Goal: Task Accomplishment & Management: Manage account settings

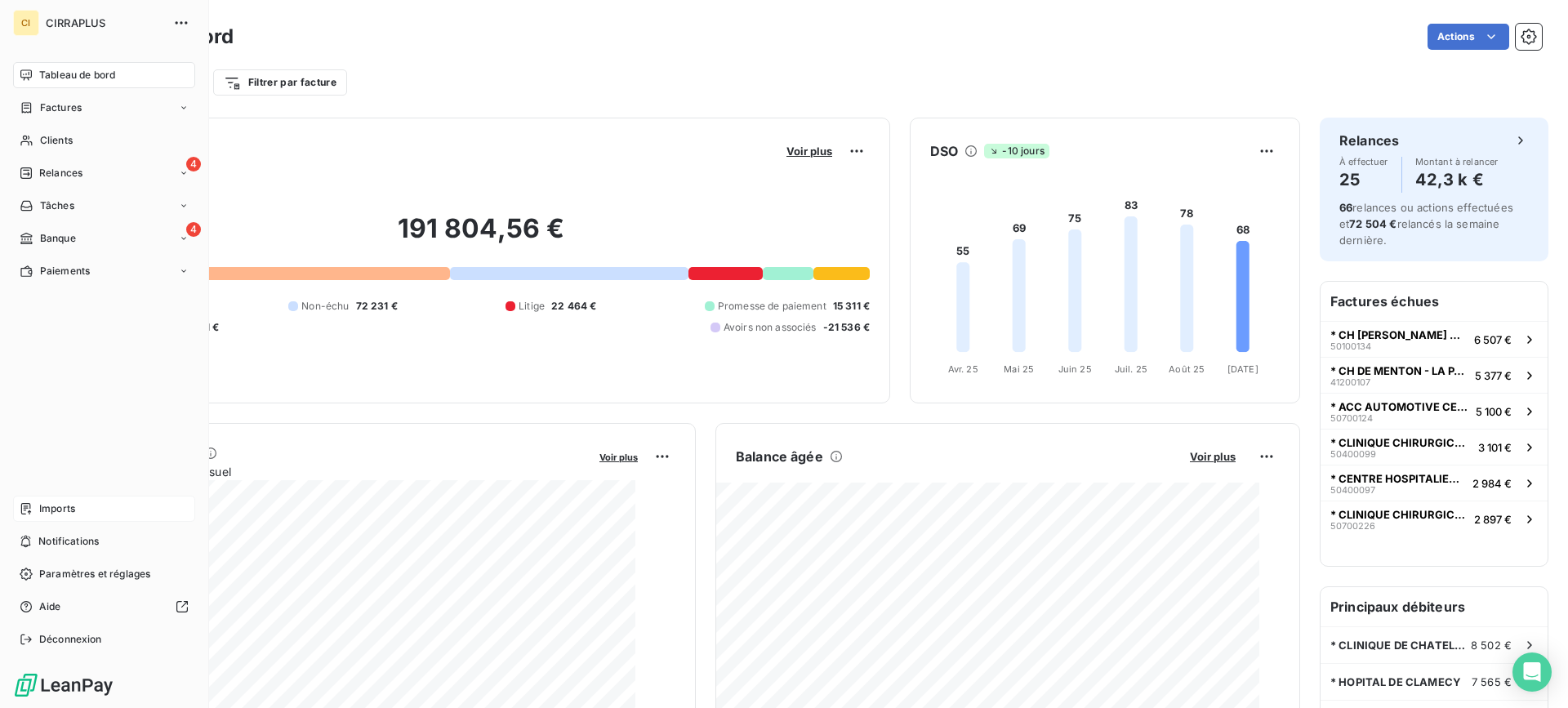
click at [50, 505] on span "Imports" at bounding box center [57, 508] width 36 height 15
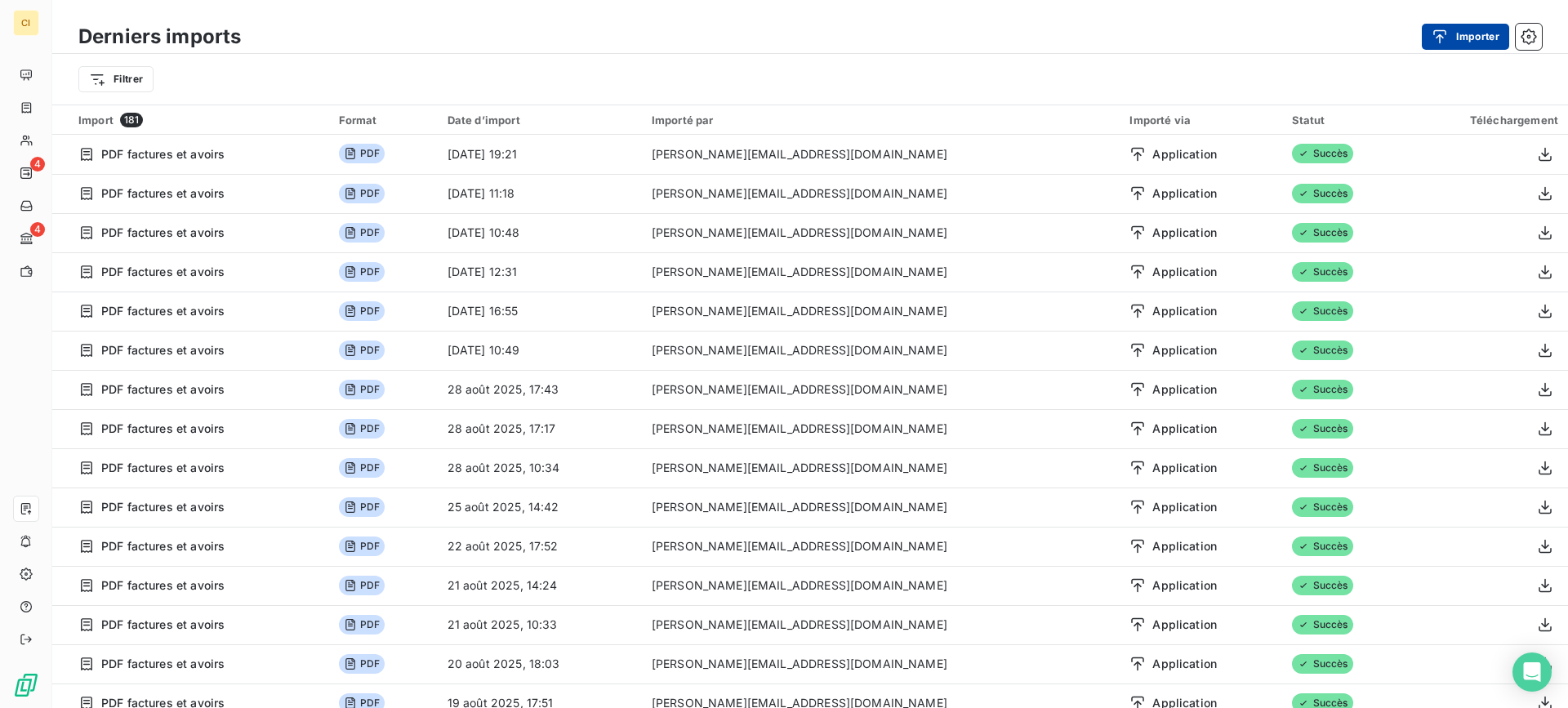
click at [1460, 37] on button "Importer" at bounding box center [1466, 37] width 87 height 26
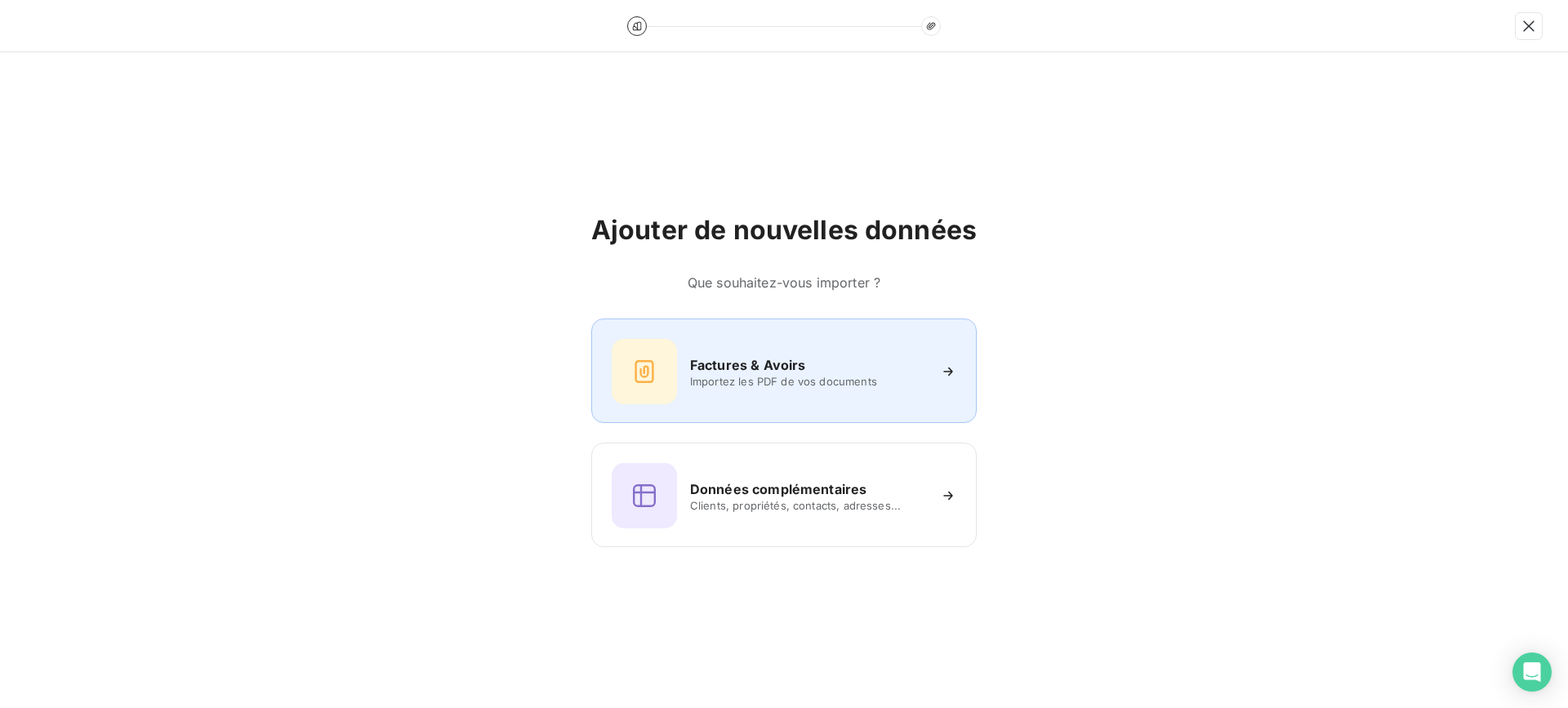
click at [791, 364] on h6 "Factures & Avoirs" at bounding box center [747, 365] width 116 height 19
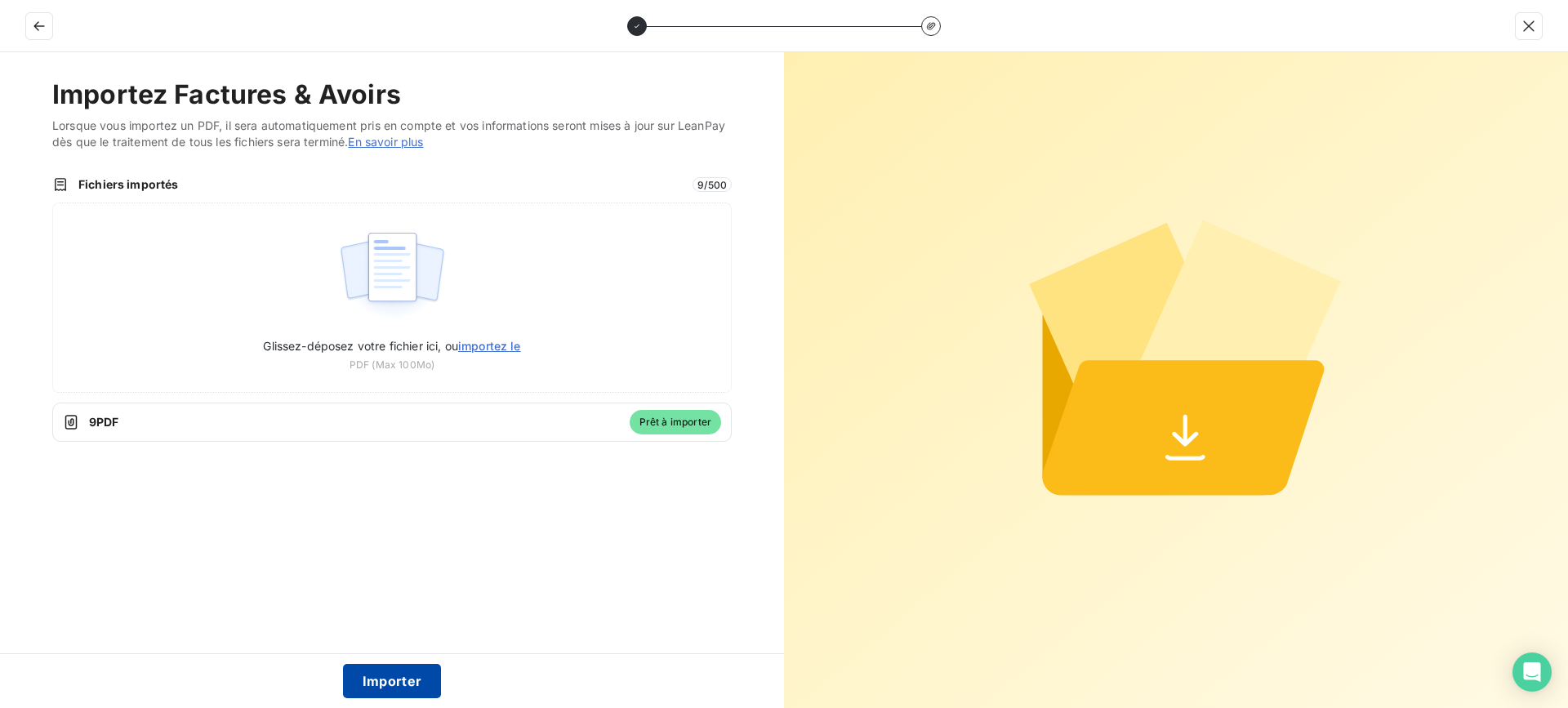
click at [366, 674] on button "Importer" at bounding box center [392, 681] width 99 height 34
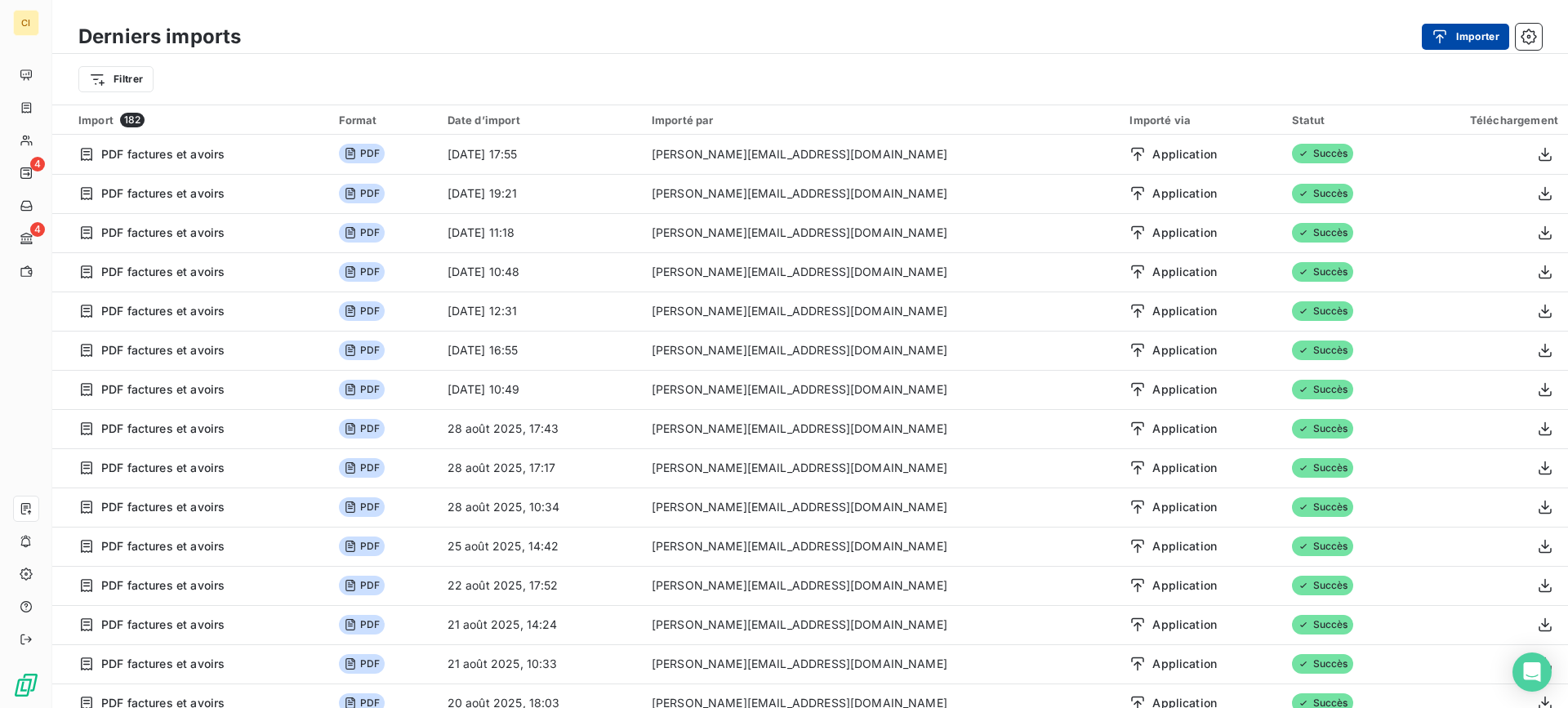
click at [1464, 28] on button "Importer" at bounding box center [1466, 37] width 87 height 26
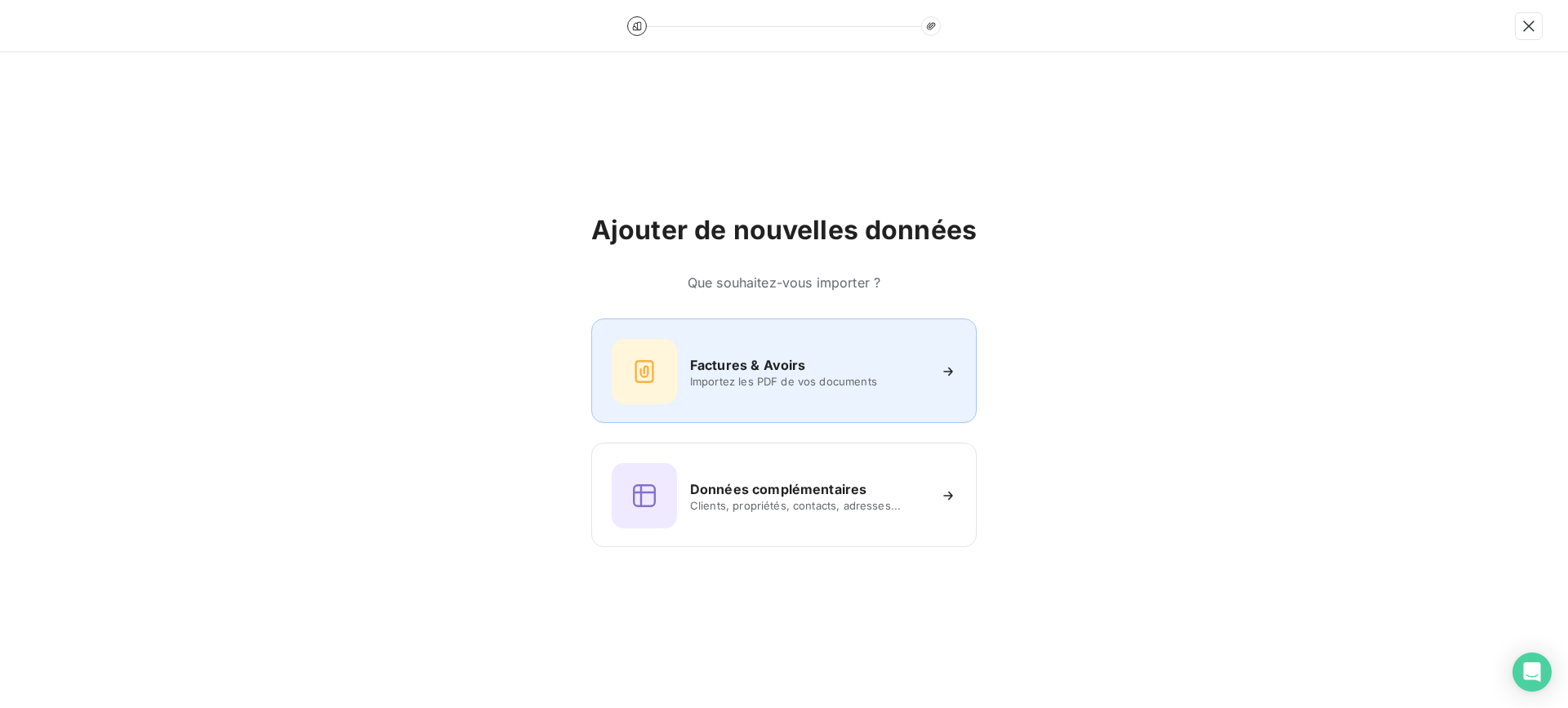
click at [754, 388] on div "Factures & Avoirs Importez les PDF de vos documents" at bounding box center [784, 371] width 345 height 65
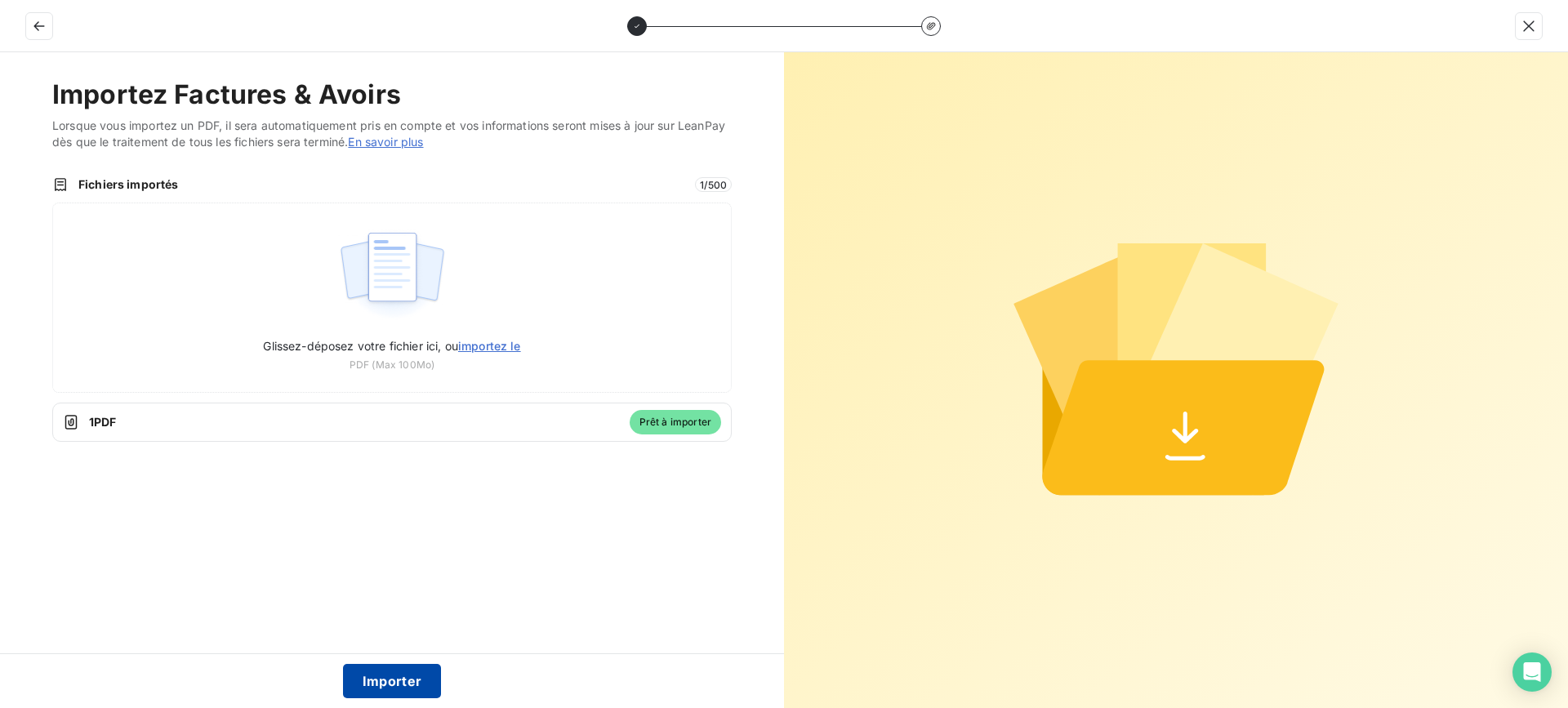
click at [391, 675] on button "Importer" at bounding box center [392, 681] width 99 height 34
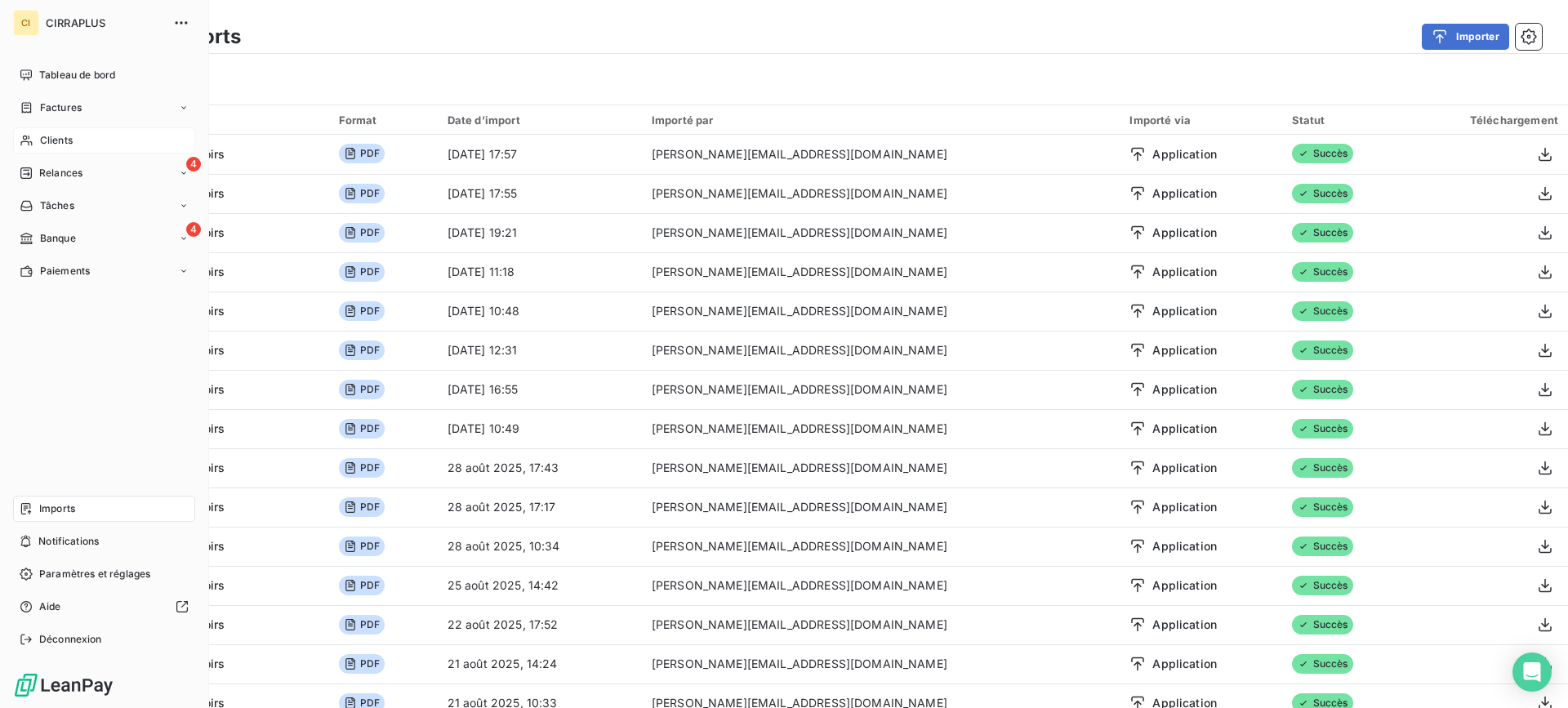
click at [52, 142] on span "Clients" at bounding box center [56, 140] width 32 height 15
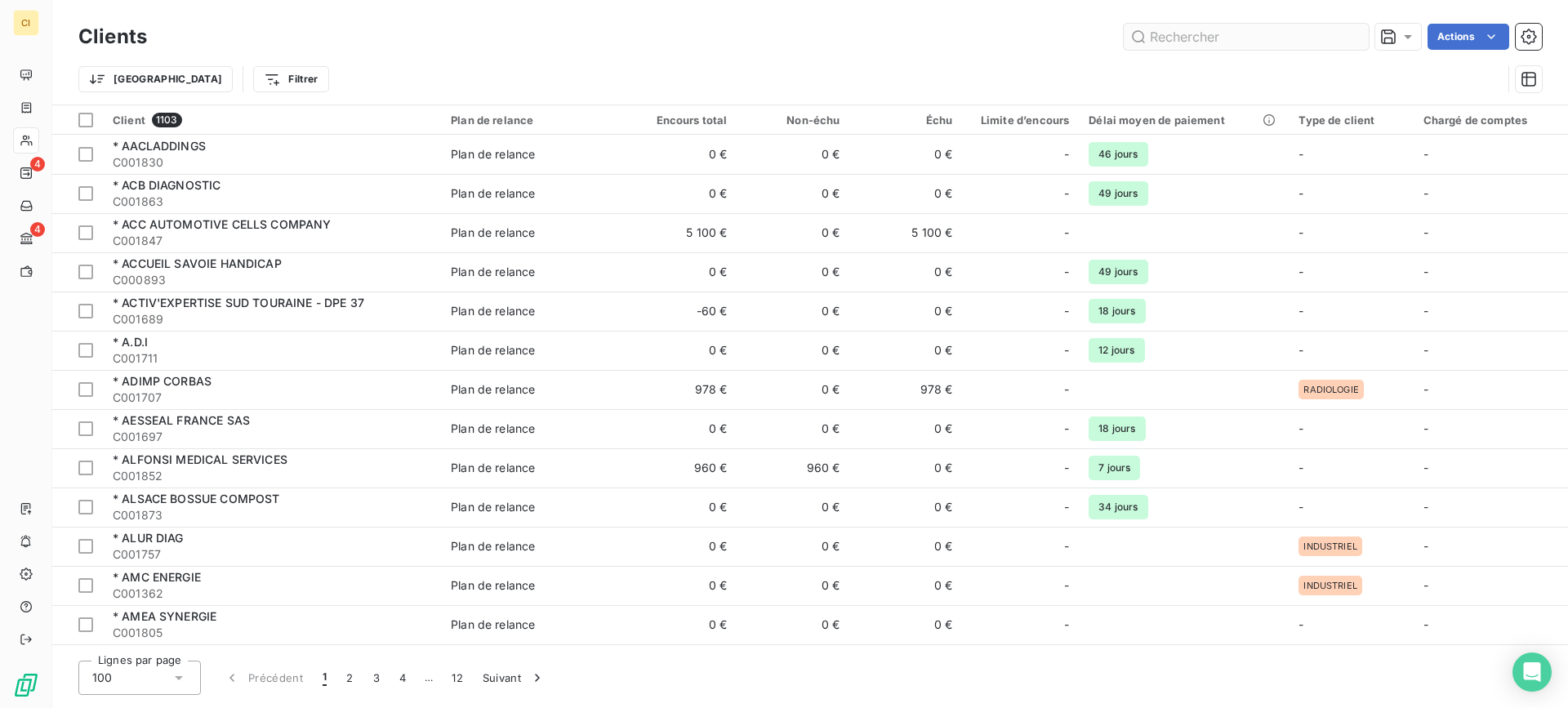
click at [1180, 32] on input "text" at bounding box center [1246, 37] width 245 height 26
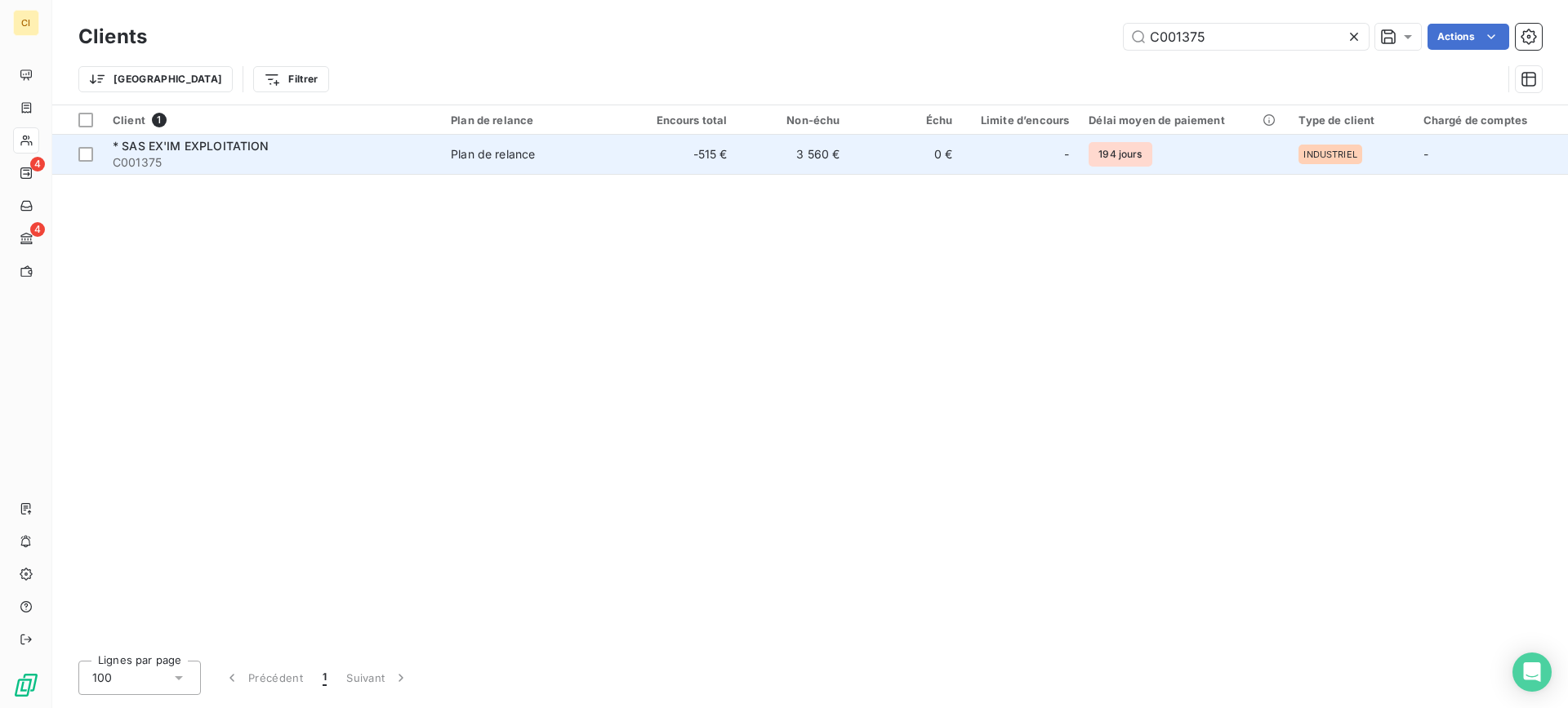
type input "C001375"
click at [244, 148] on span "* SAS EX'IM EXPLOITATION" at bounding box center [191, 146] width 157 height 14
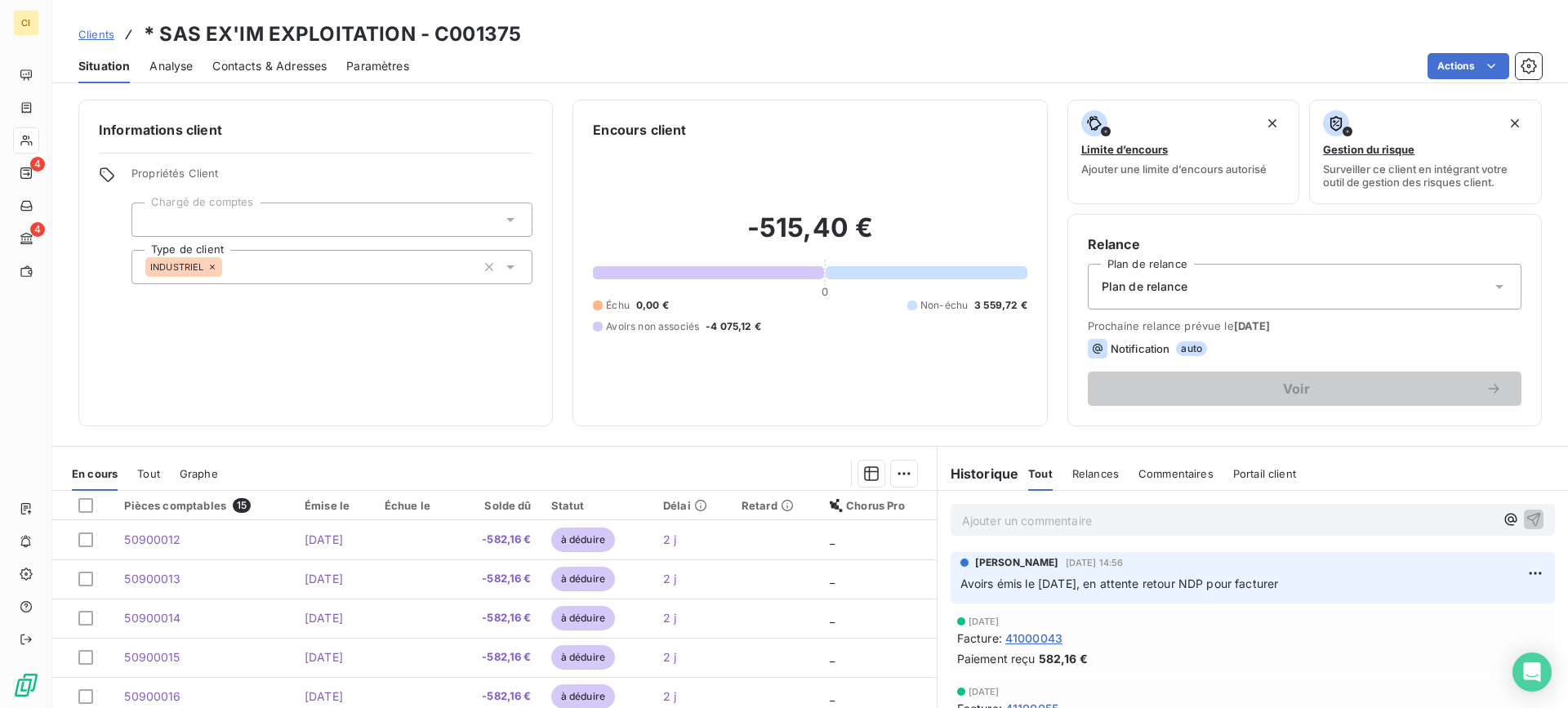
click at [1001, 520] on p "Ajouter un commentaire ﻿" at bounding box center [1228, 520] width 533 height 20
click at [1000, 523] on span "Nvles fatures émises le 11/09/25" at bounding box center [1046, 519] width 168 height 14
click at [1188, 517] on p "Nvles factures émises le [DATE]" at bounding box center [1228, 520] width 533 height 19
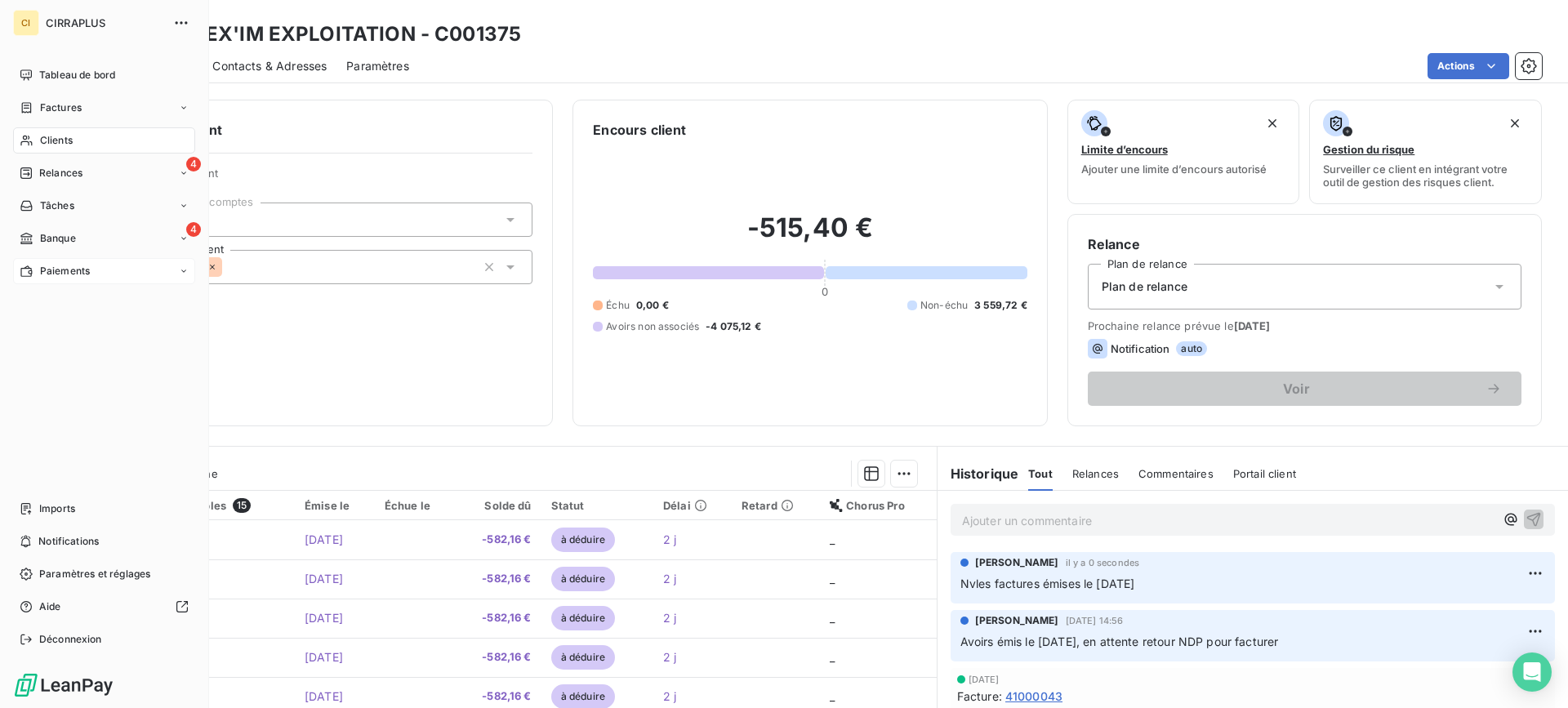
click at [63, 269] on span "Paiements" at bounding box center [65, 271] width 50 height 15
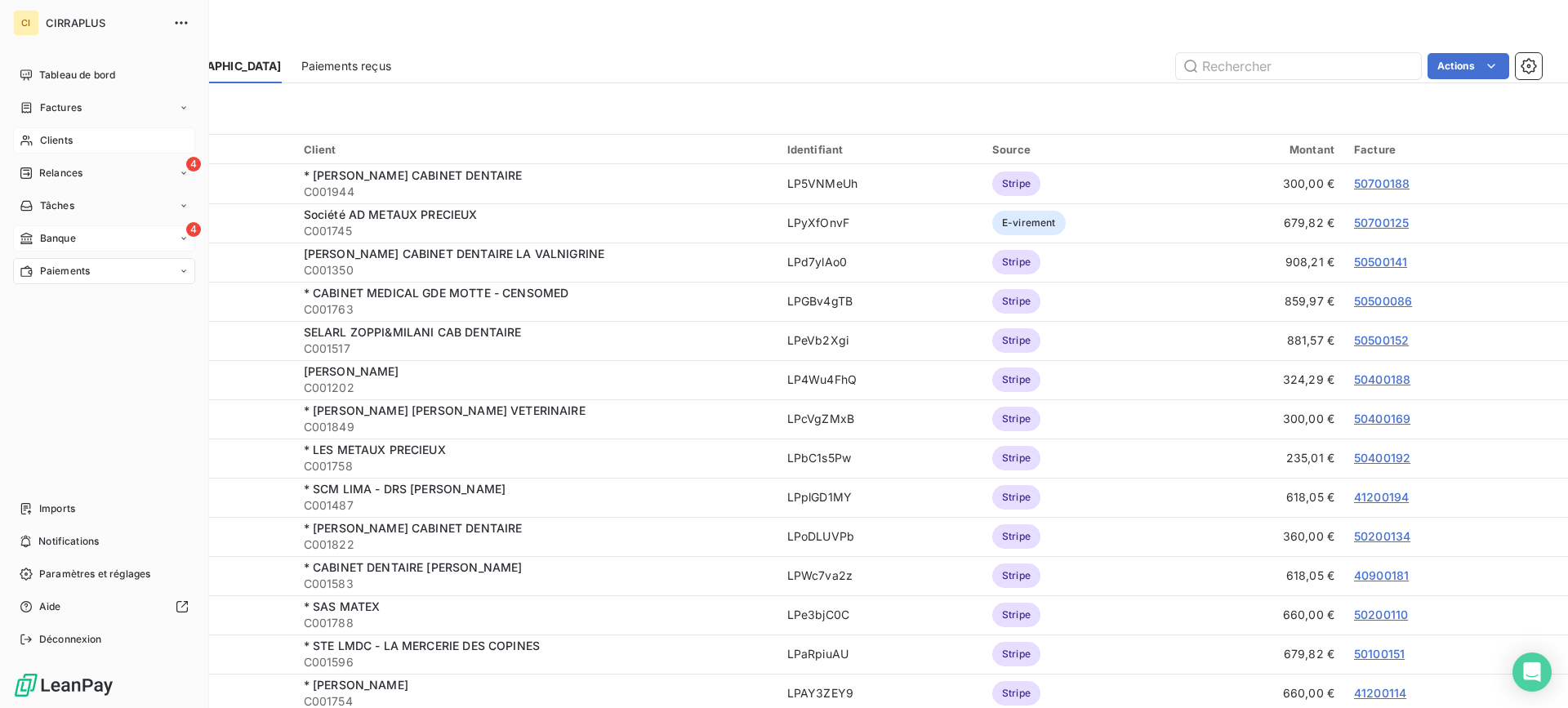
click at [68, 228] on div "4 Banque" at bounding box center [104, 238] width 182 height 26
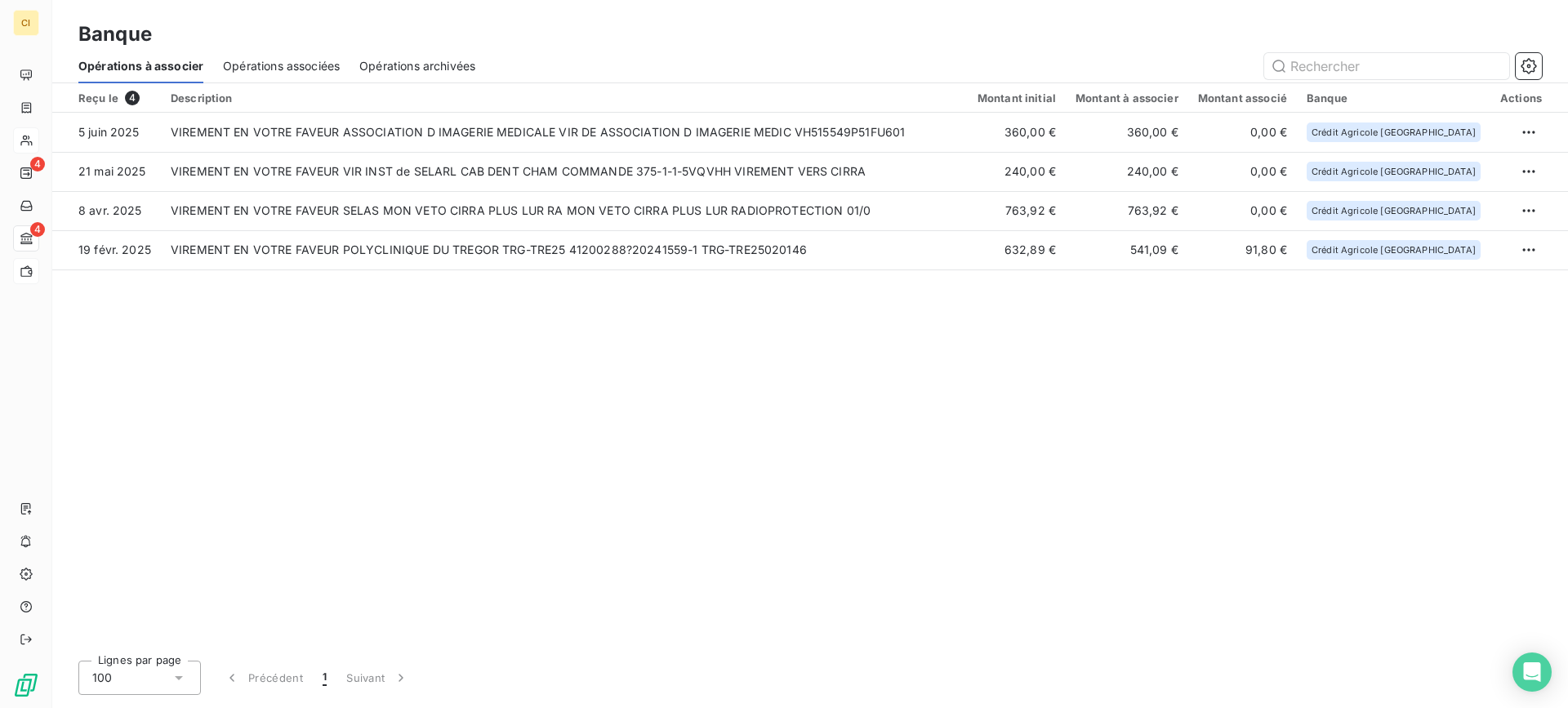
click at [305, 59] on span "Opérations associées" at bounding box center [281, 65] width 117 height 17
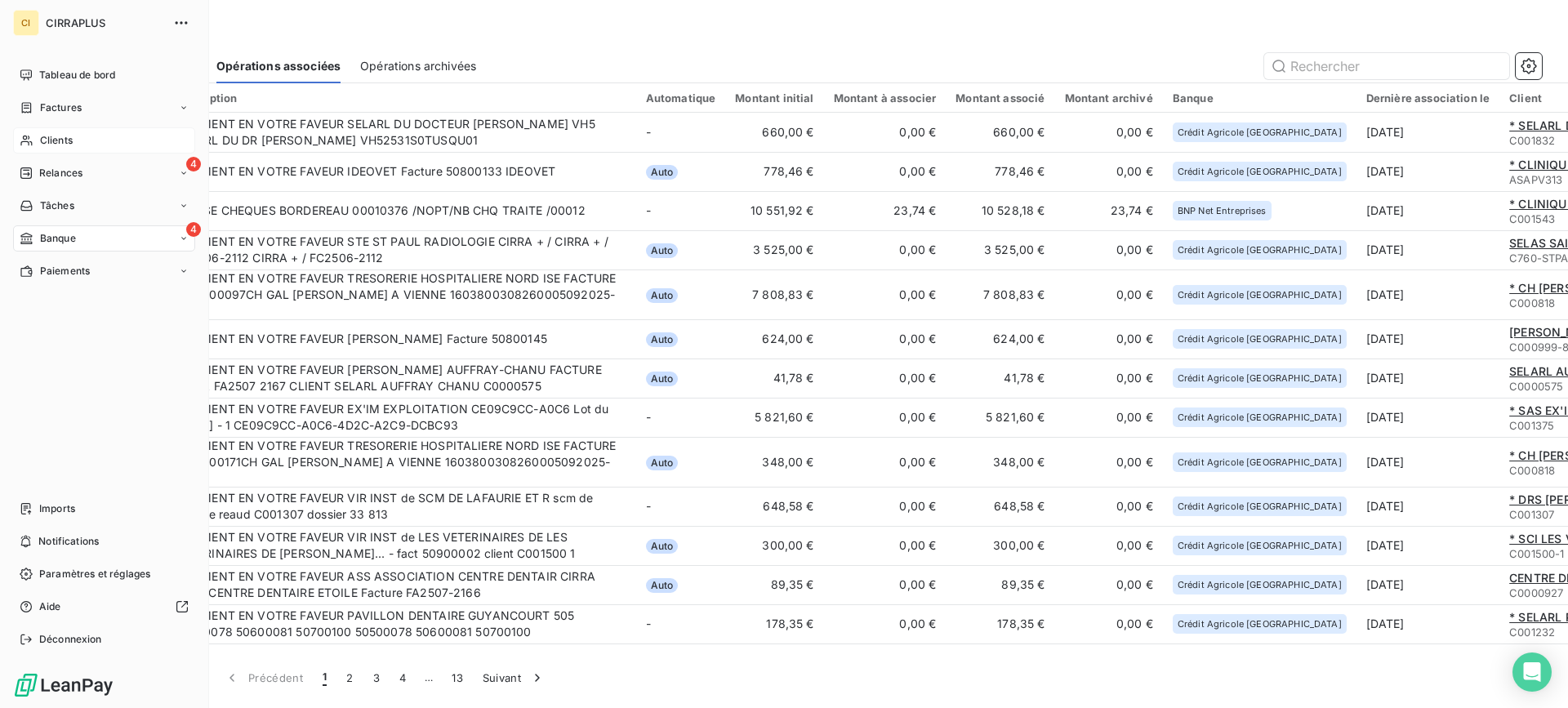
click at [69, 141] on span "Clients" at bounding box center [56, 140] width 32 height 15
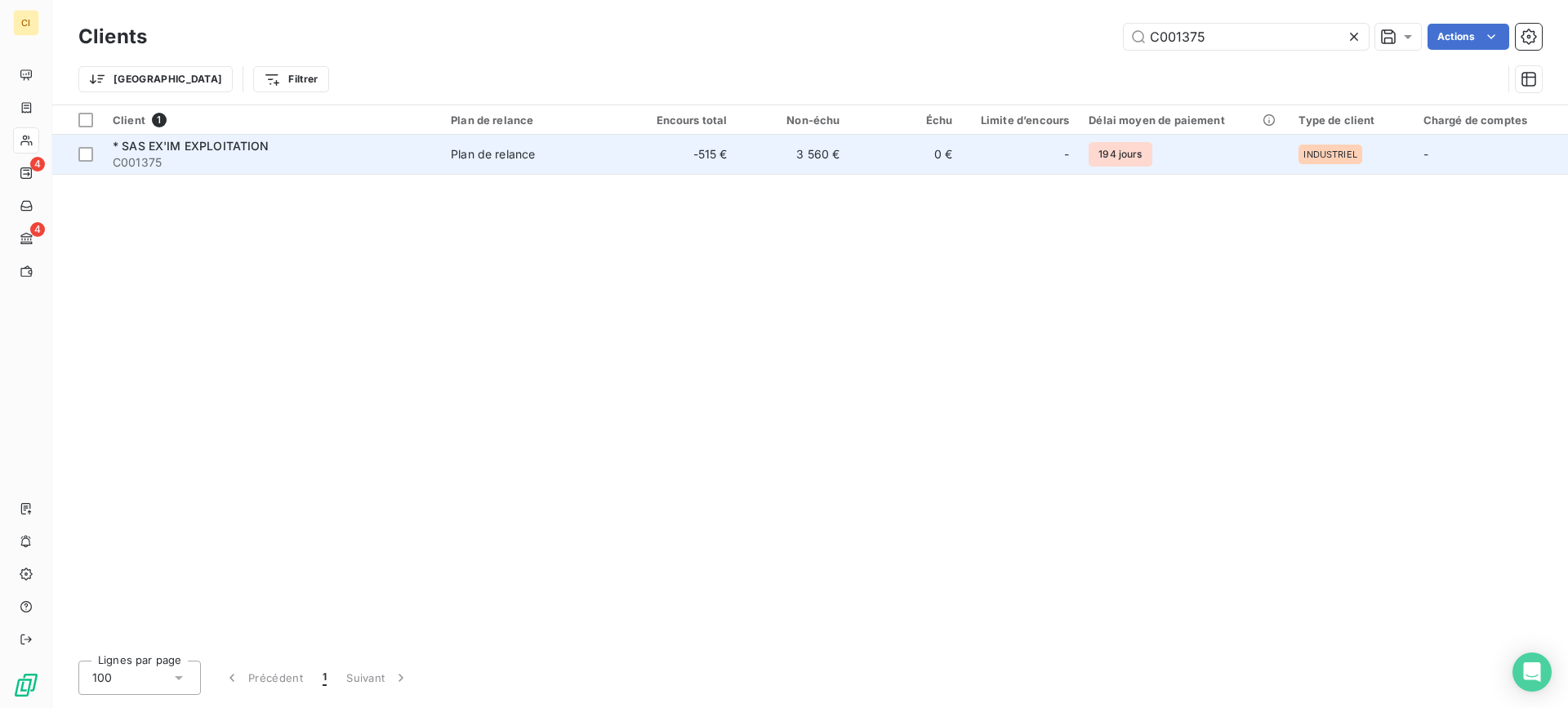
type input "C001375"
click at [210, 146] on span "* SAS EX'IM EXPLOITATION" at bounding box center [191, 146] width 157 height 14
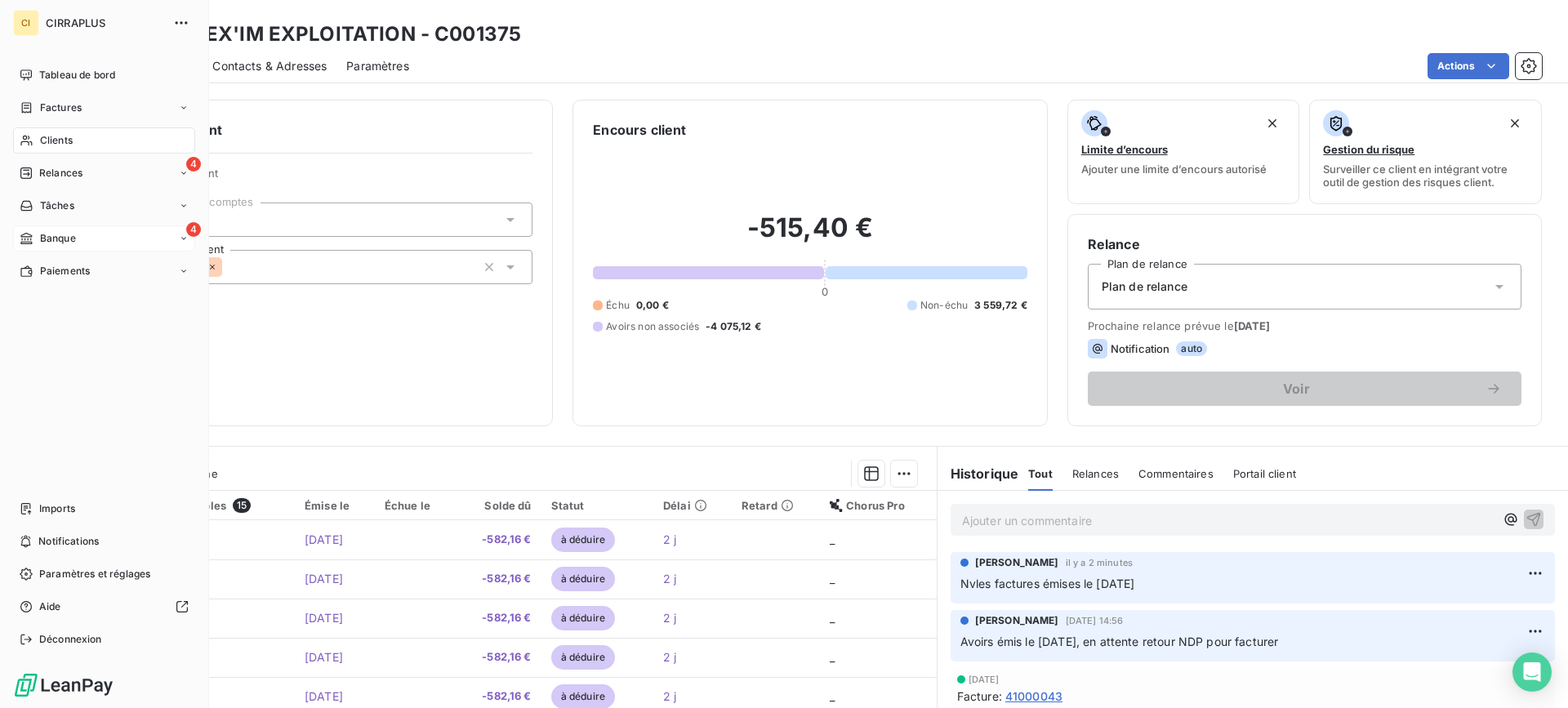
click at [63, 235] on span "Banque" at bounding box center [58, 238] width 36 height 15
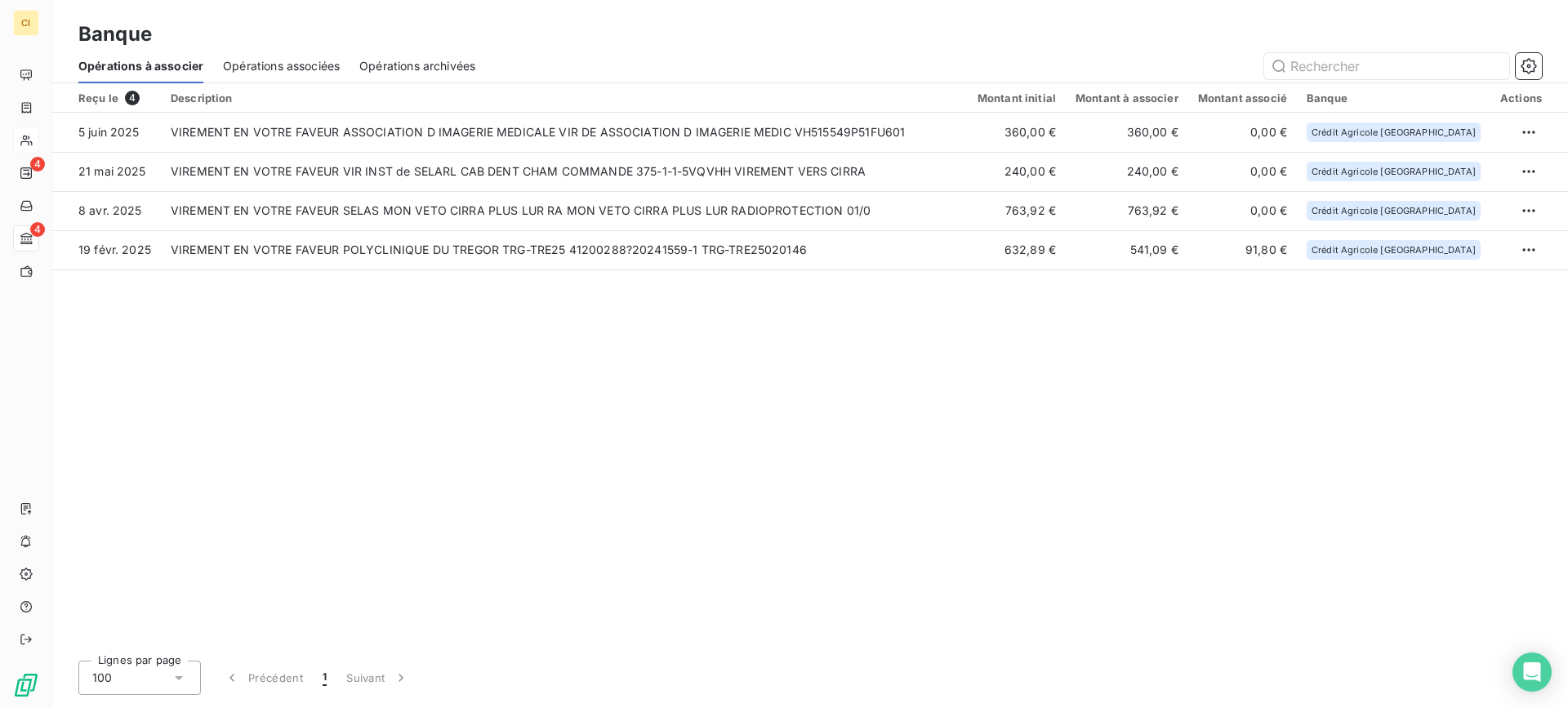
click at [311, 63] on span "Opérations associées" at bounding box center [281, 65] width 117 height 17
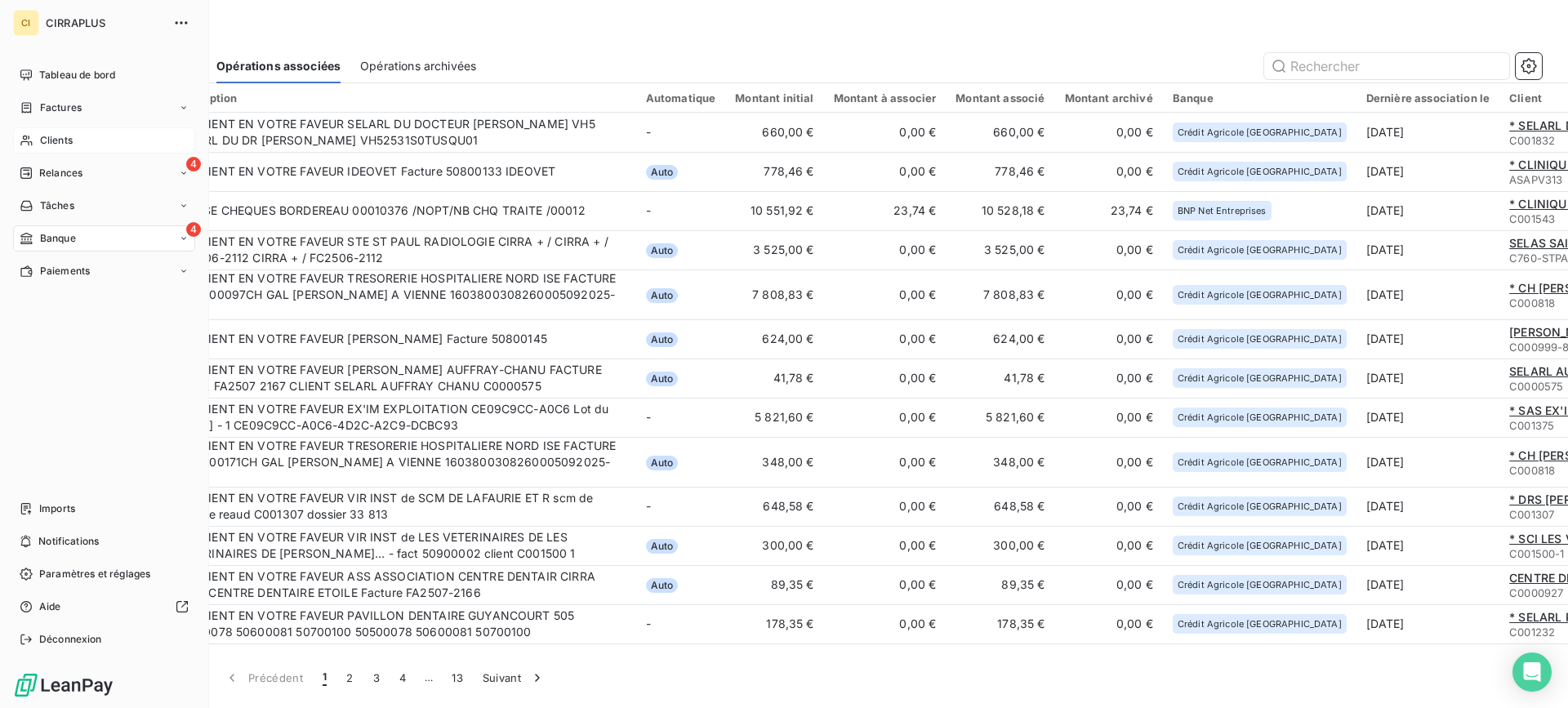
click at [44, 134] on span "Clients" at bounding box center [56, 140] width 32 height 15
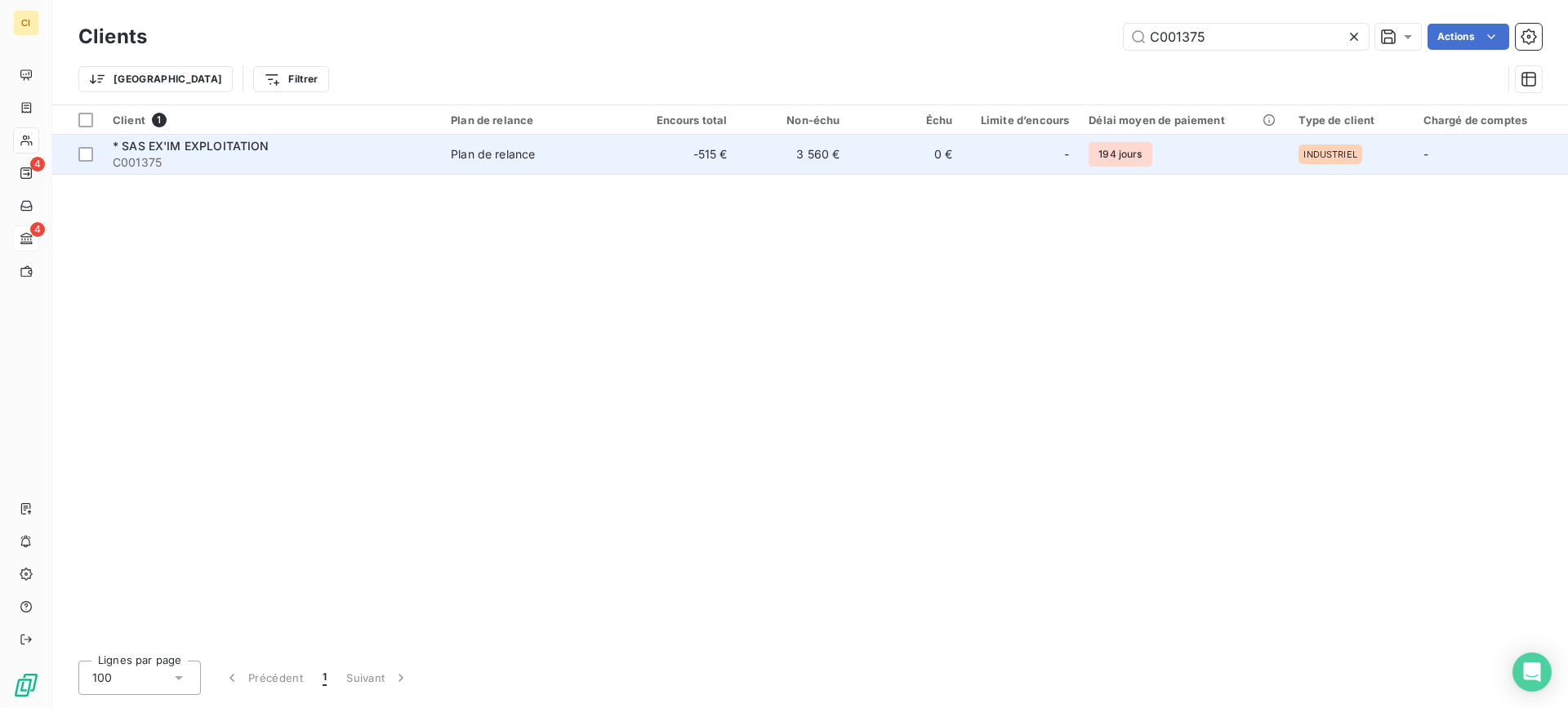
click at [237, 155] on span "C001375" at bounding box center [272, 162] width 319 height 17
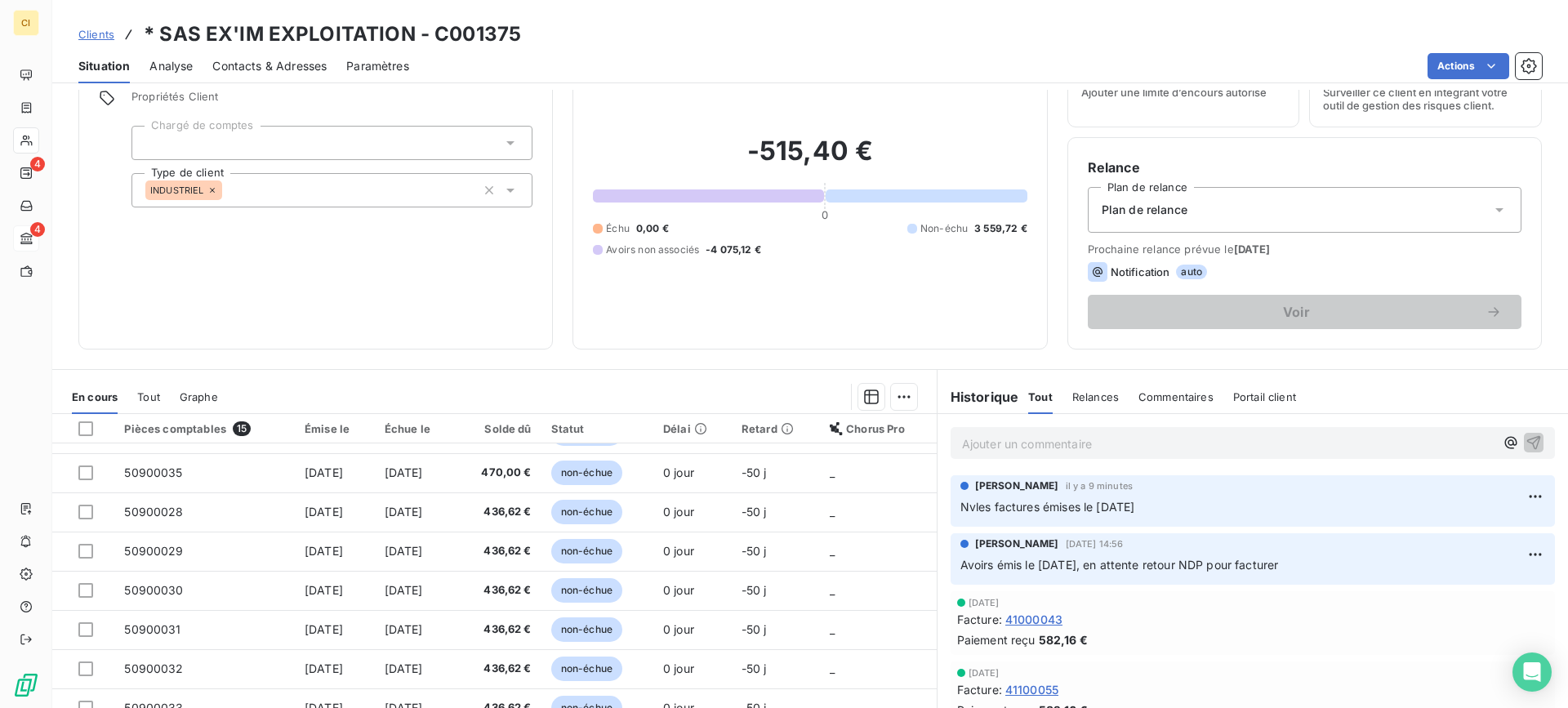
scroll to position [146, 0]
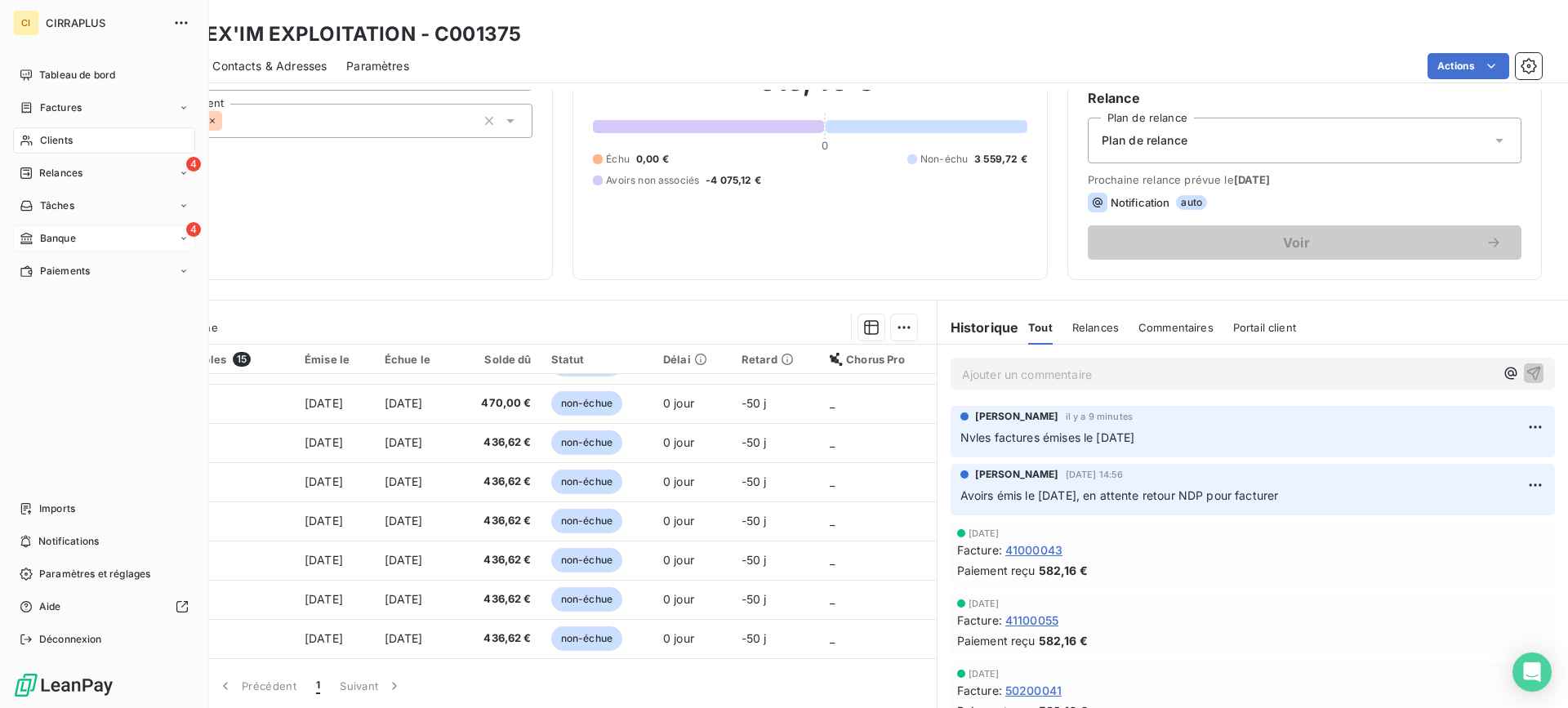
click at [52, 242] on span "Banque" at bounding box center [58, 238] width 36 height 15
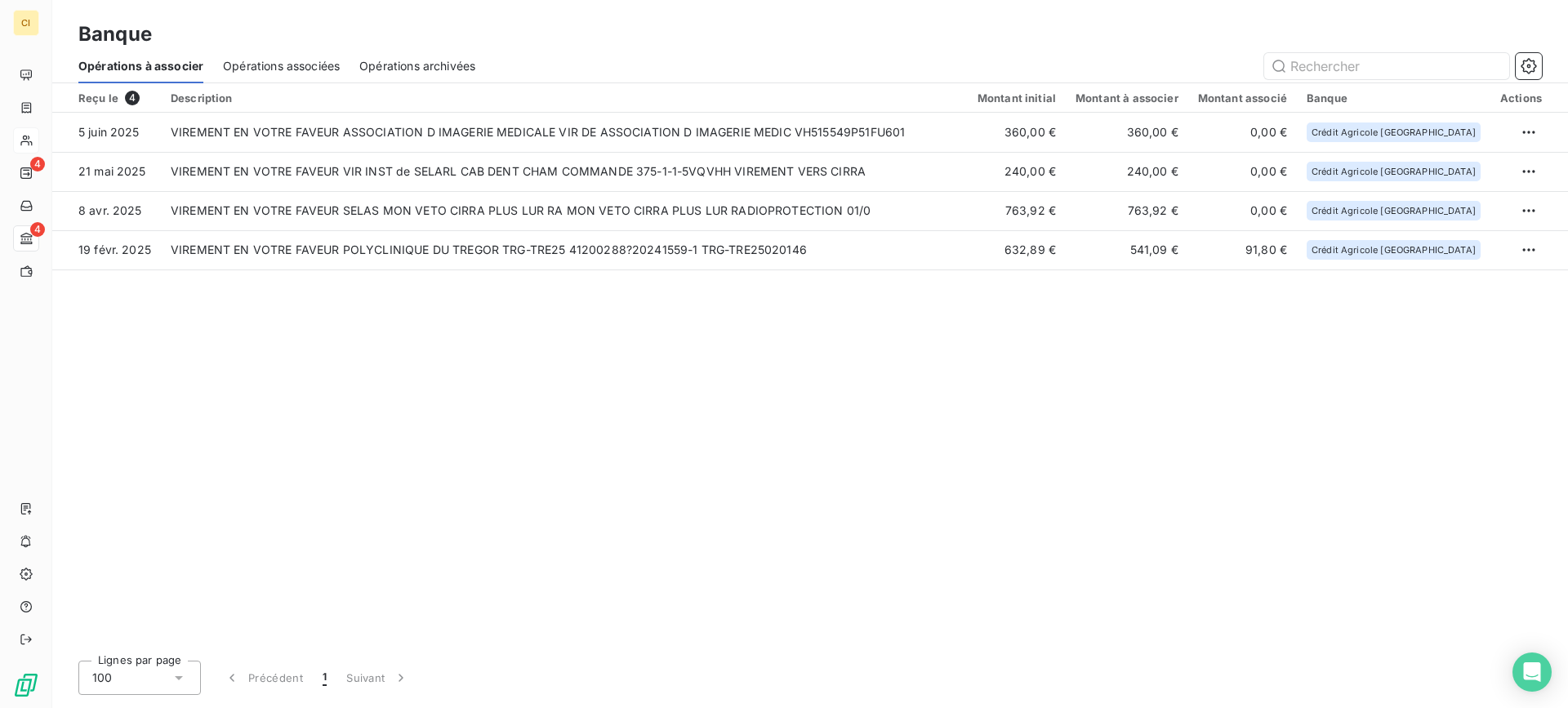
click at [293, 67] on span "Opérations associées" at bounding box center [281, 65] width 117 height 17
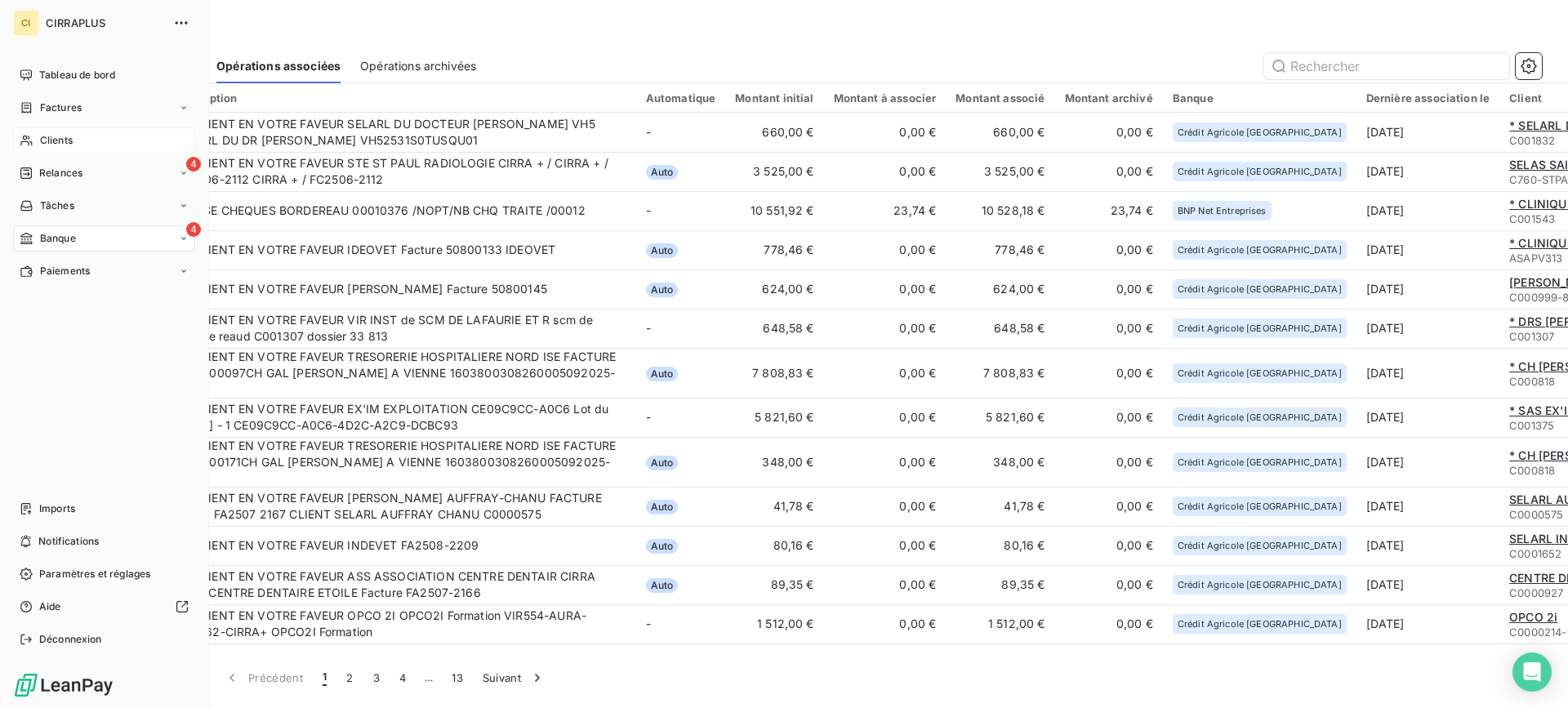
click at [57, 134] on span "Clients" at bounding box center [56, 140] width 32 height 15
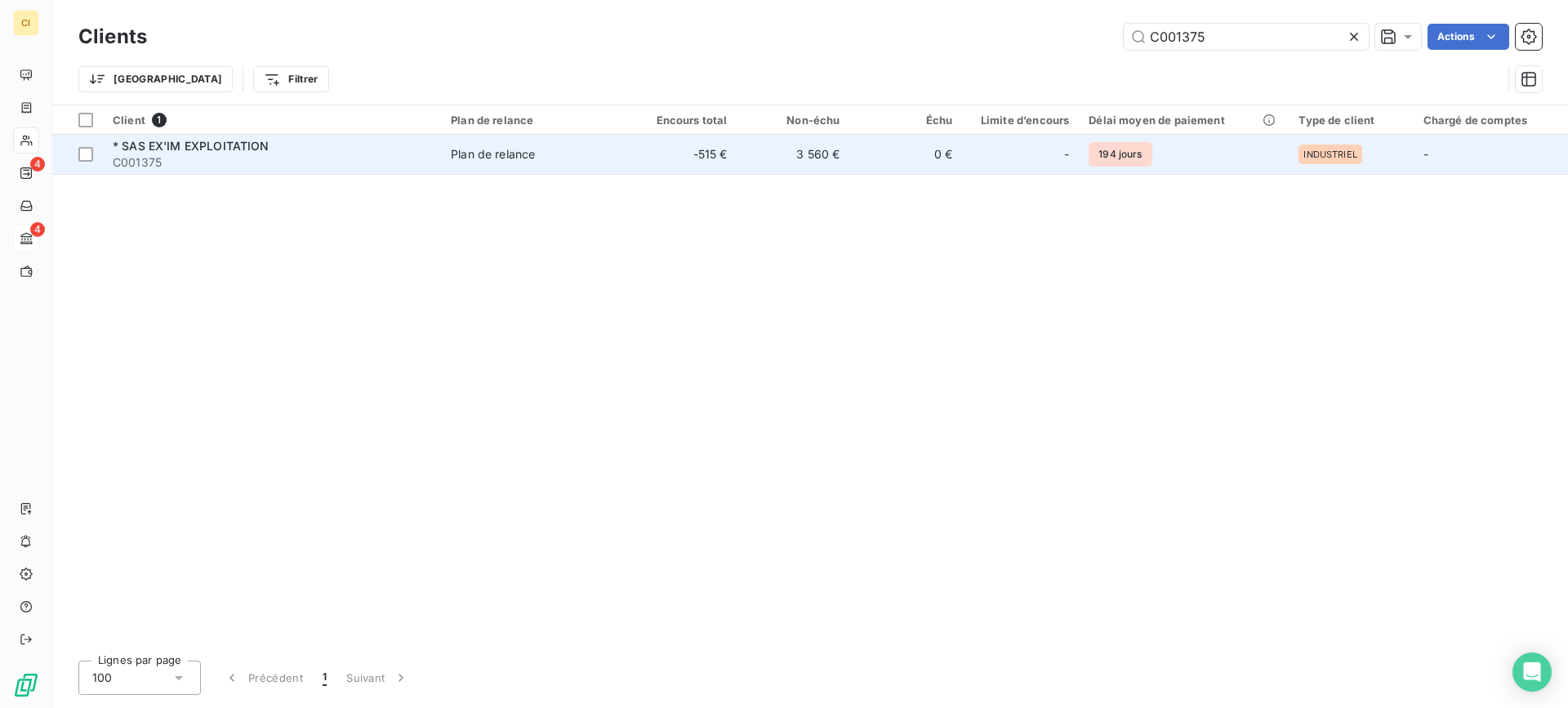
click at [195, 146] on span "* SAS EX'IM EXPLOITATION" at bounding box center [191, 146] width 157 height 14
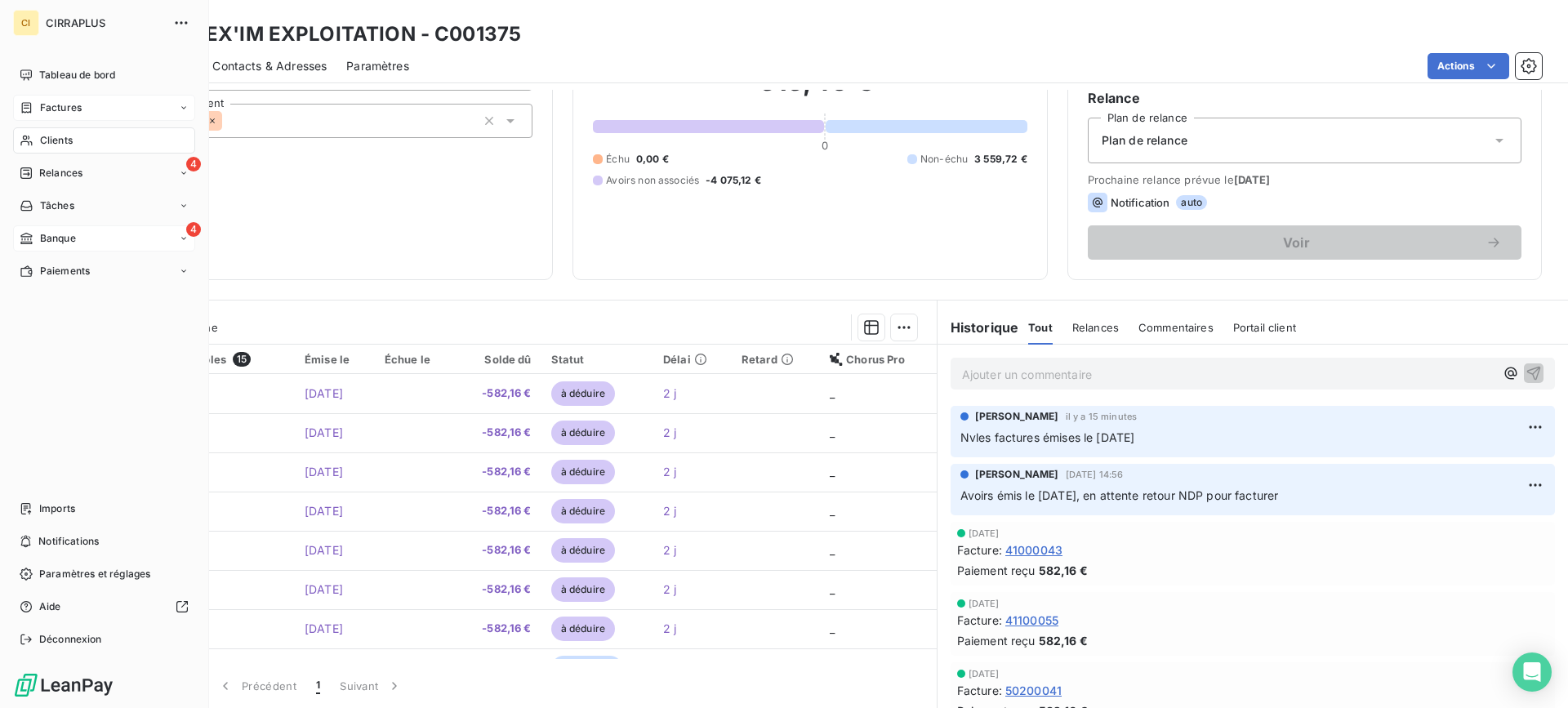
click at [68, 107] on span "Factures" at bounding box center [61, 107] width 42 height 15
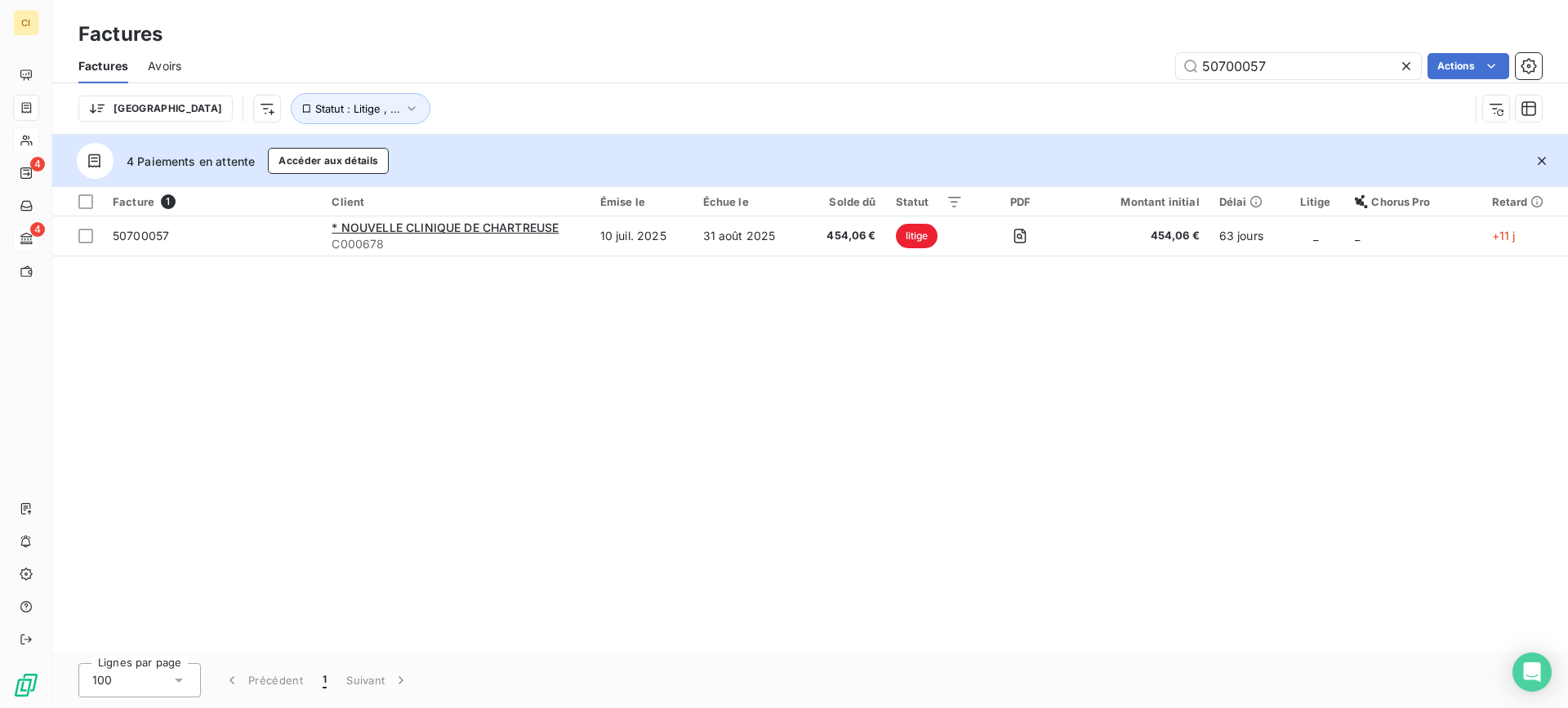
click at [164, 65] on span "Avoirs" at bounding box center [164, 65] width 33 height 17
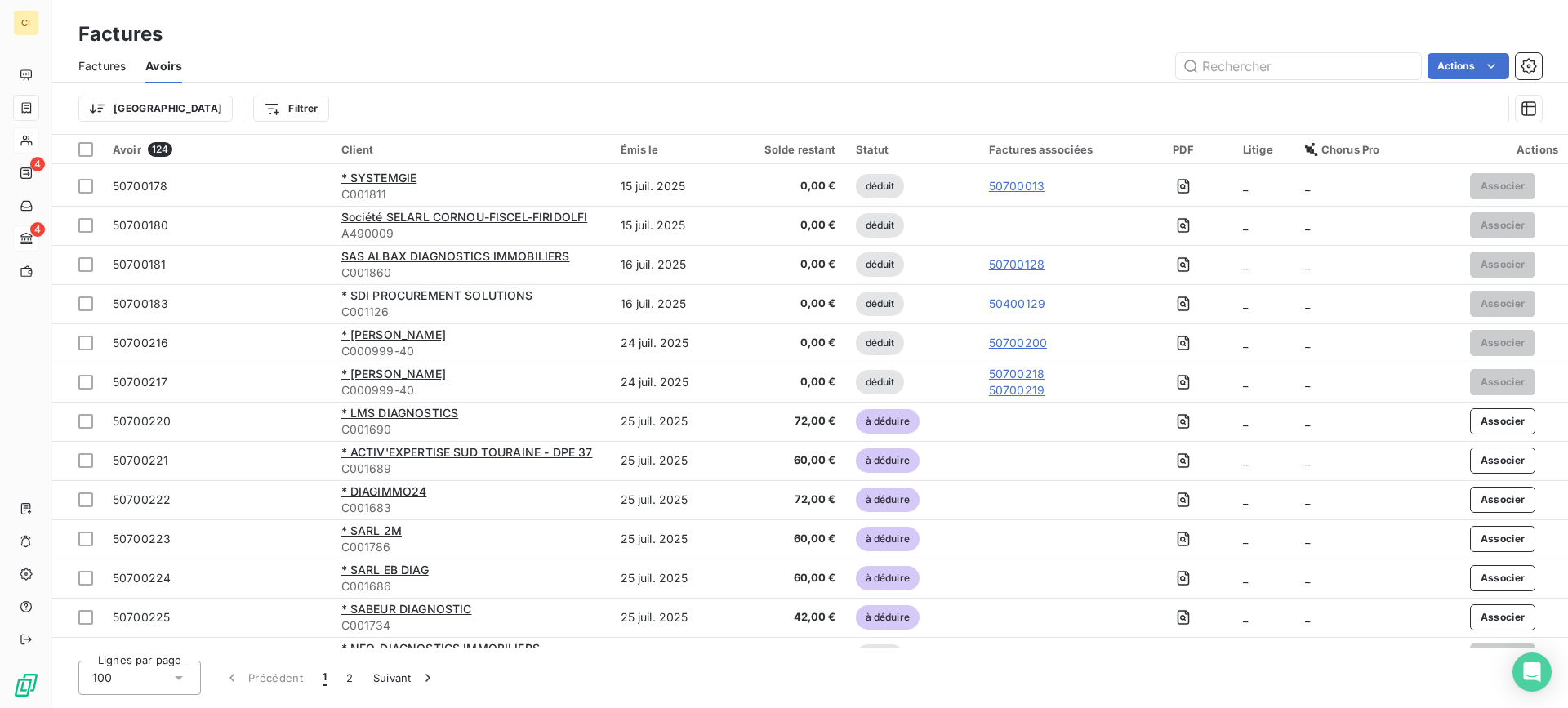
scroll to position [3437, 0]
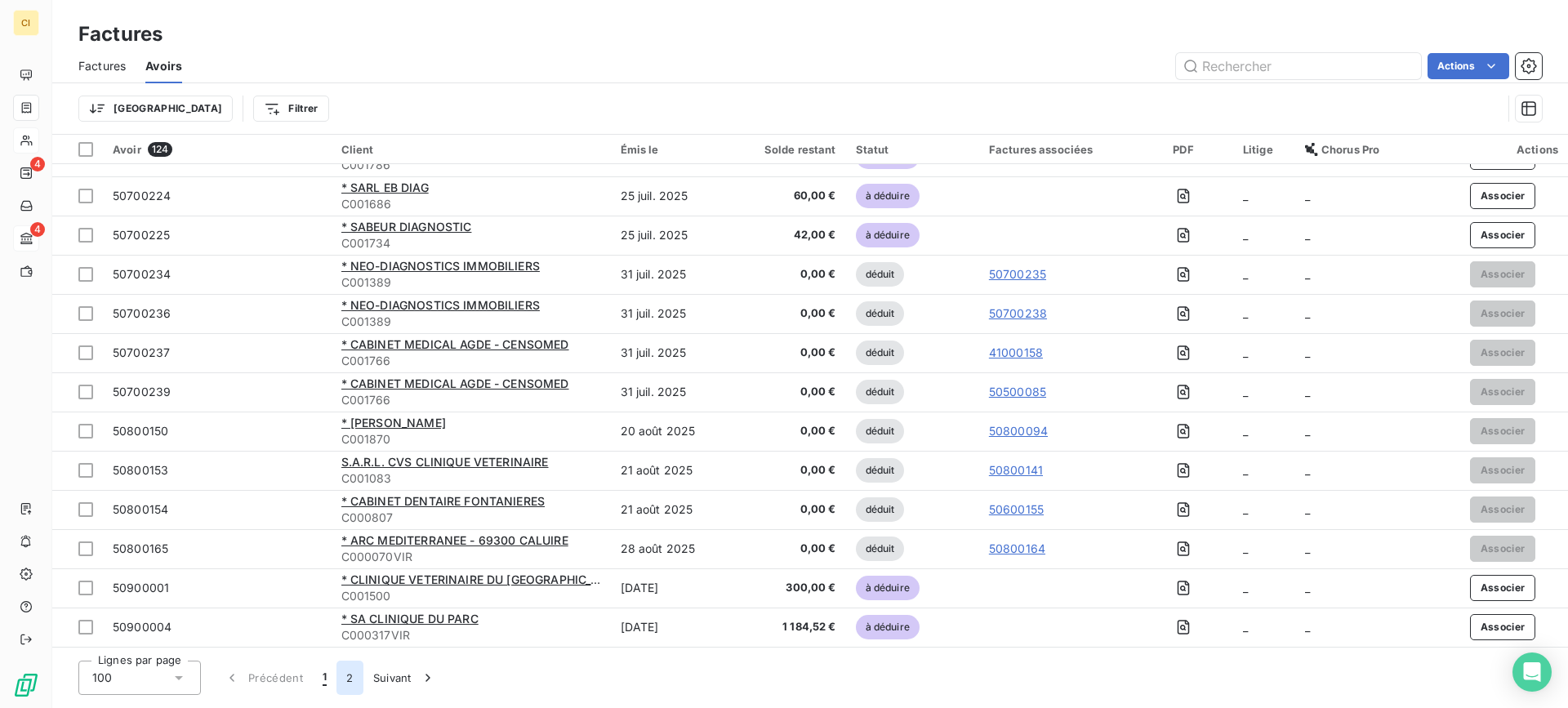
click at [347, 680] on button "2" at bounding box center [349, 677] width 26 height 34
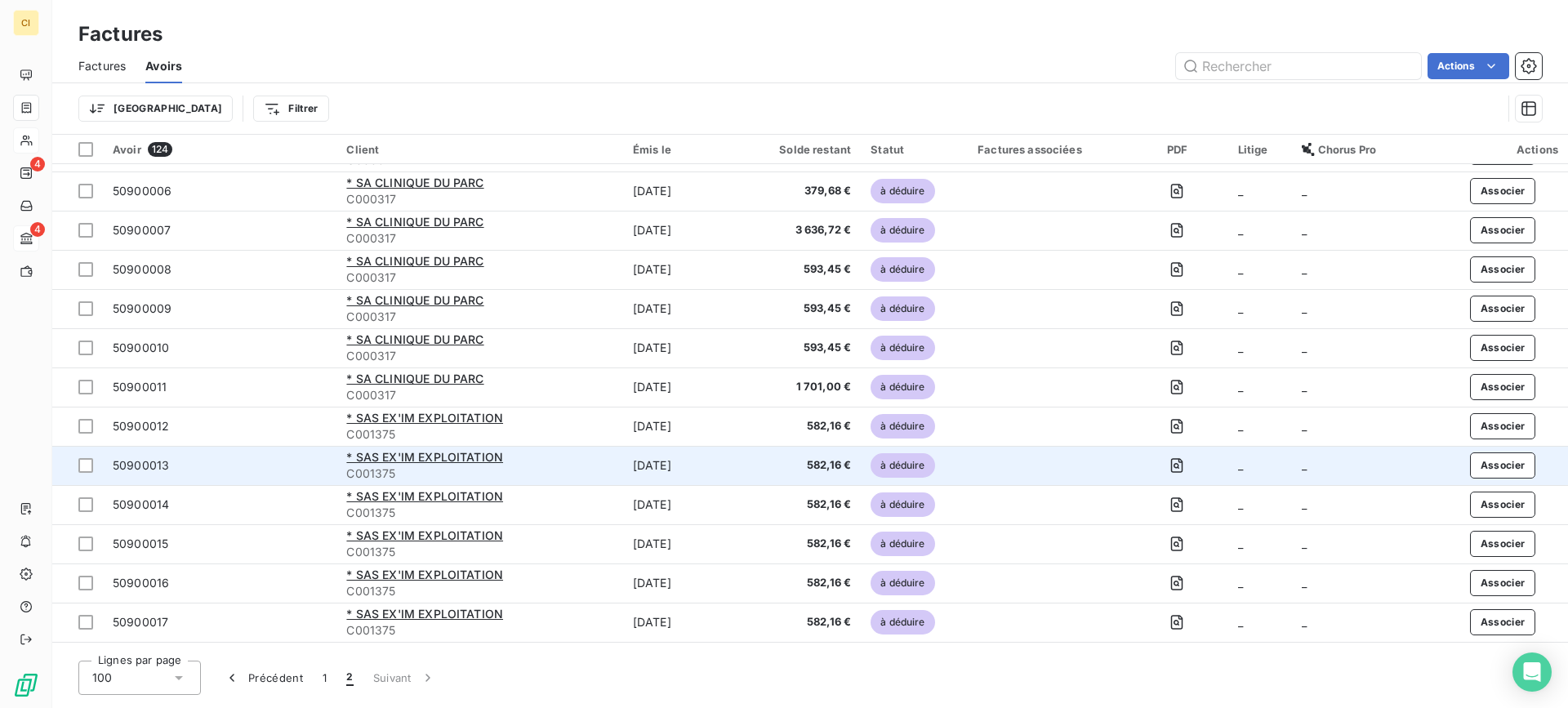
scroll to position [0, 0]
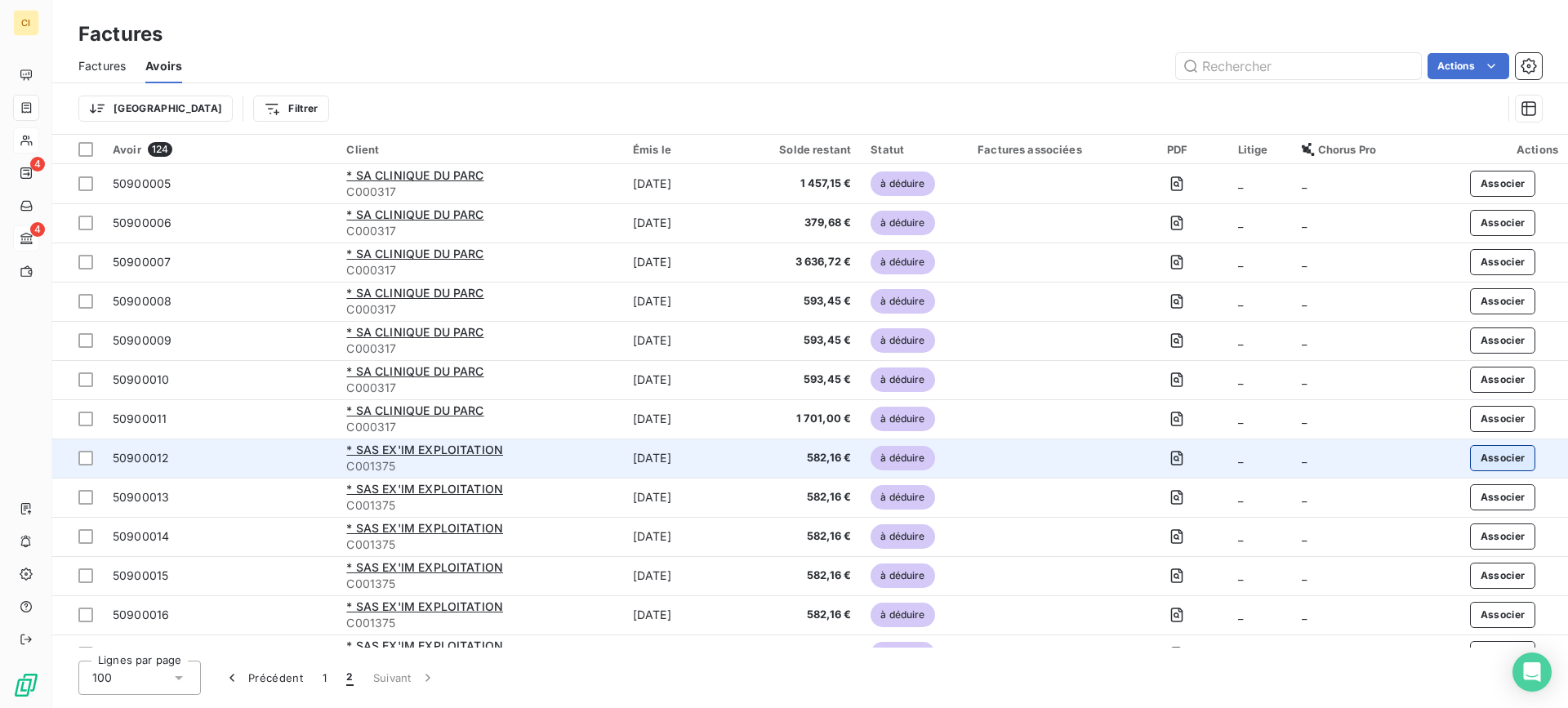
click at [1488, 453] on button "Associer" at bounding box center [1503, 458] width 66 height 26
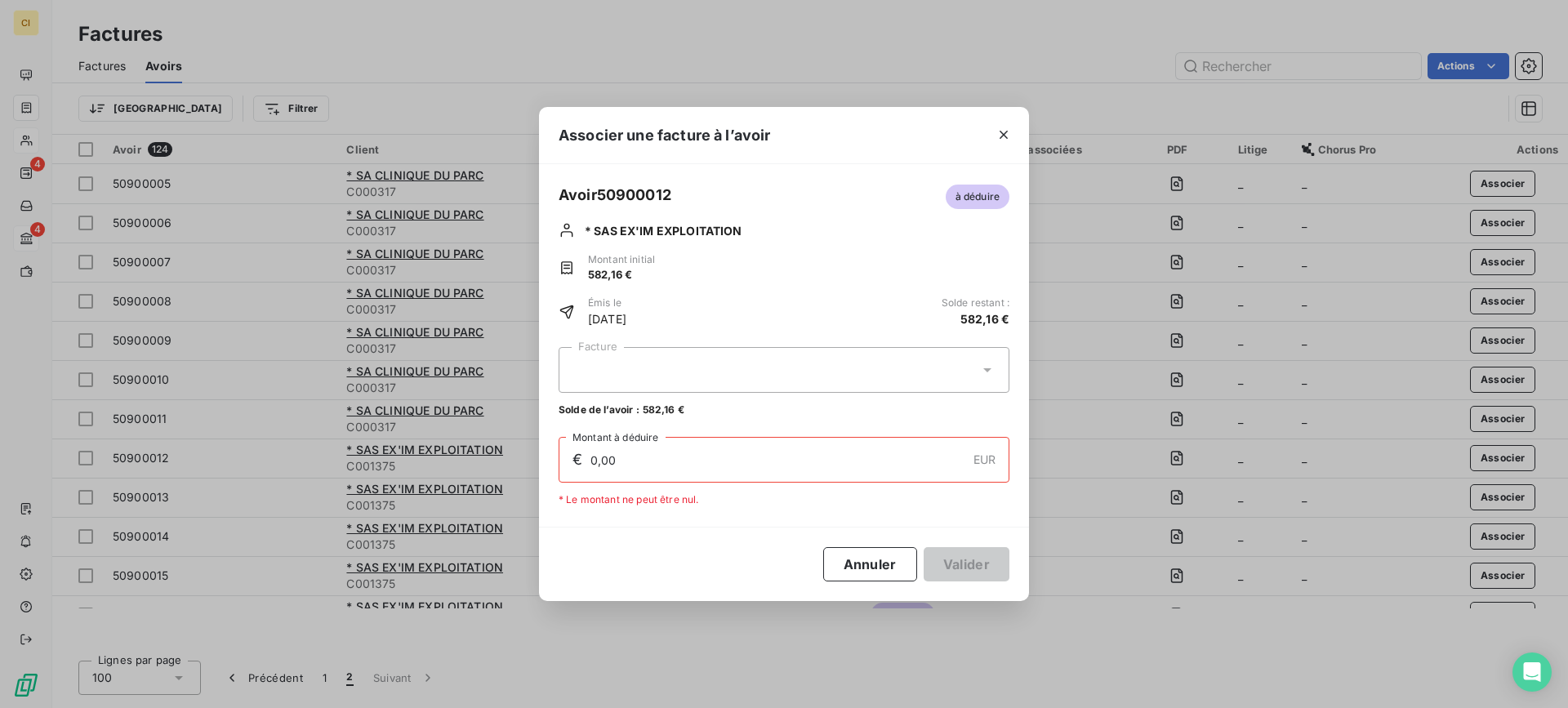
click at [636, 375] on div at bounding box center [784, 370] width 450 height 45
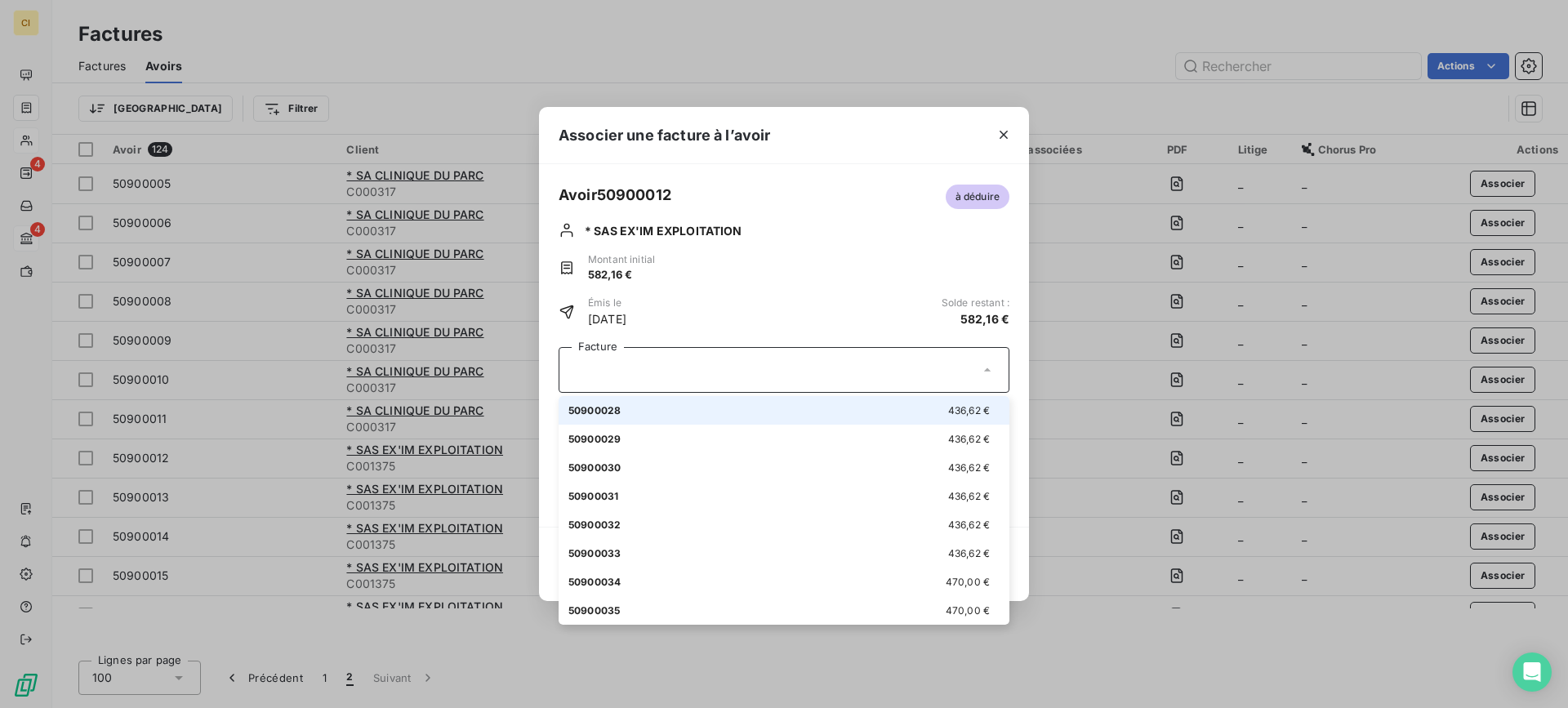
click at [607, 408] on span "50900028" at bounding box center [595, 410] width 52 height 12
type input "436,62"
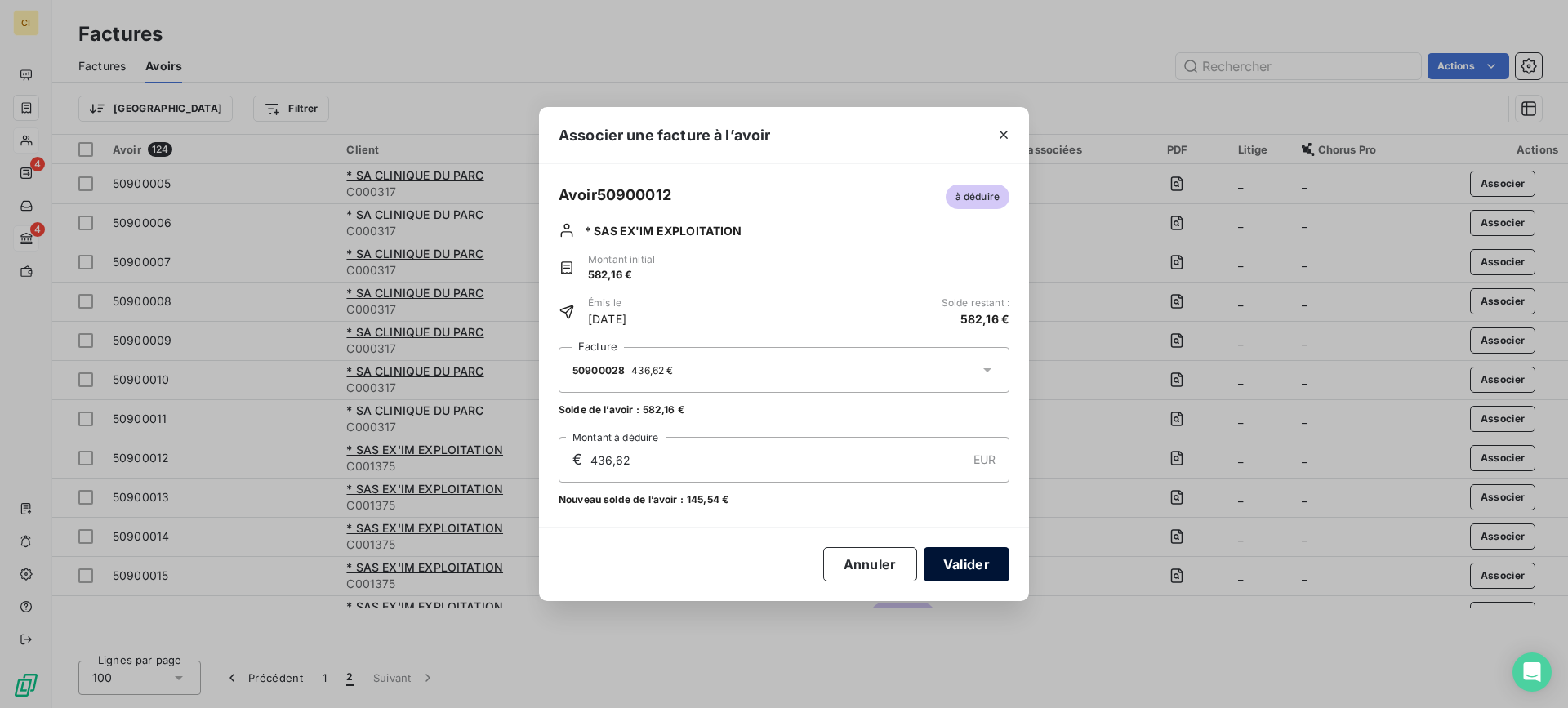
click at [980, 569] on button "Valider" at bounding box center [966, 564] width 86 height 34
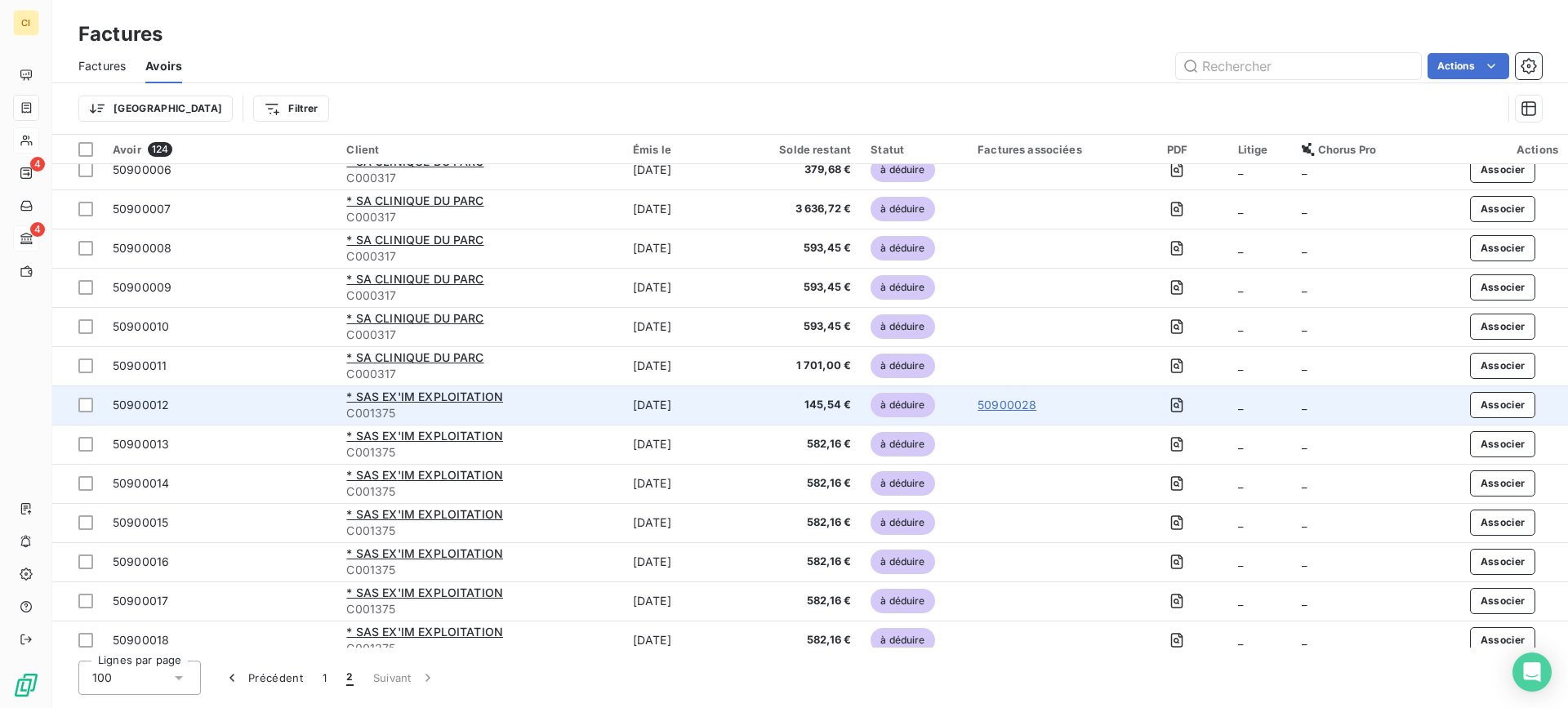
scroll to position [82, 0]
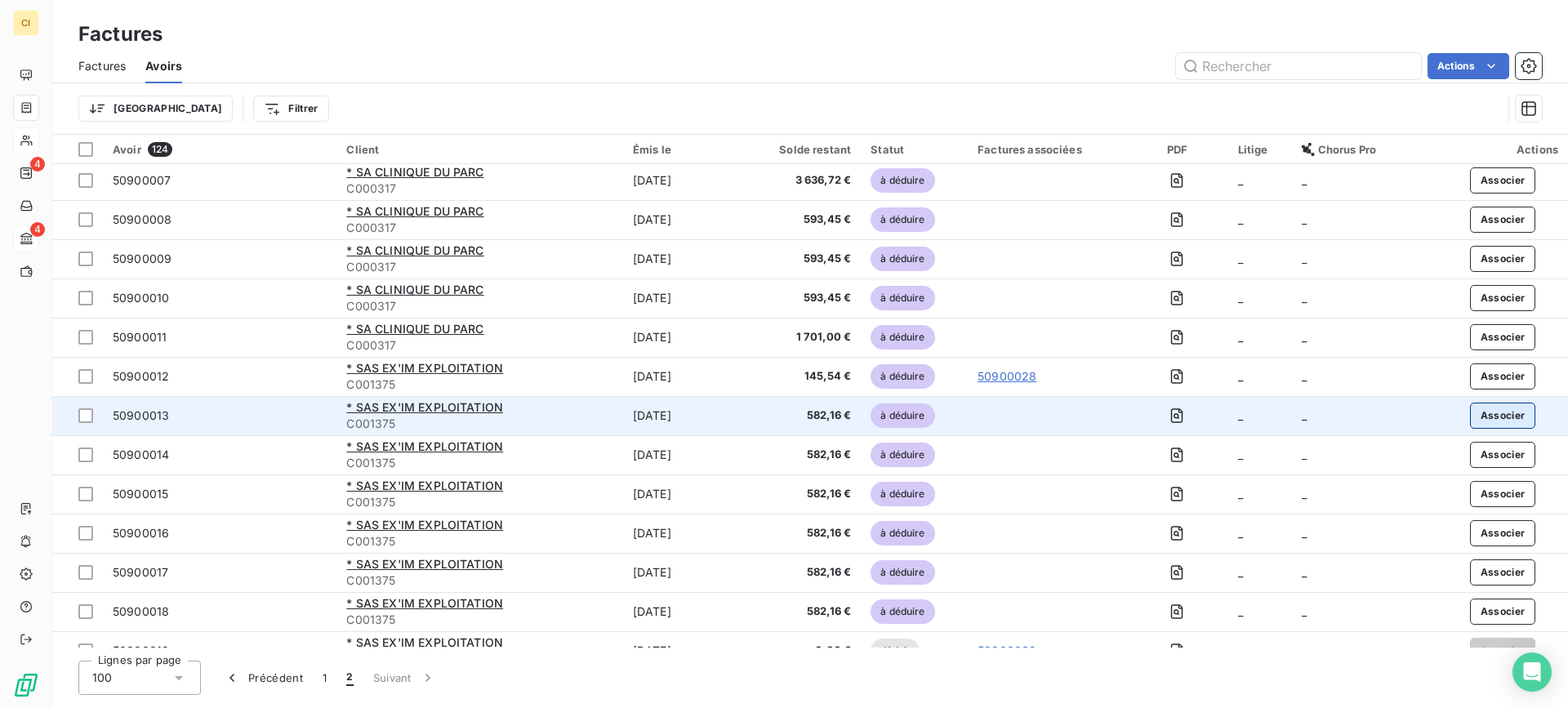
click at [1484, 416] on button "Associer" at bounding box center [1503, 416] width 66 height 26
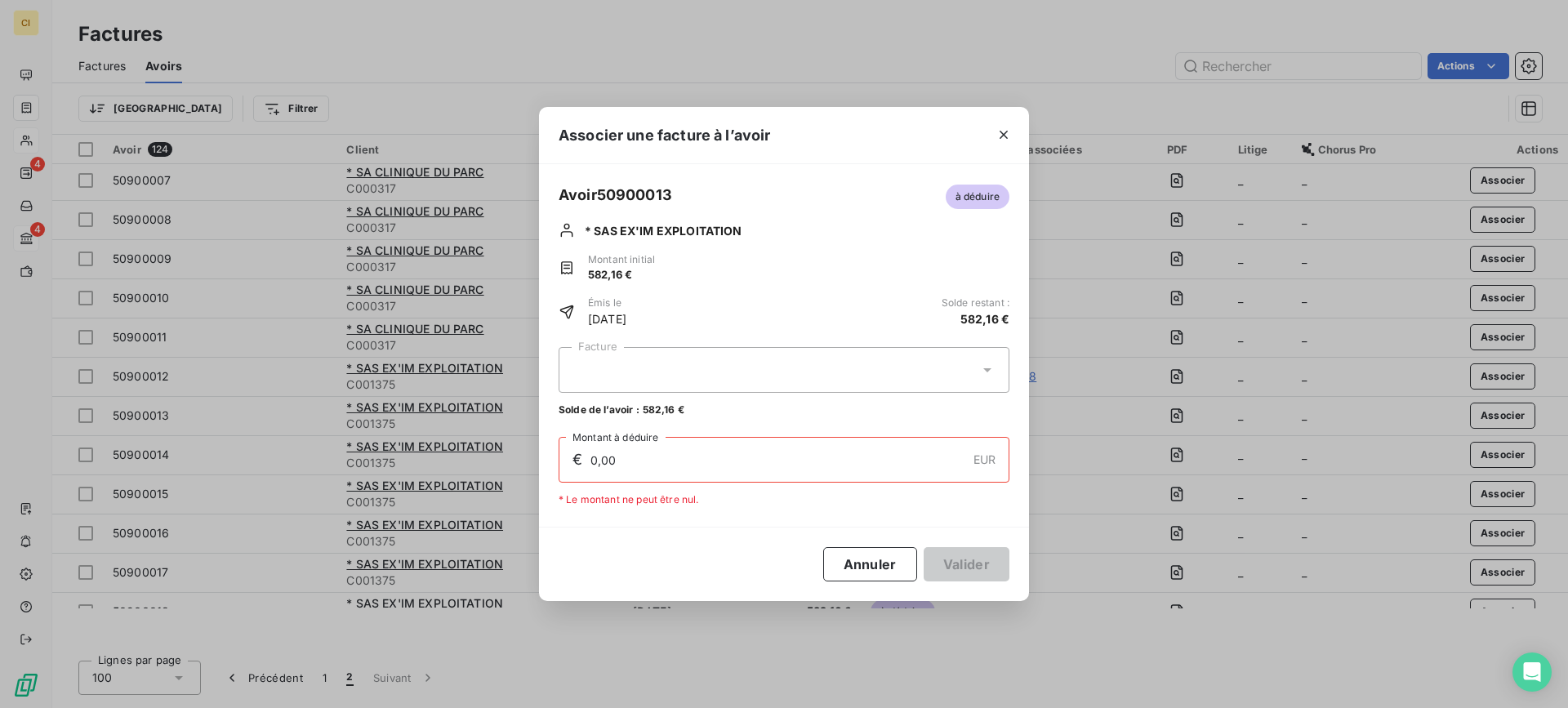
click at [673, 371] on div at bounding box center [784, 370] width 450 height 45
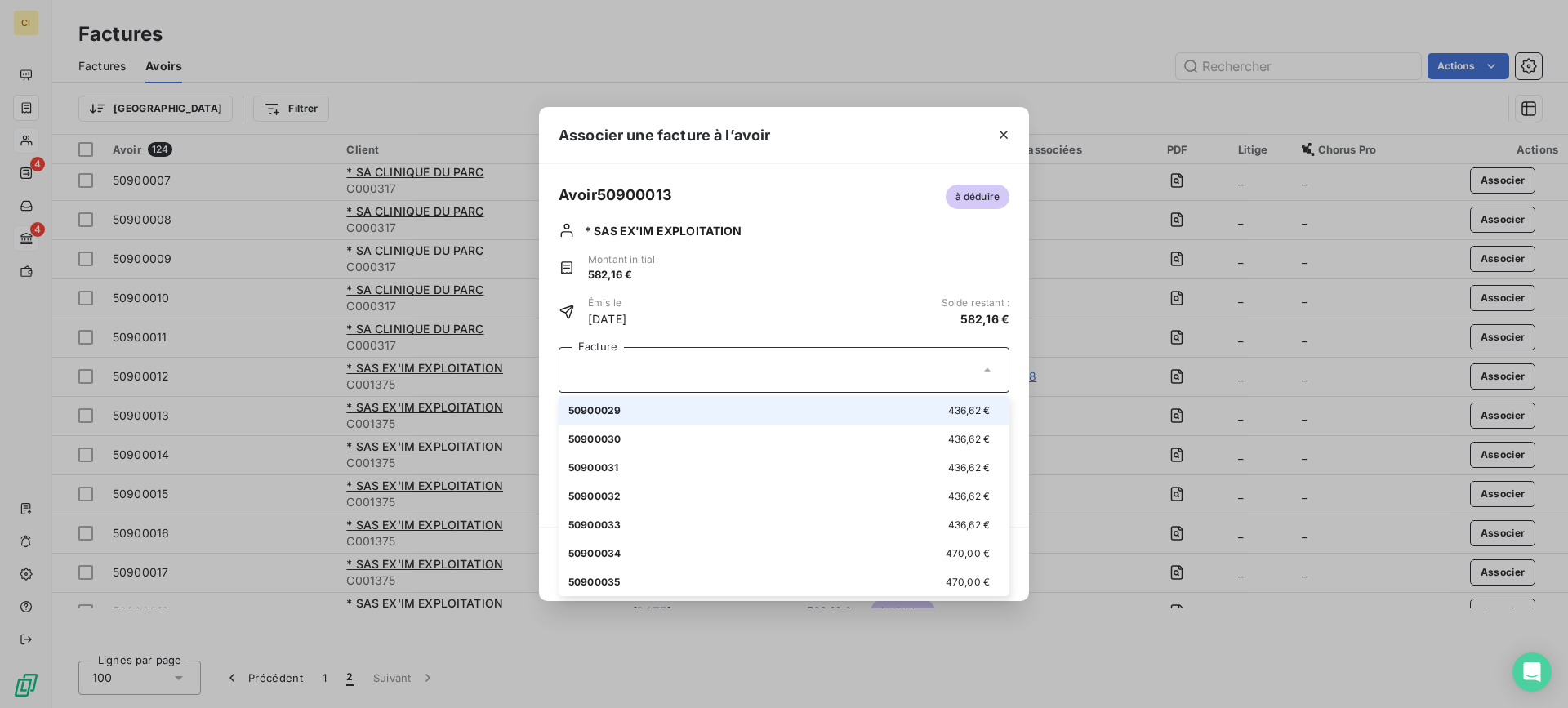
click at [608, 411] on span "50900029" at bounding box center [595, 410] width 52 height 12
type input "436,62"
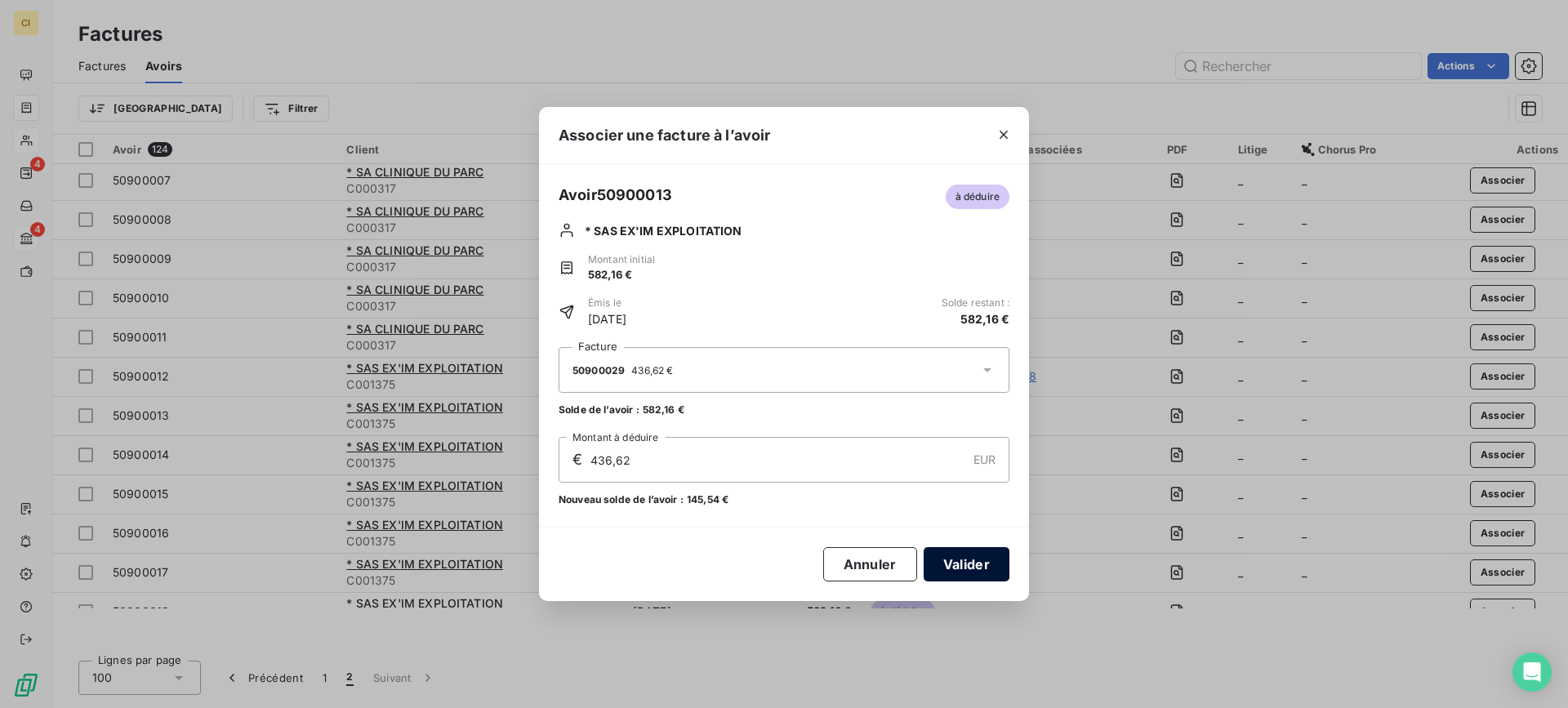
click at [960, 570] on button "Valider" at bounding box center [966, 564] width 86 height 34
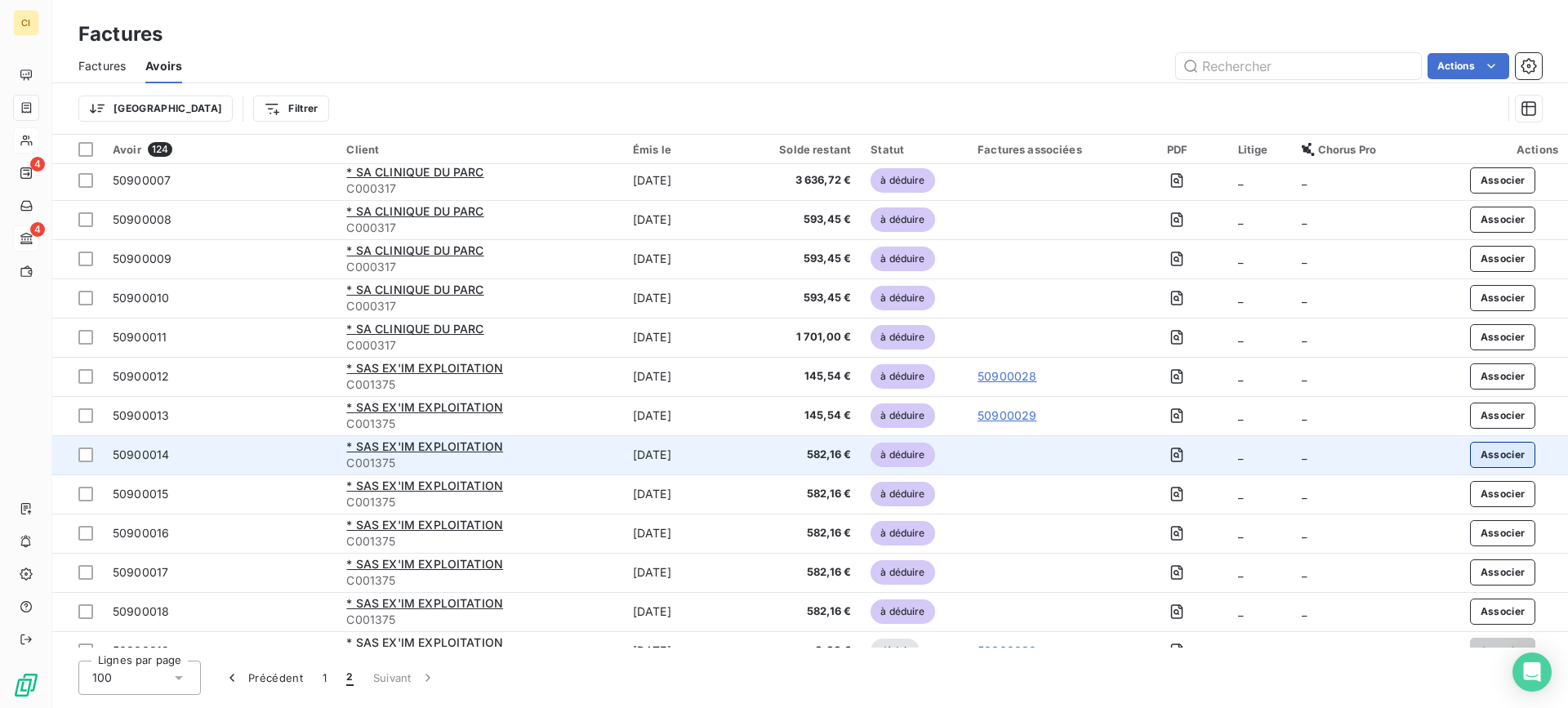
click at [1476, 457] on button "Associer" at bounding box center [1503, 455] width 66 height 26
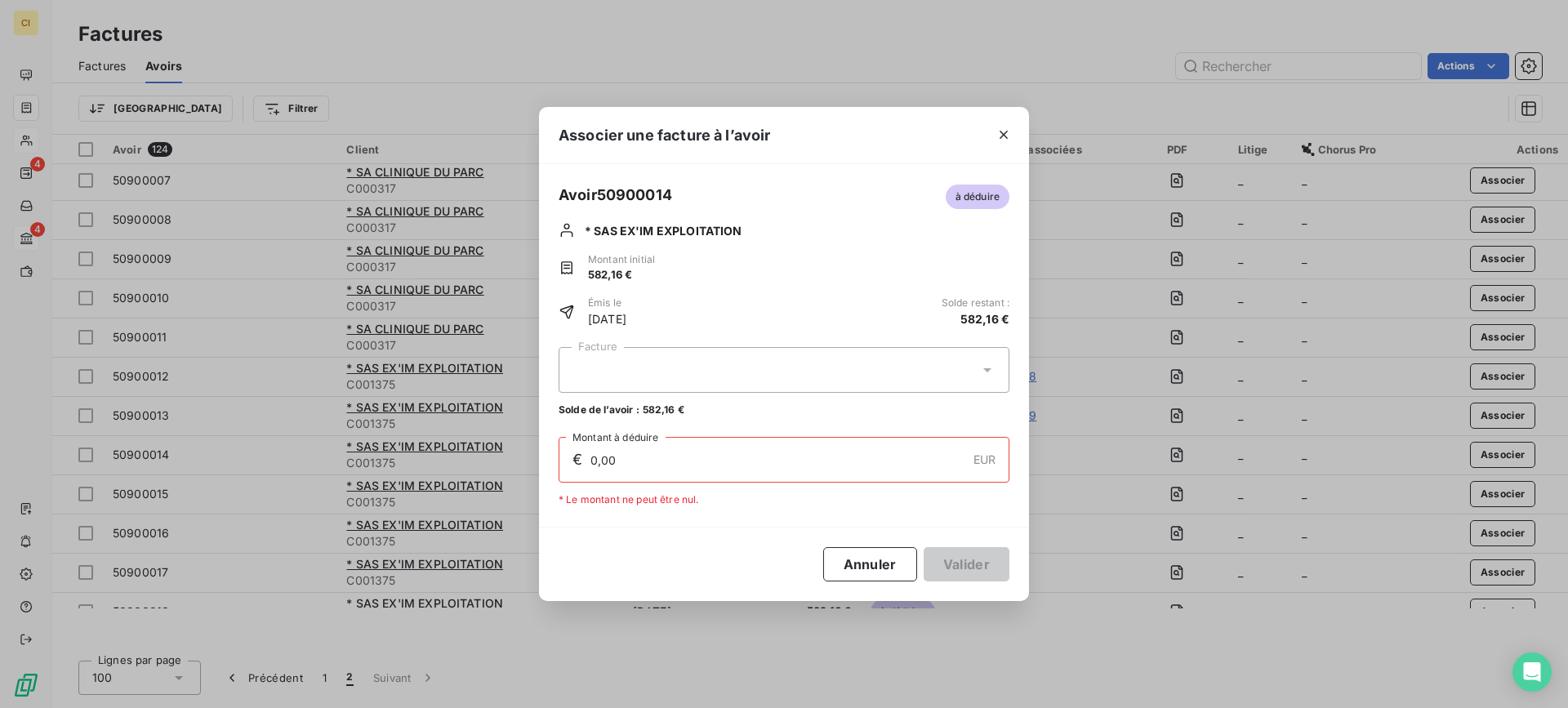
click at [704, 374] on div at bounding box center [784, 370] width 450 height 45
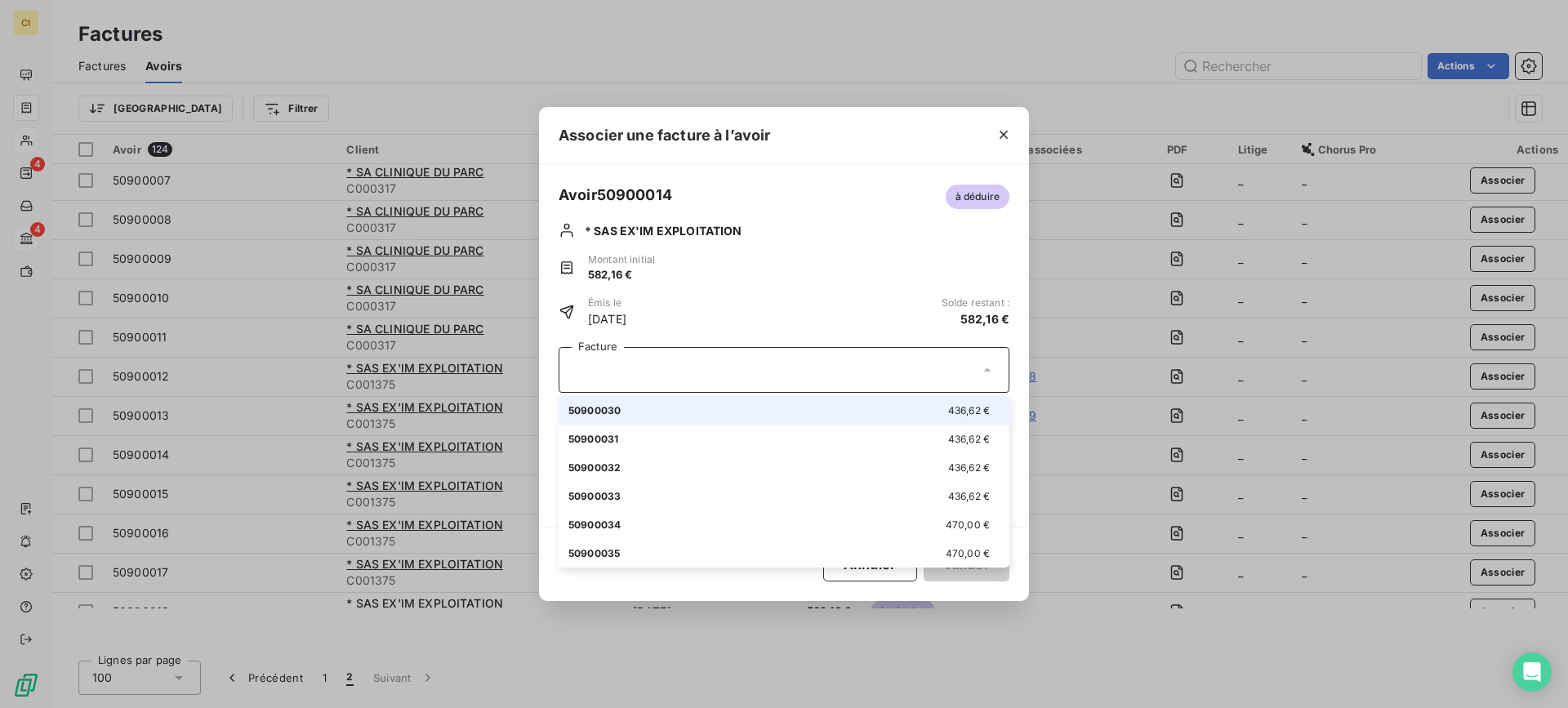
click at [698, 416] on div "50900030 436,62 €" at bounding box center [784, 410] width 431 height 16
type input "436,62"
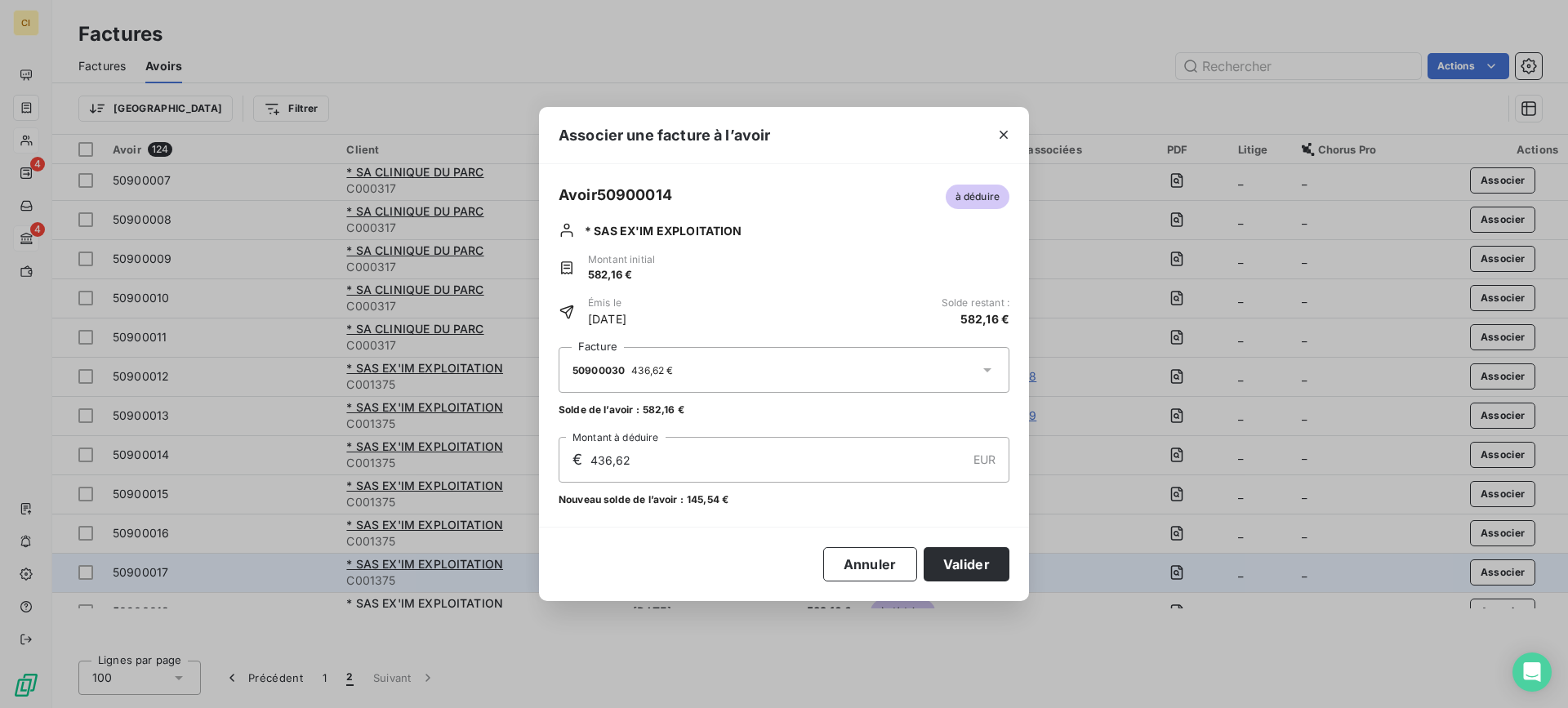
click at [962, 568] on button "Valider" at bounding box center [966, 564] width 86 height 34
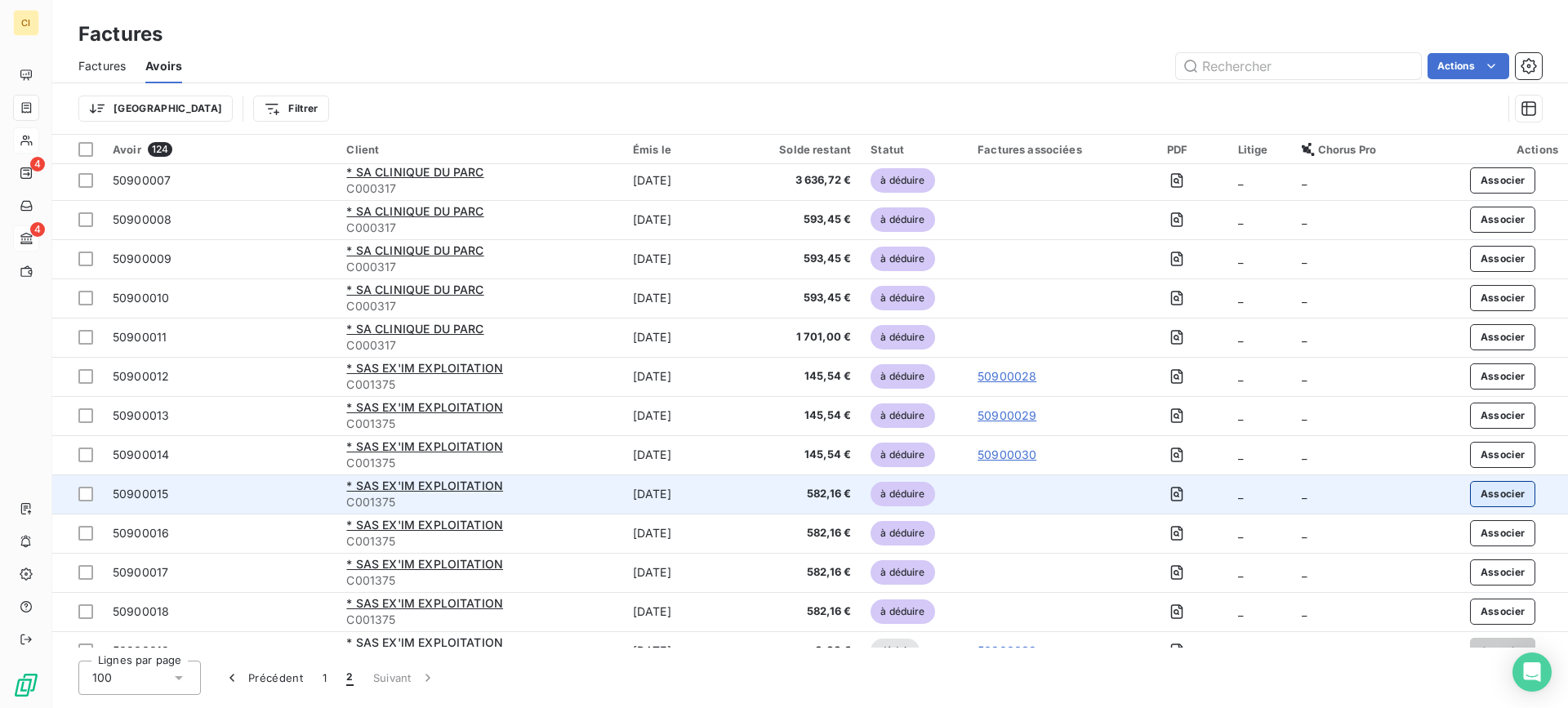
click at [1497, 495] on button "Associer" at bounding box center [1503, 494] width 66 height 26
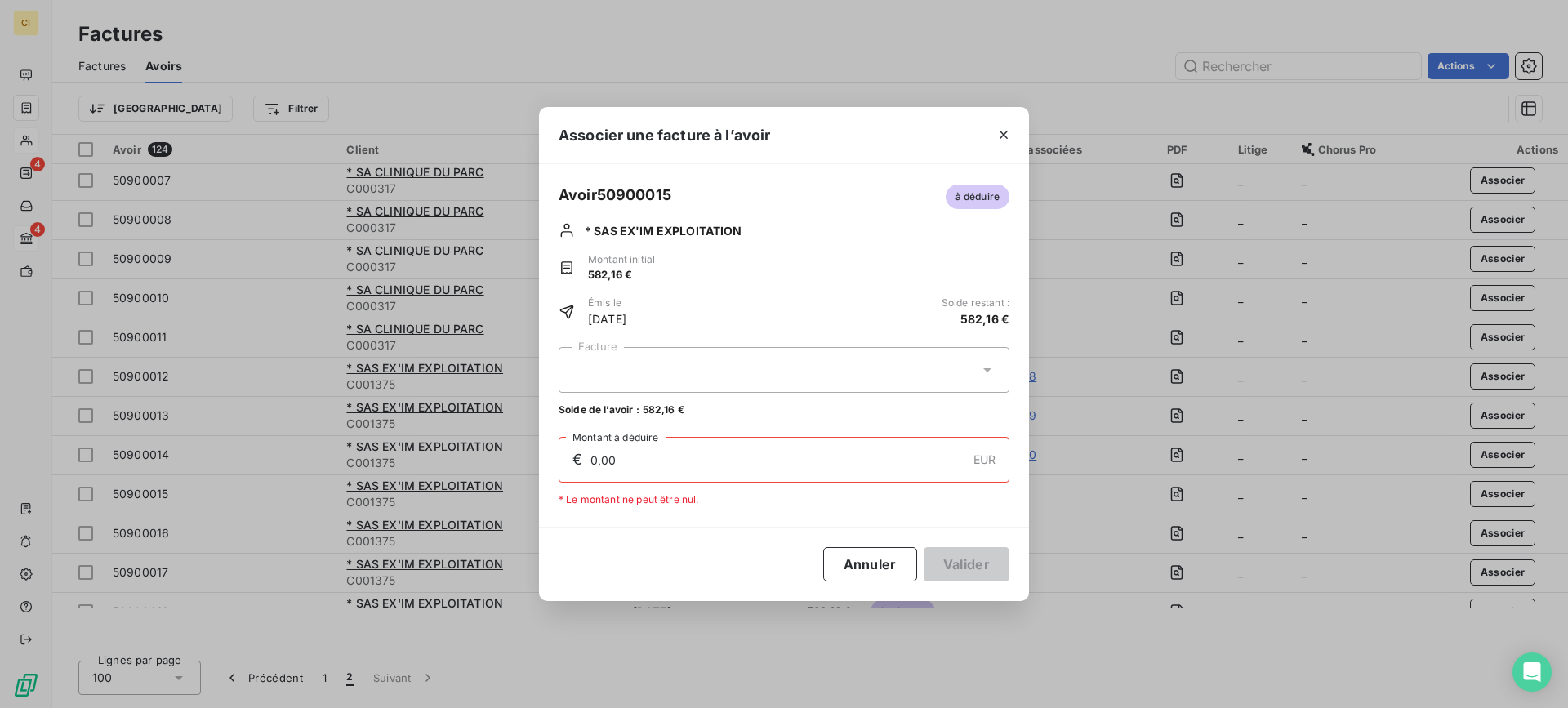
click at [656, 371] on div at bounding box center [784, 370] width 450 height 45
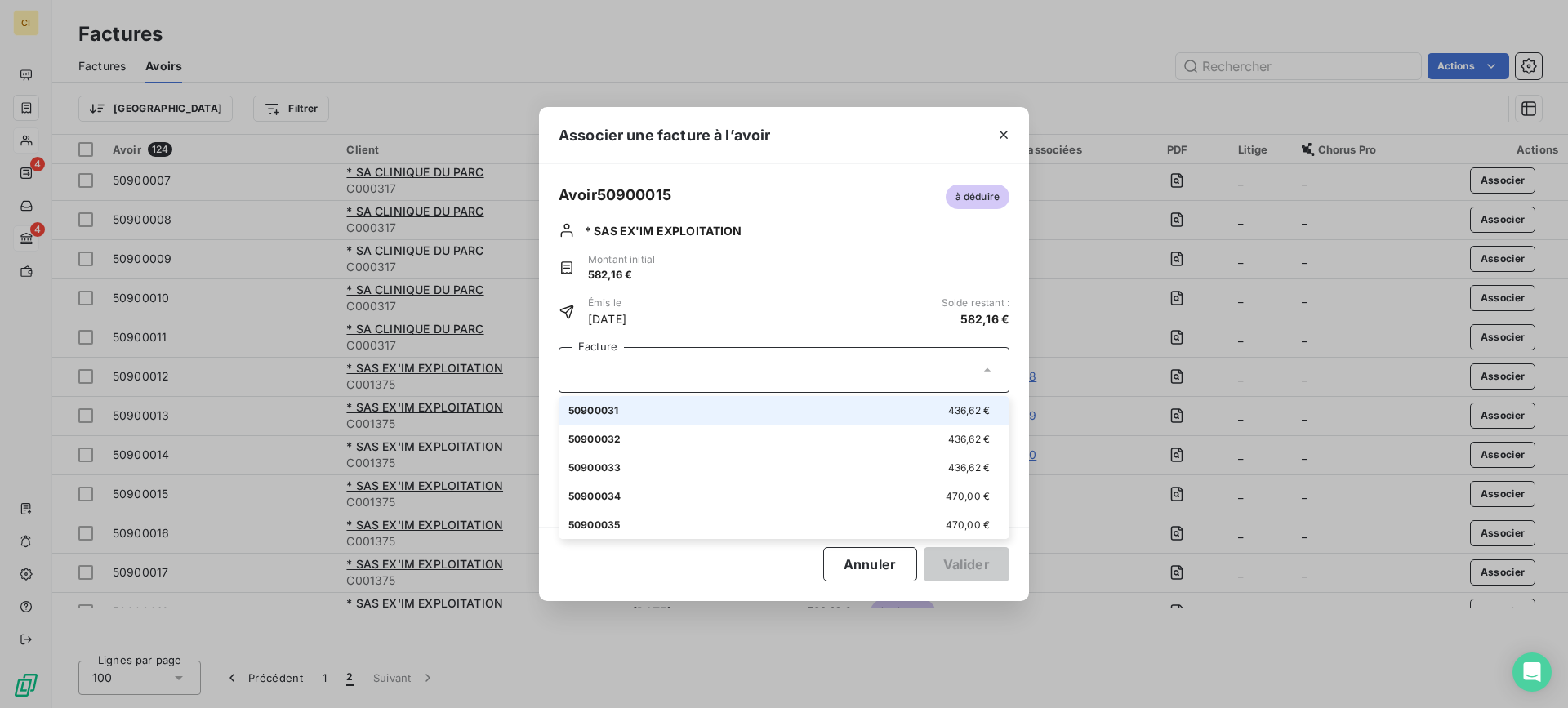
click at [671, 409] on div "50900031 436,62 €" at bounding box center [784, 410] width 431 height 16
type input "436,62"
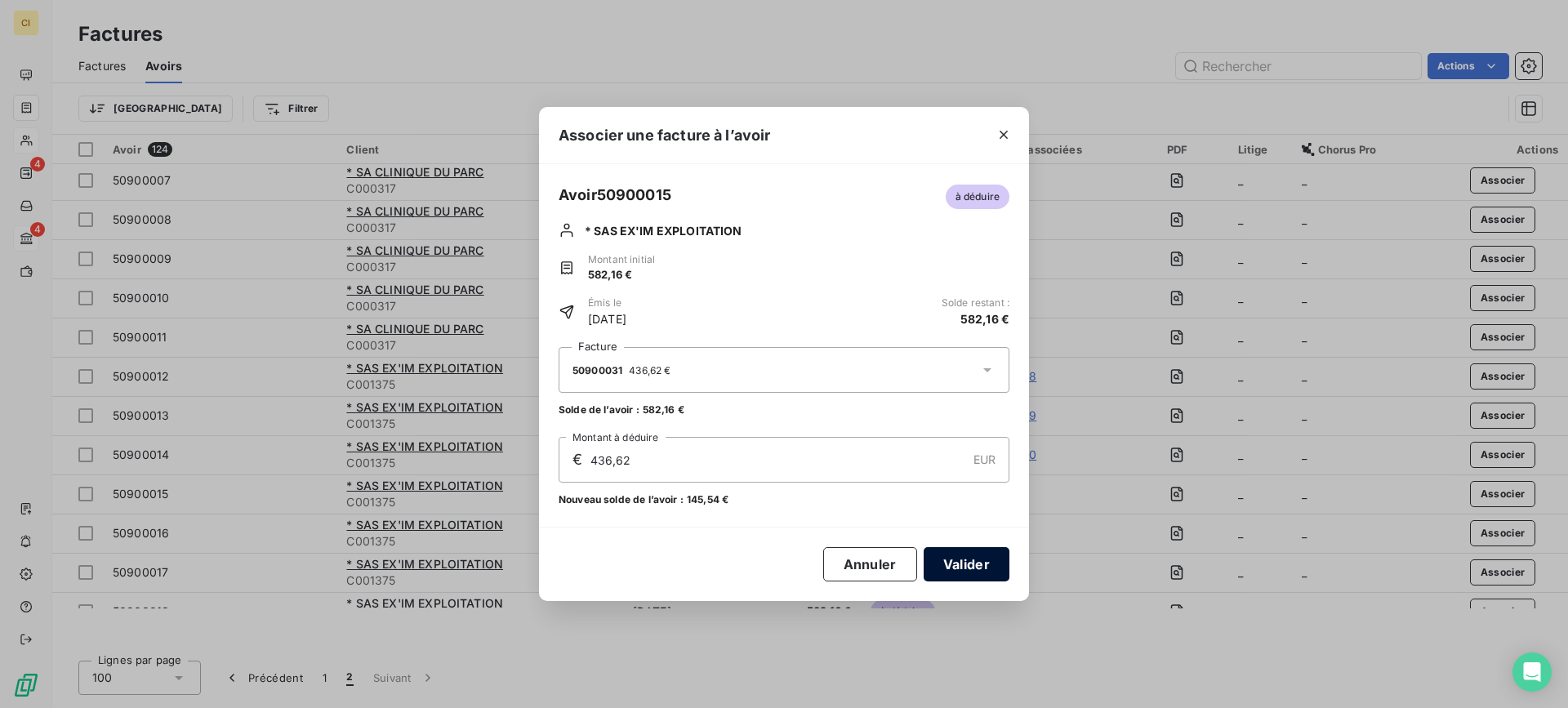
click at [960, 570] on button "Valider" at bounding box center [966, 564] width 86 height 34
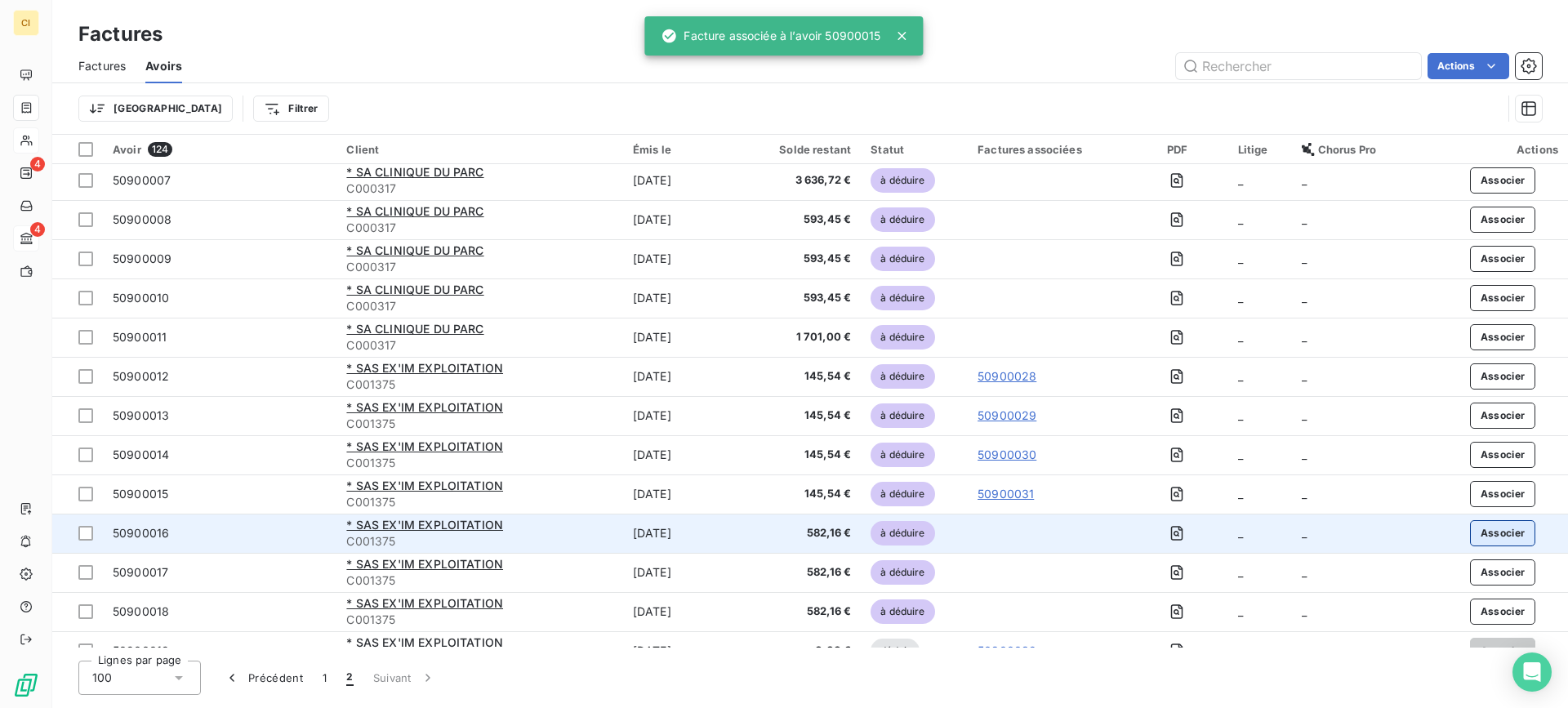
click at [1470, 526] on button "Associer" at bounding box center [1503, 533] width 66 height 26
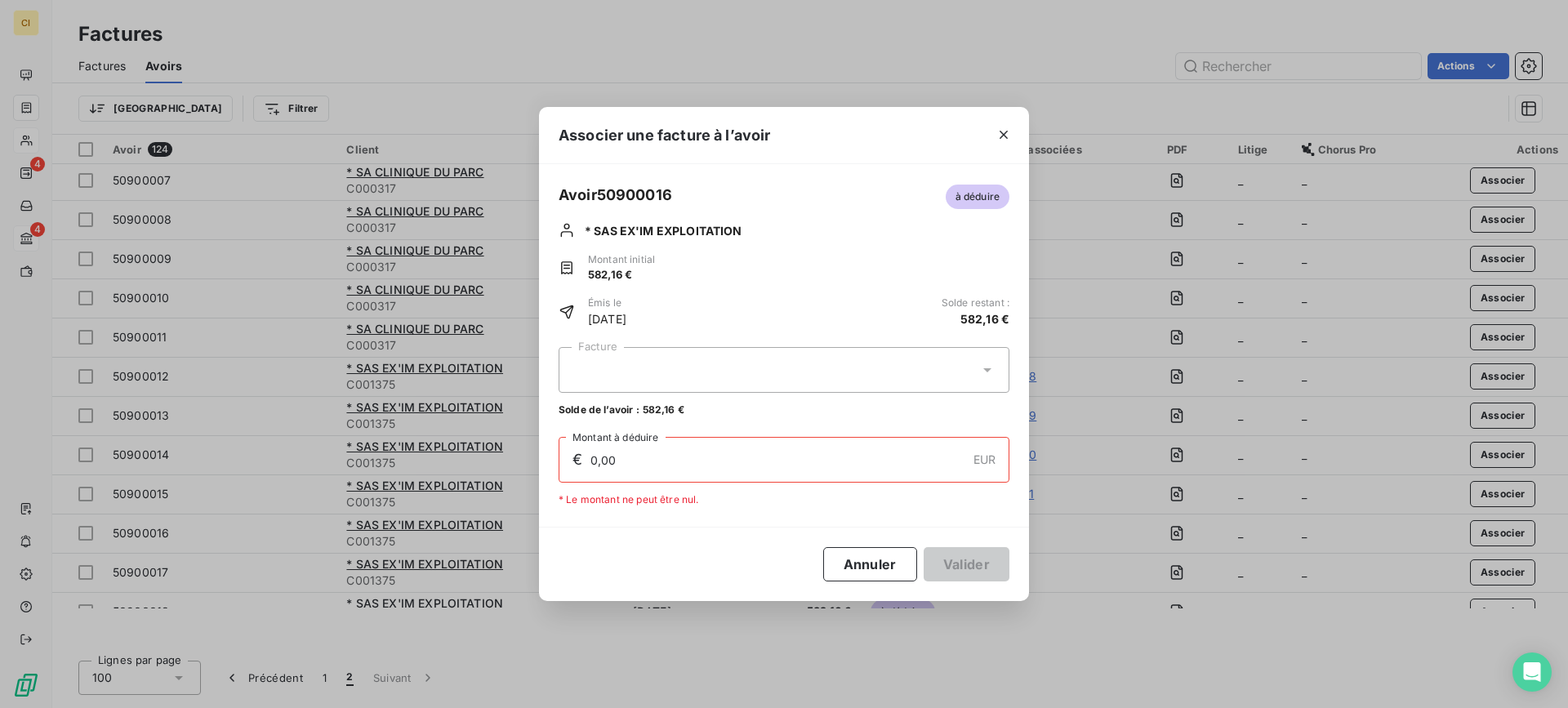
click at [590, 369] on div at bounding box center [784, 370] width 450 height 45
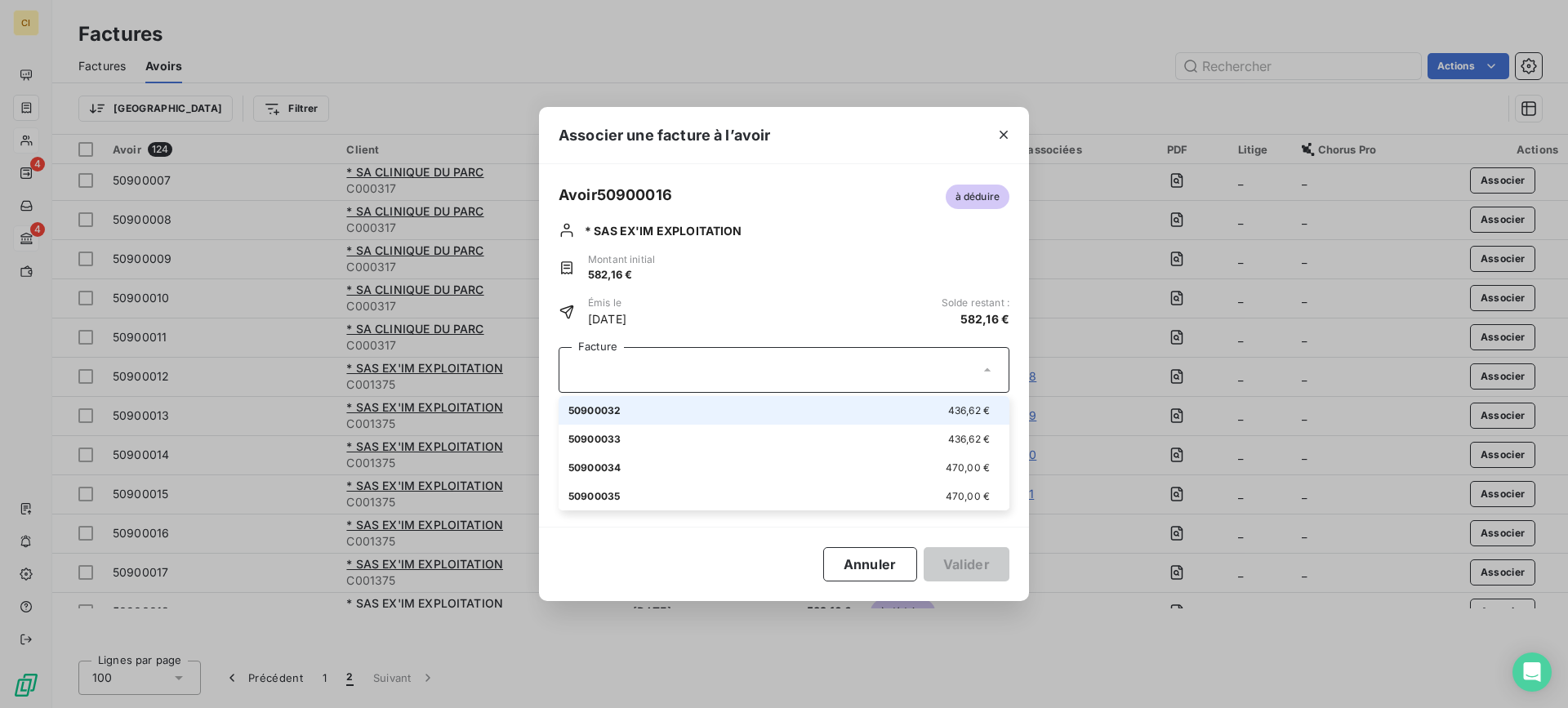
click at [619, 412] on span "50900032" at bounding box center [595, 410] width 52 height 12
type input "436,62"
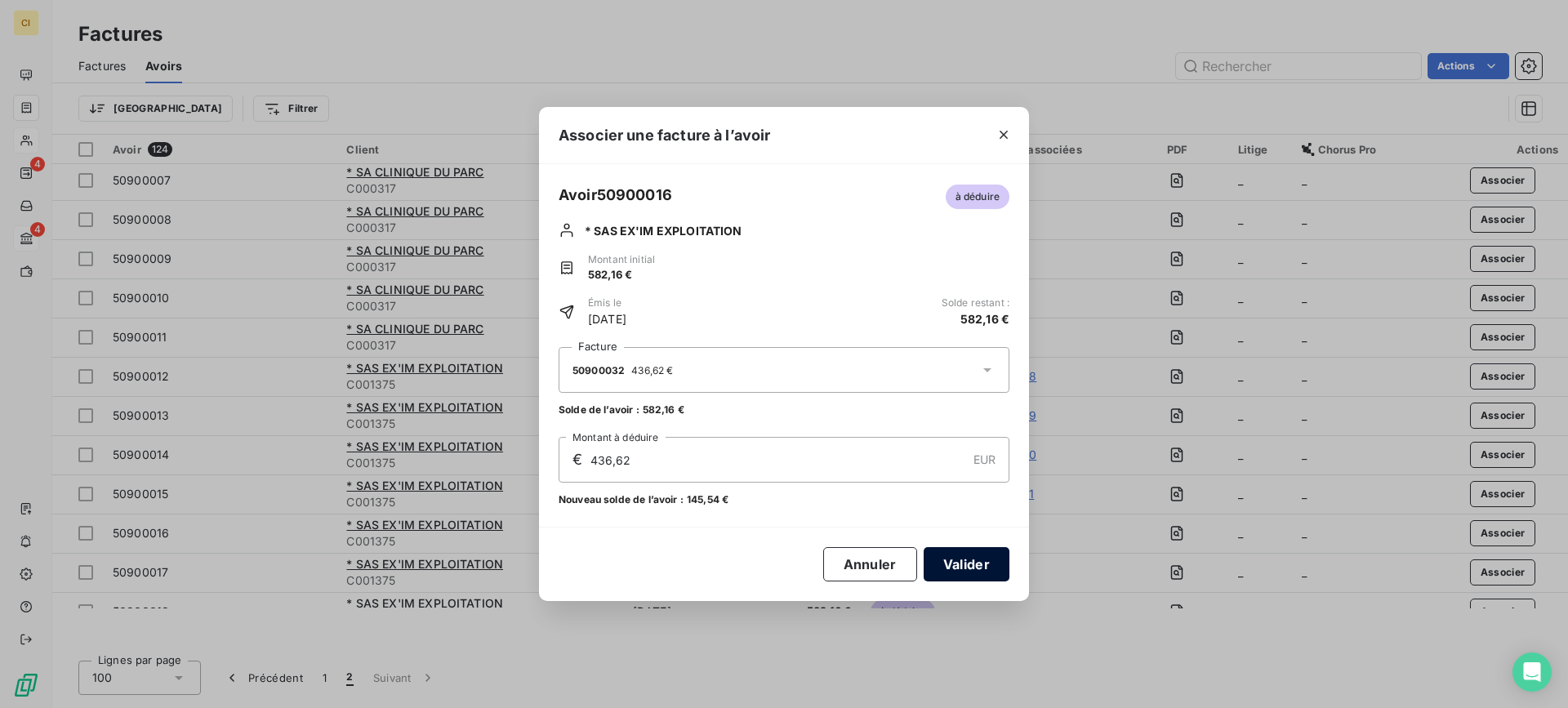
click at [947, 567] on button "Valider" at bounding box center [966, 564] width 86 height 34
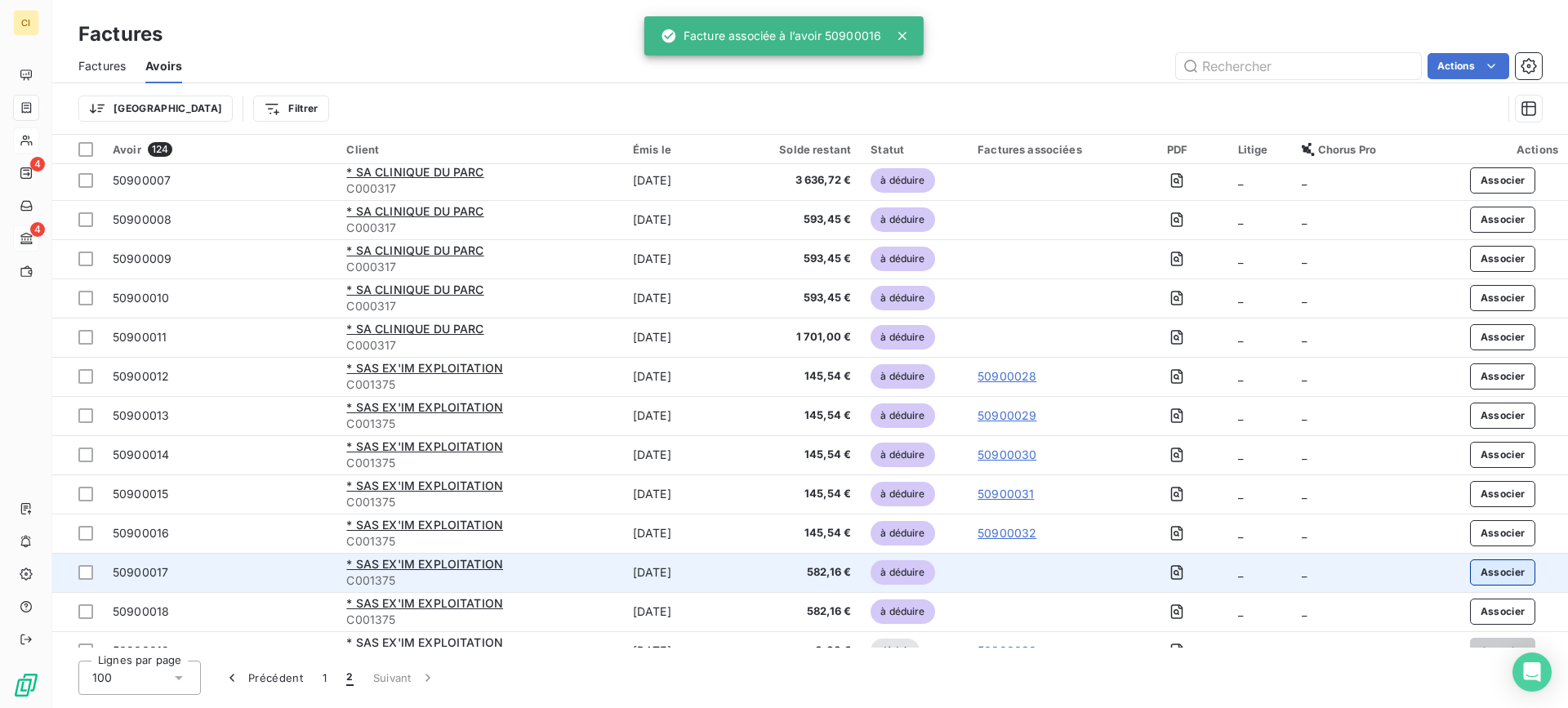
click at [1488, 574] on button "Associer" at bounding box center [1503, 573] width 66 height 26
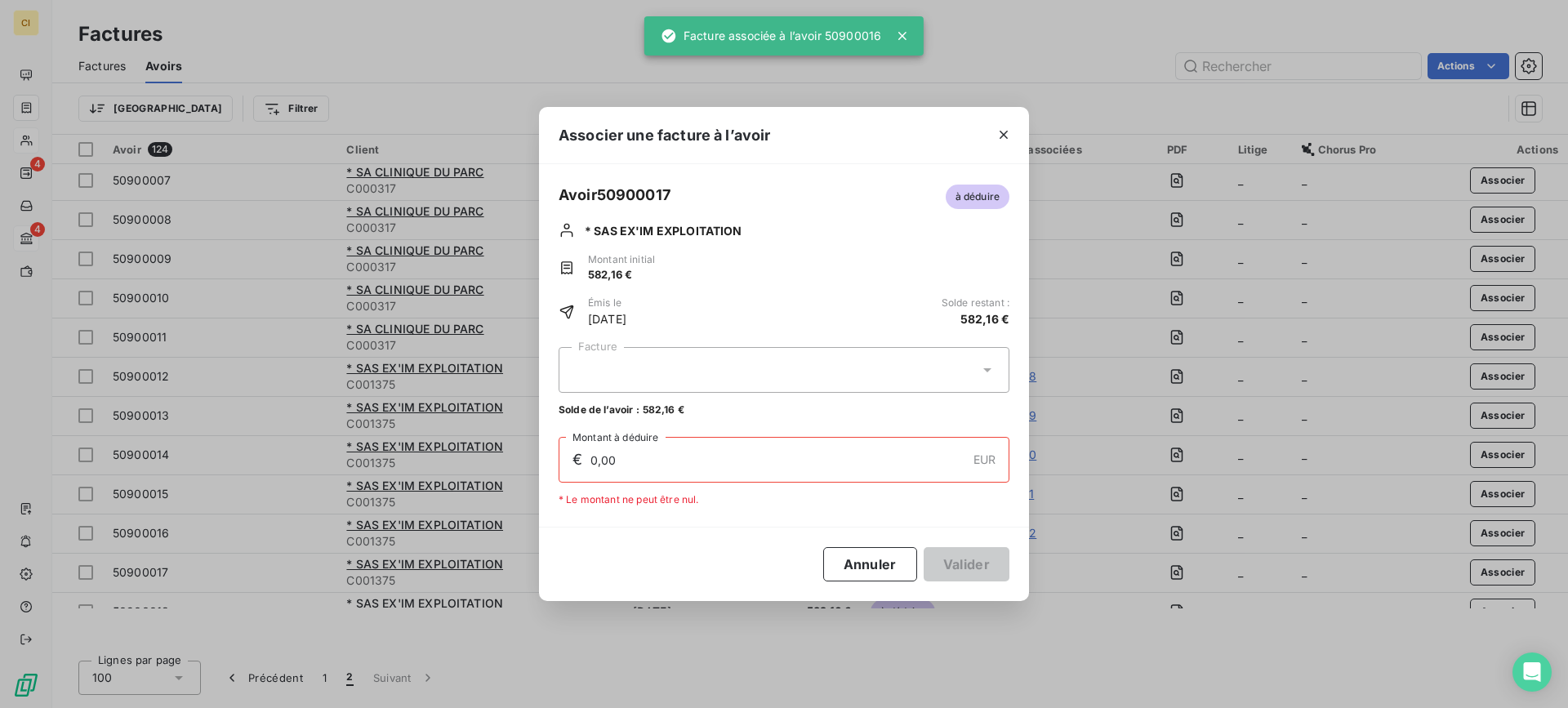
click at [657, 365] on div at bounding box center [784, 370] width 450 height 45
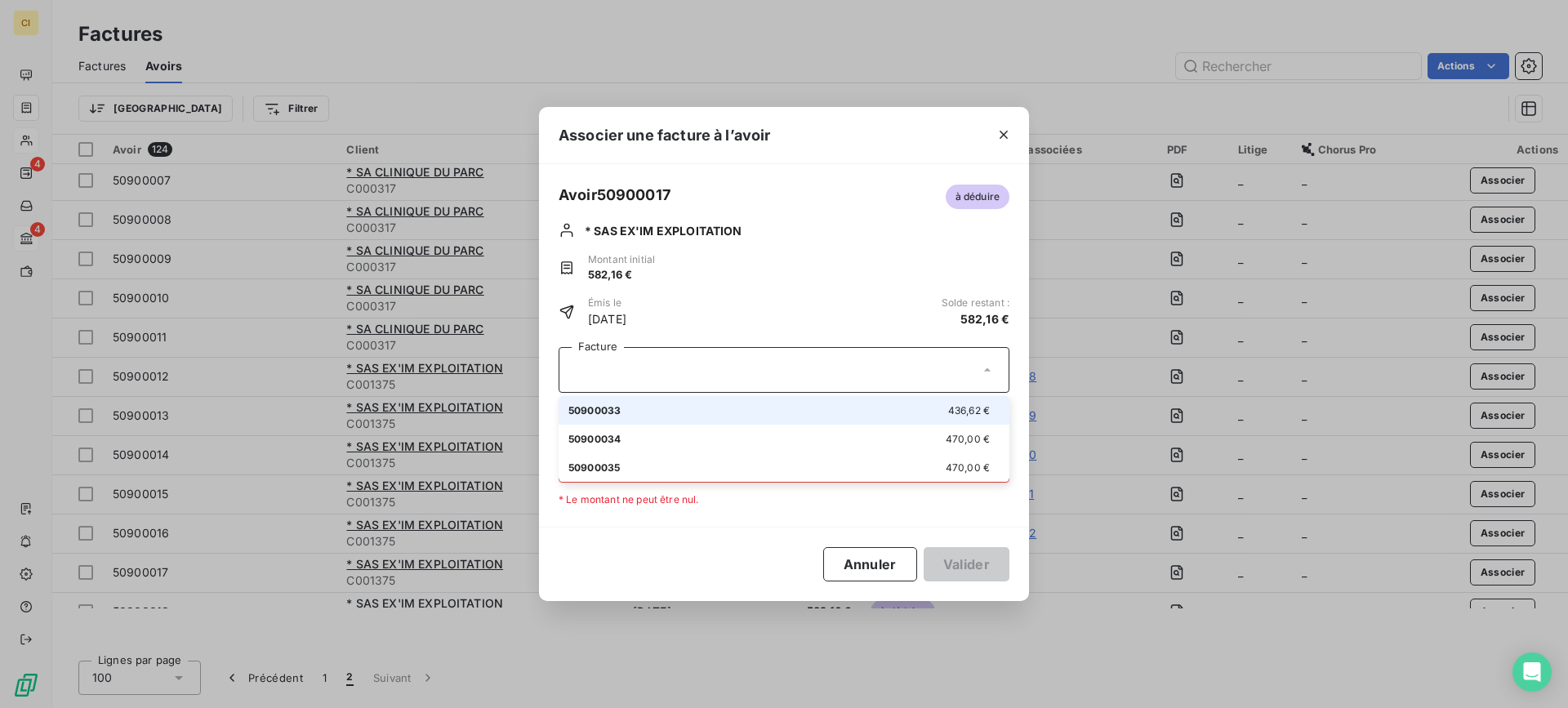
click at [623, 414] on div "50900033 436,62 €" at bounding box center [784, 410] width 431 height 16
type input "436,62"
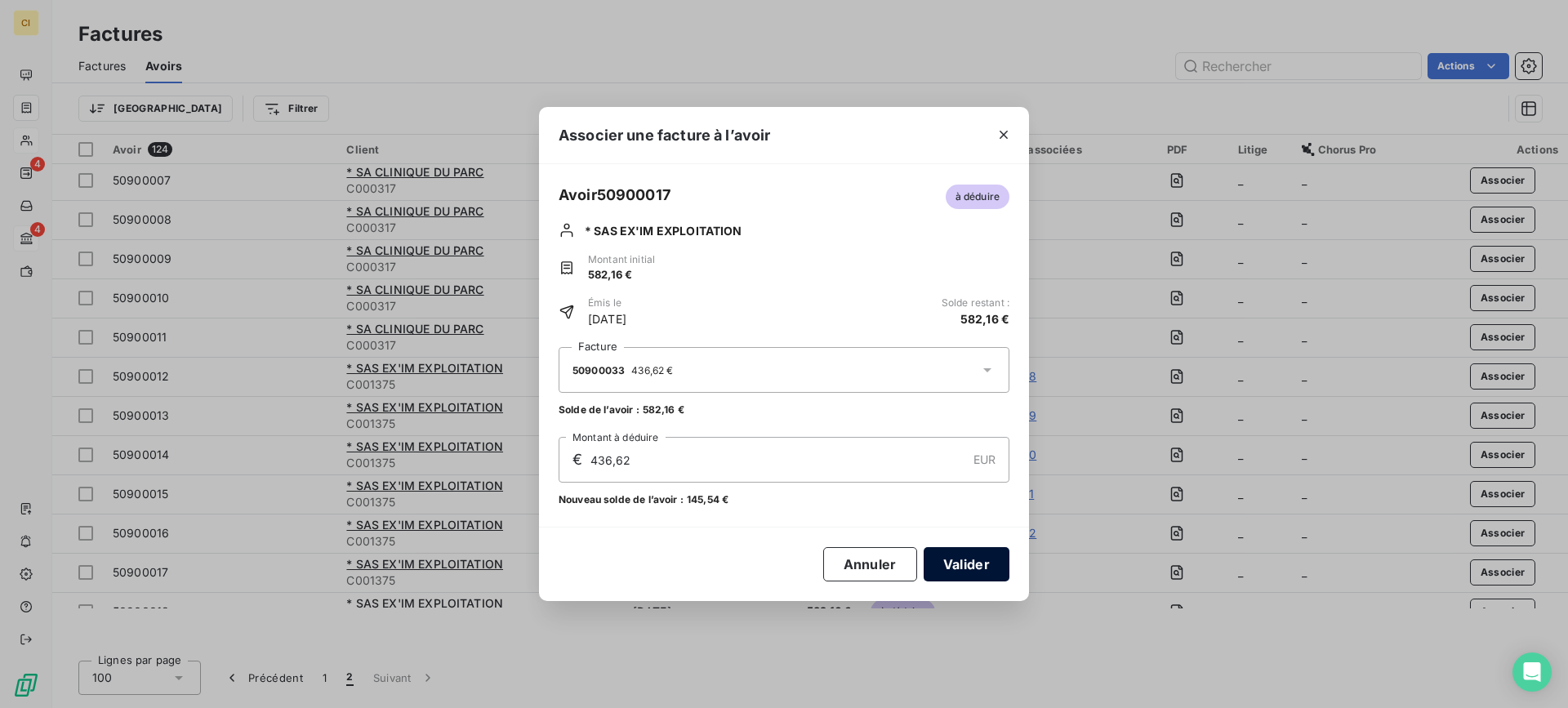
click at [966, 574] on button "Valider" at bounding box center [966, 564] width 86 height 34
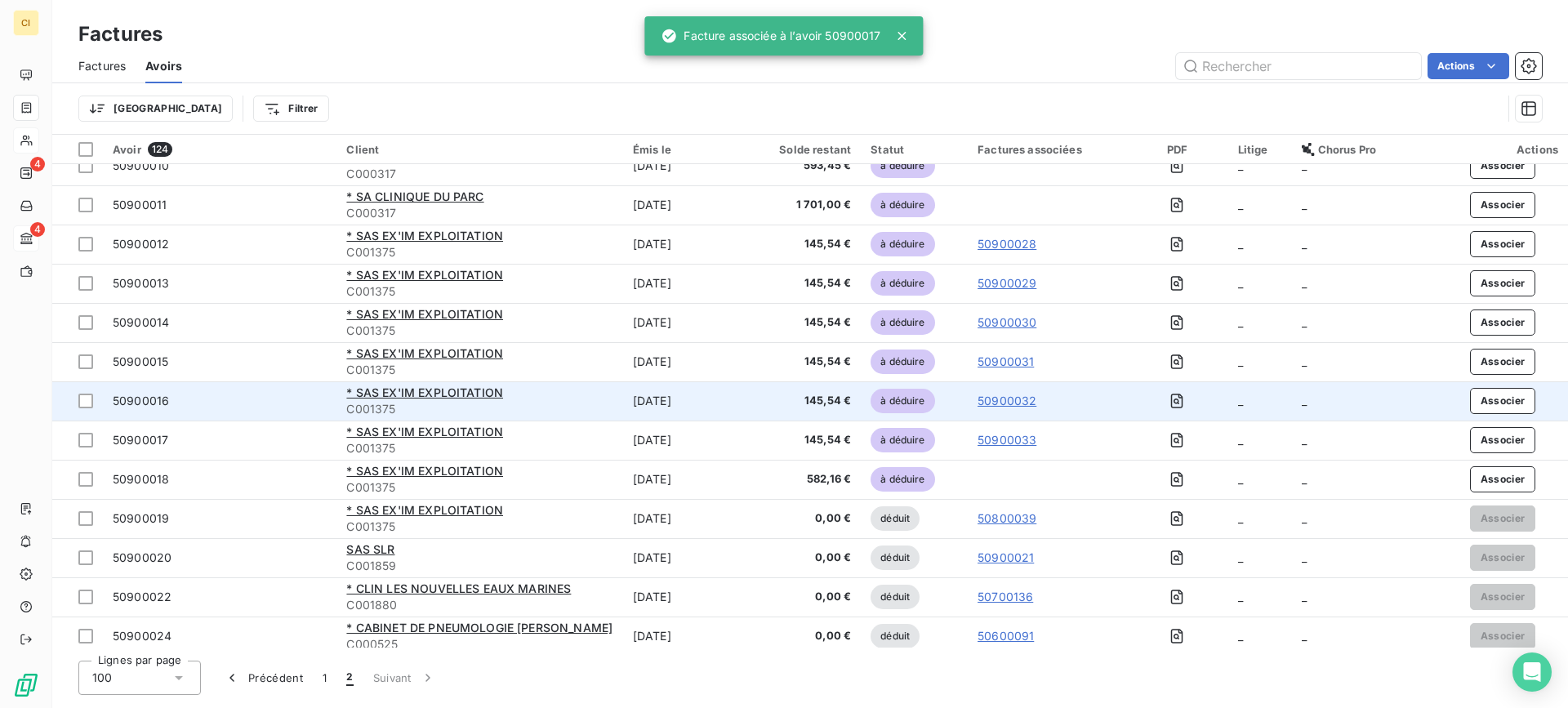
scroll to position [245, 0]
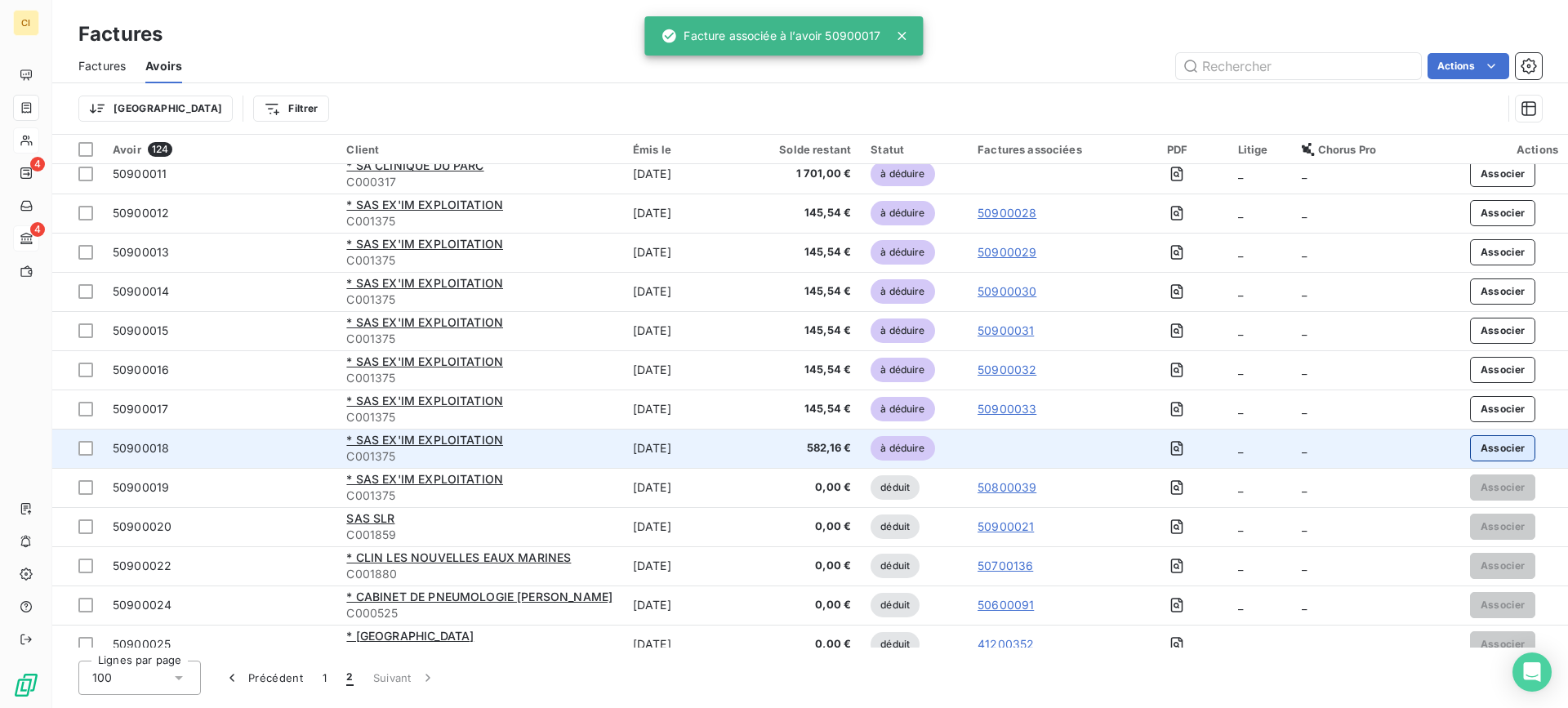
click at [1482, 442] on button "Associer" at bounding box center [1503, 449] width 66 height 26
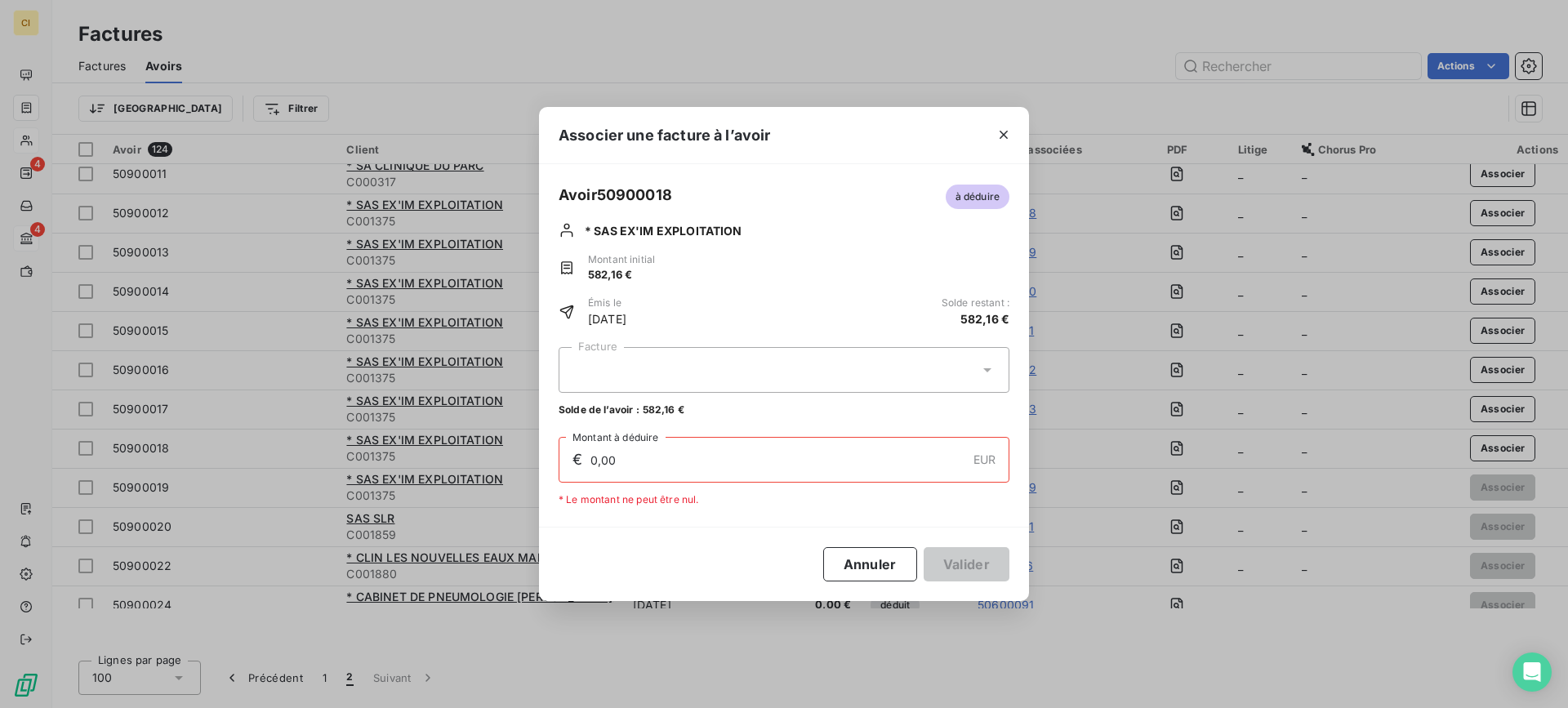
click at [601, 366] on div at bounding box center [784, 370] width 450 height 45
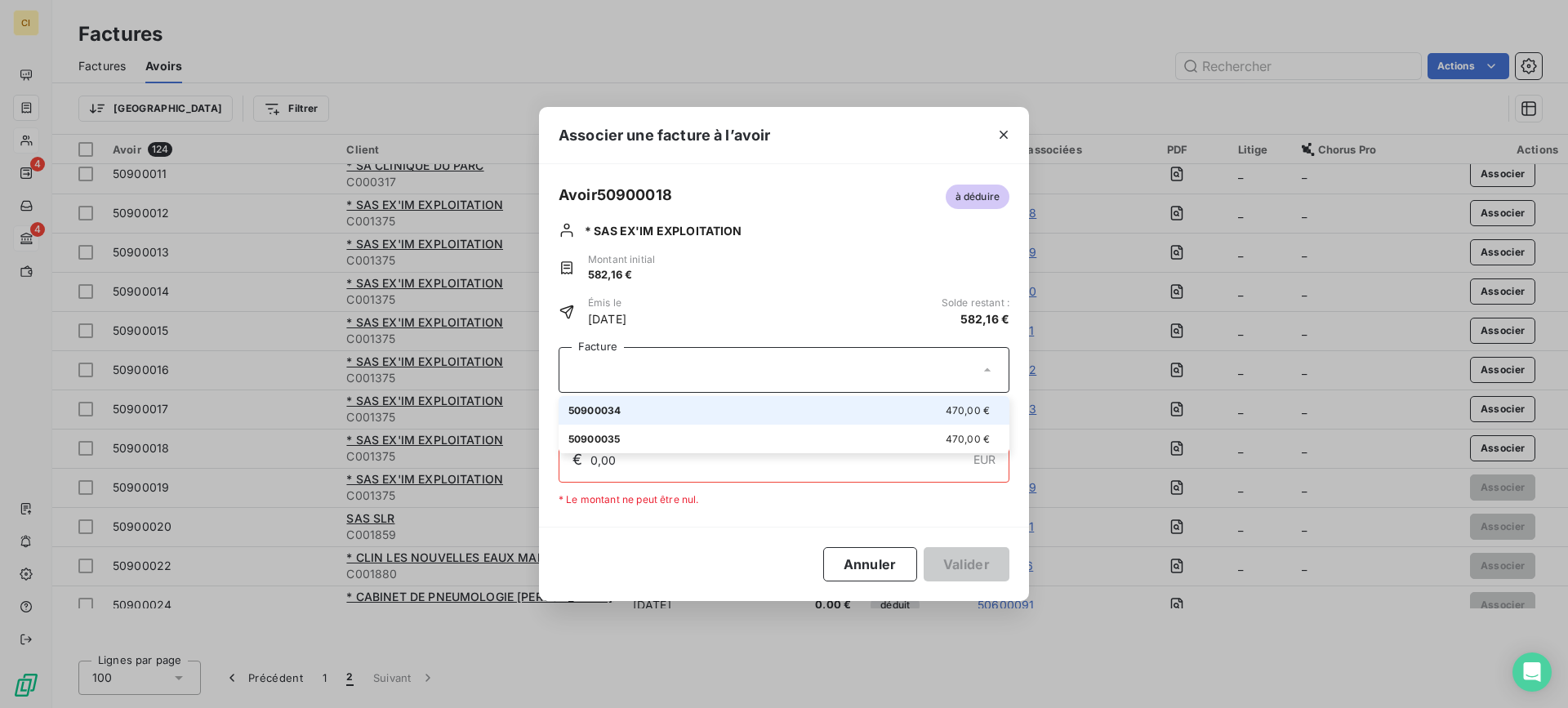
click at [621, 412] on span "50900034" at bounding box center [595, 410] width 52 height 12
type input "470,00"
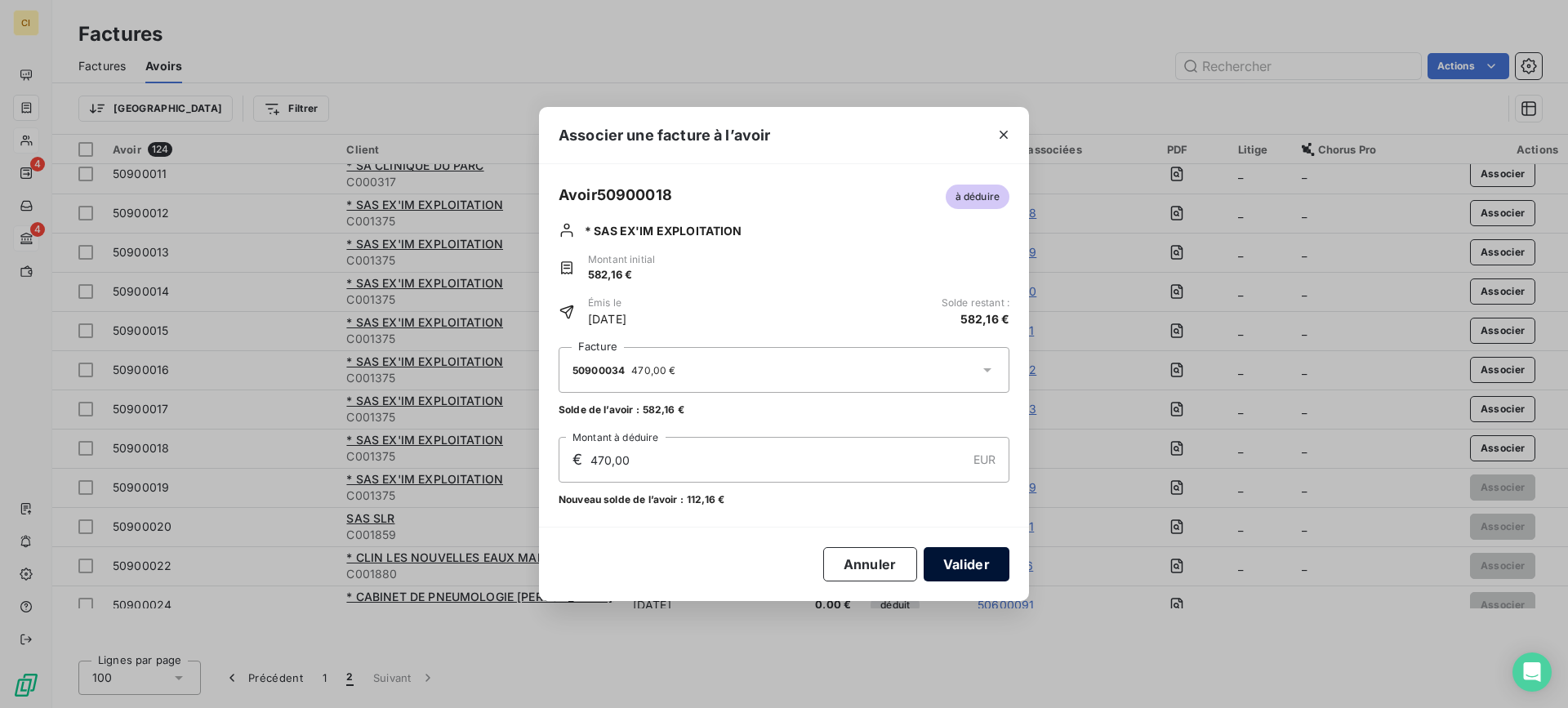
click at [978, 562] on button "Valider" at bounding box center [966, 564] width 86 height 34
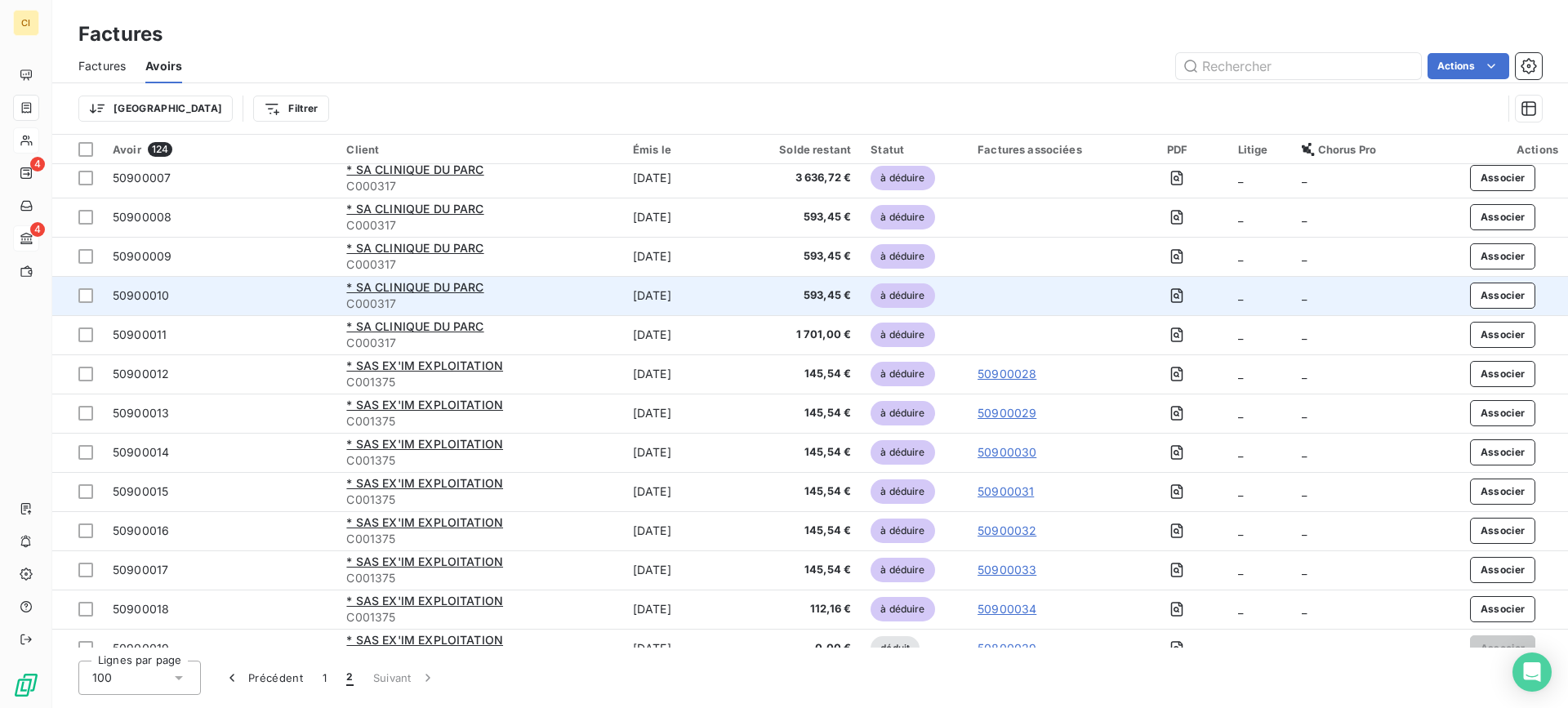
scroll to position [0, 0]
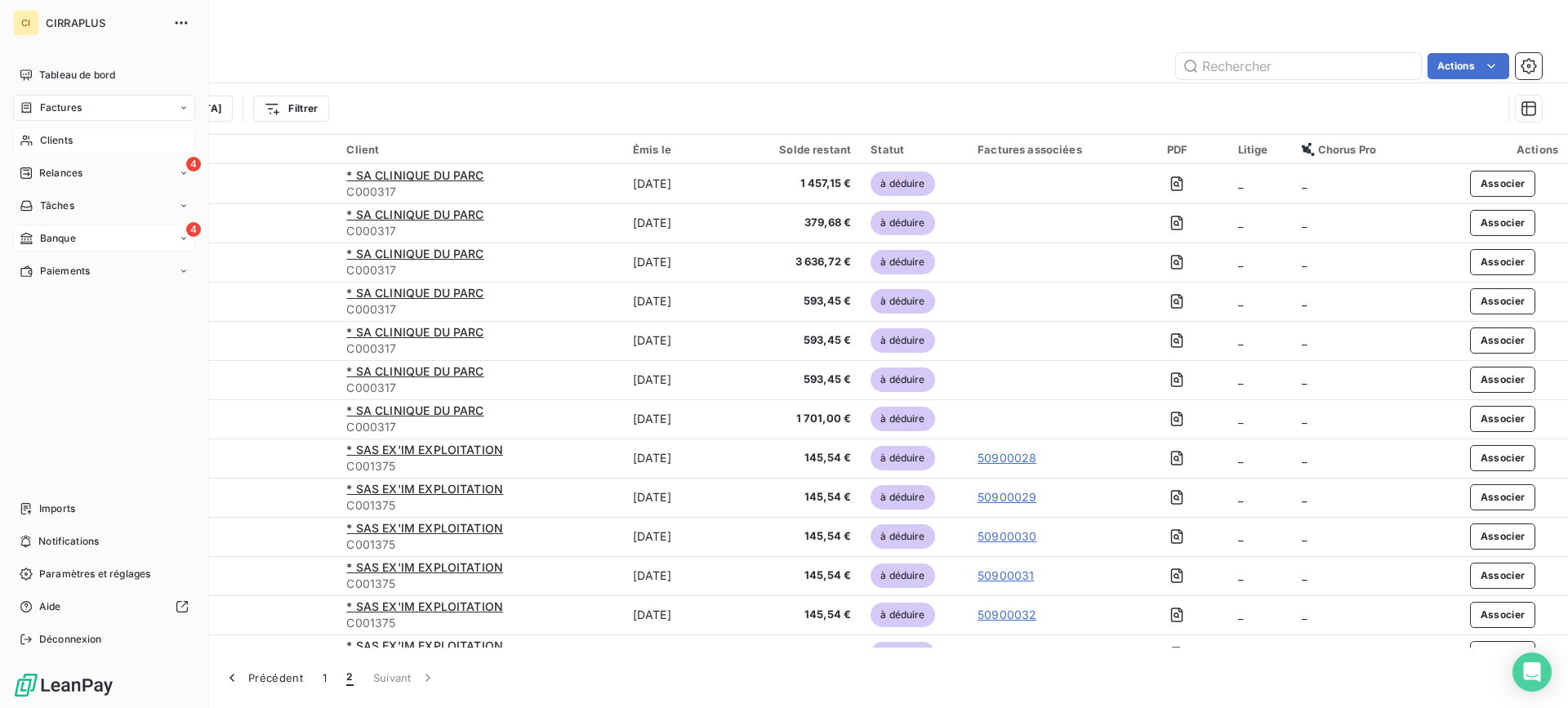
click at [57, 136] on span "Clients" at bounding box center [56, 140] width 32 height 15
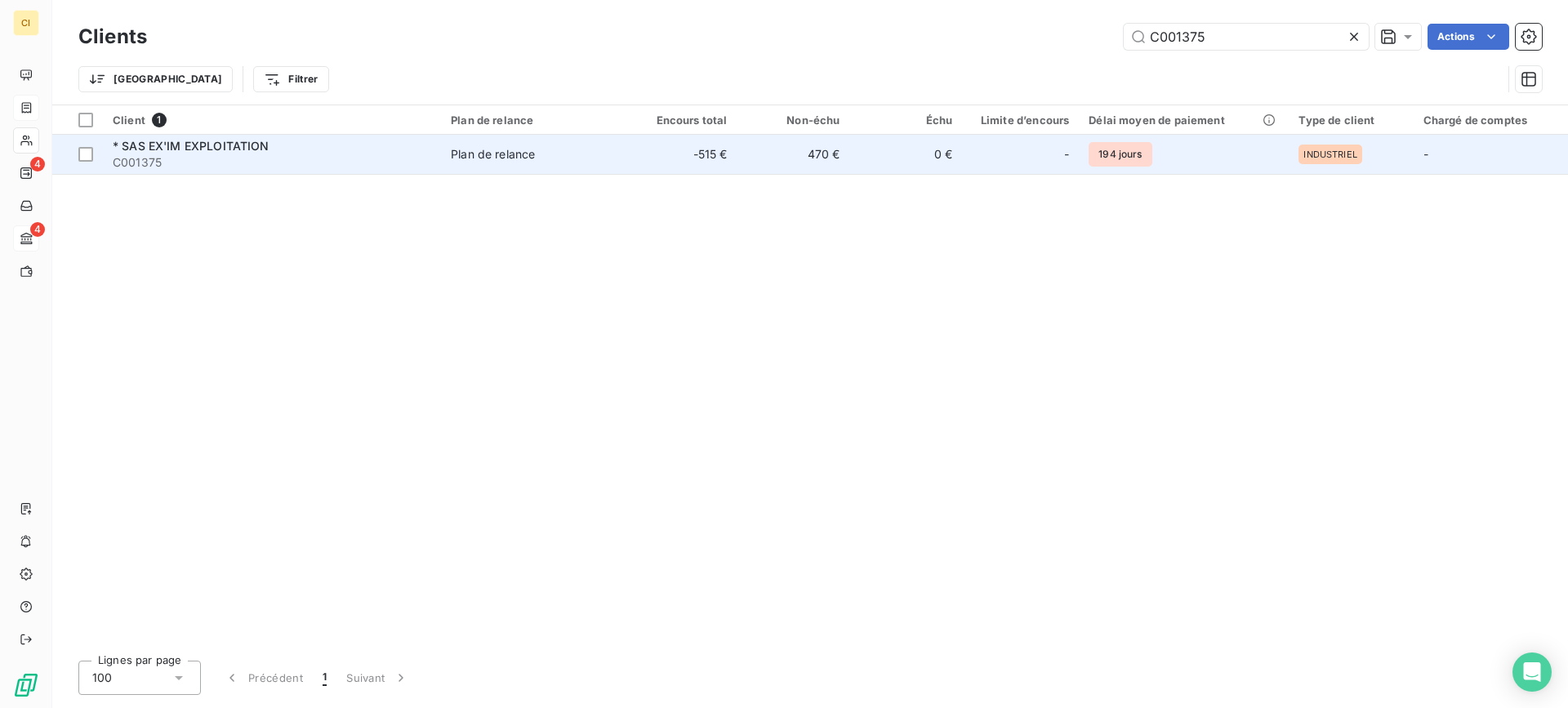
click at [207, 141] on span "* SAS EX'IM EXPLOITATION" at bounding box center [191, 146] width 157 height 14
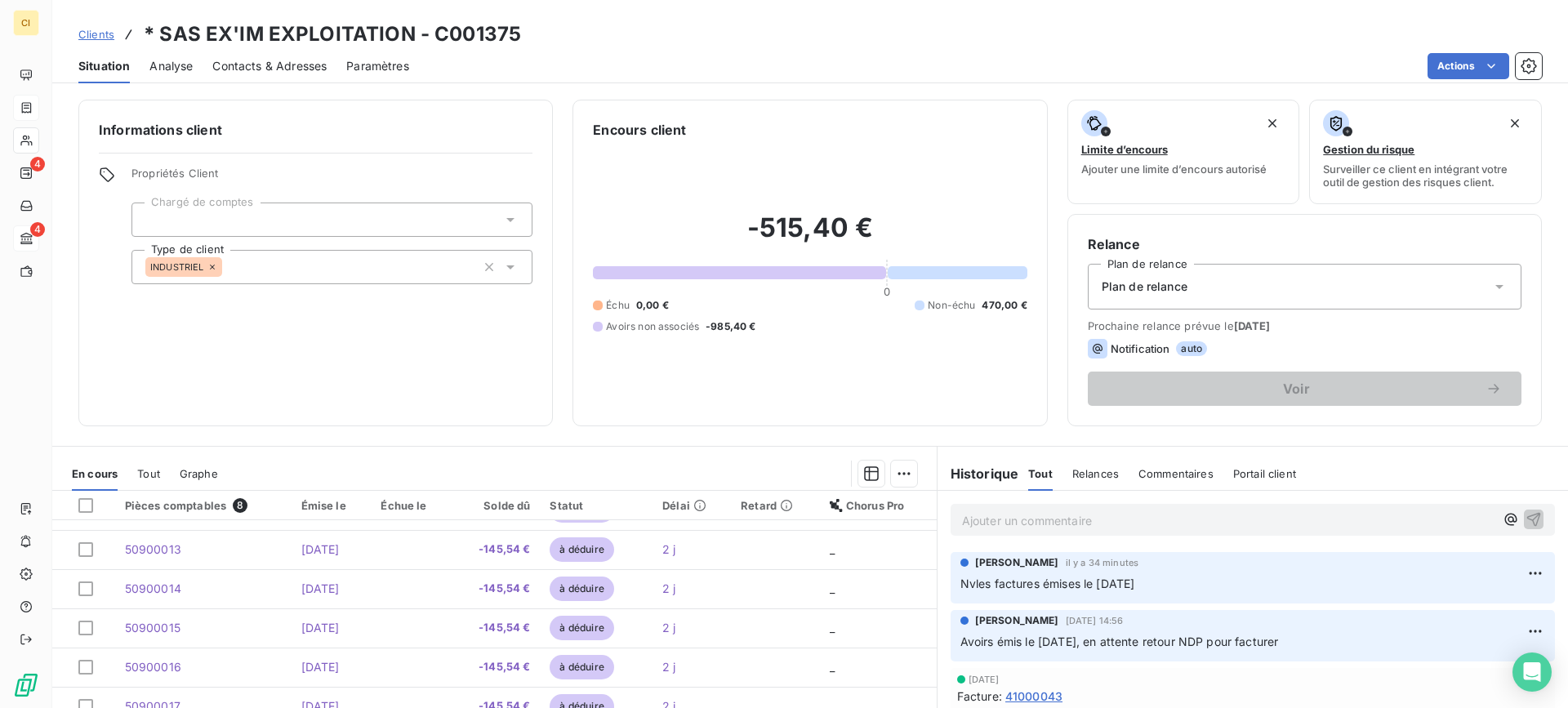
click at [243, 65] on span "Contacts & Adresses" at bounding box center [269, 65] width 114 height 17
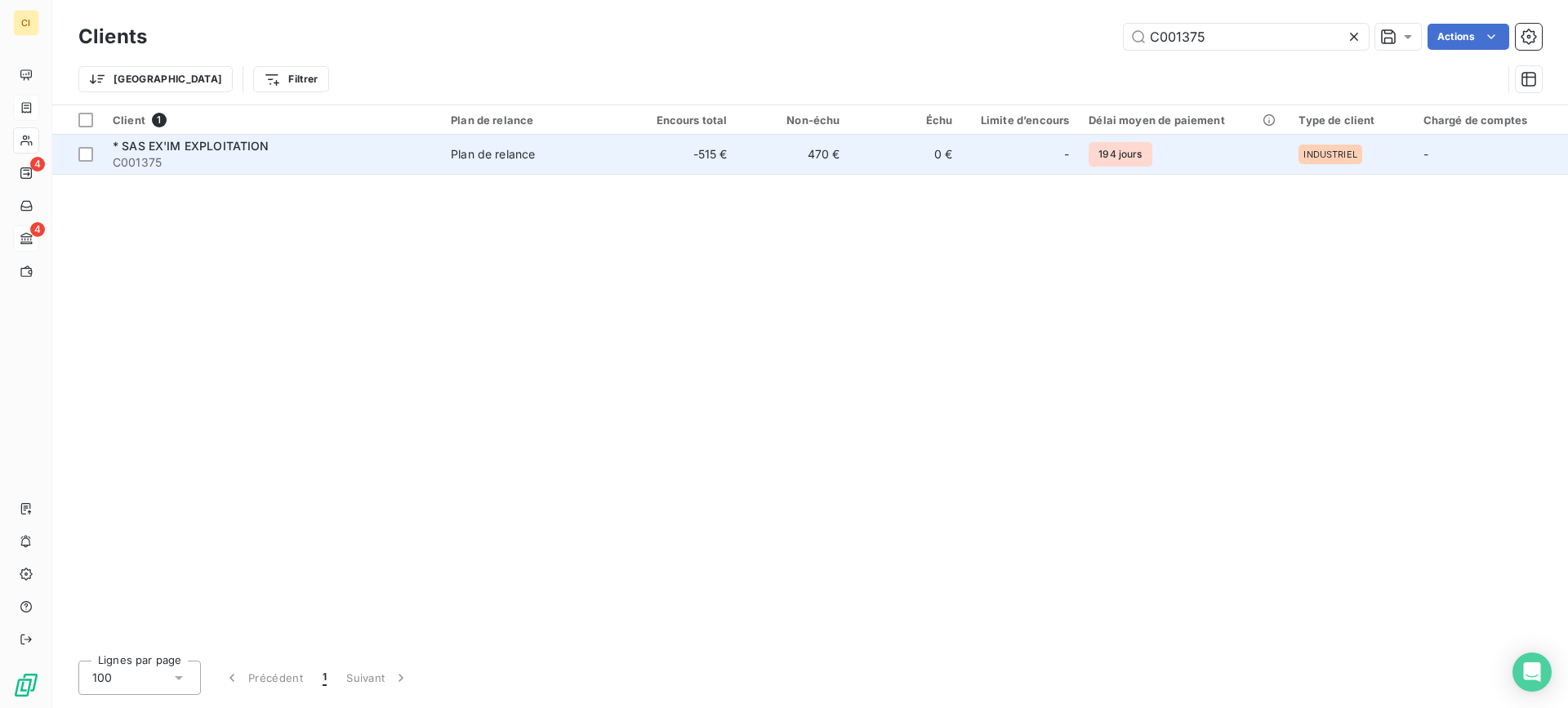
click at [177, 146] on span "* SAS EX'IM EXPLOITATION" at bounding box center [191, 146] width 157 height 14
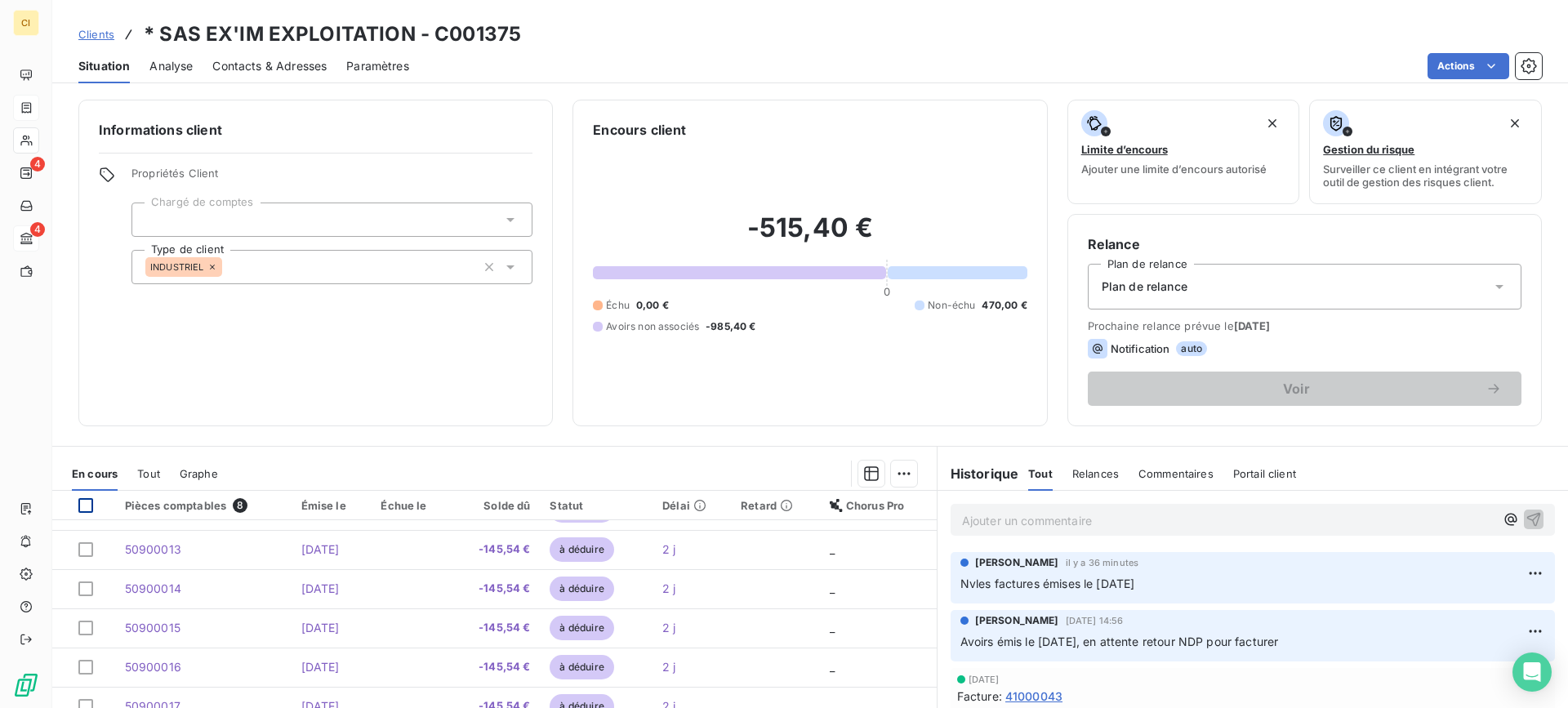
click at [85, 505] on div at bounding box center [86, 505] width 15 height 15
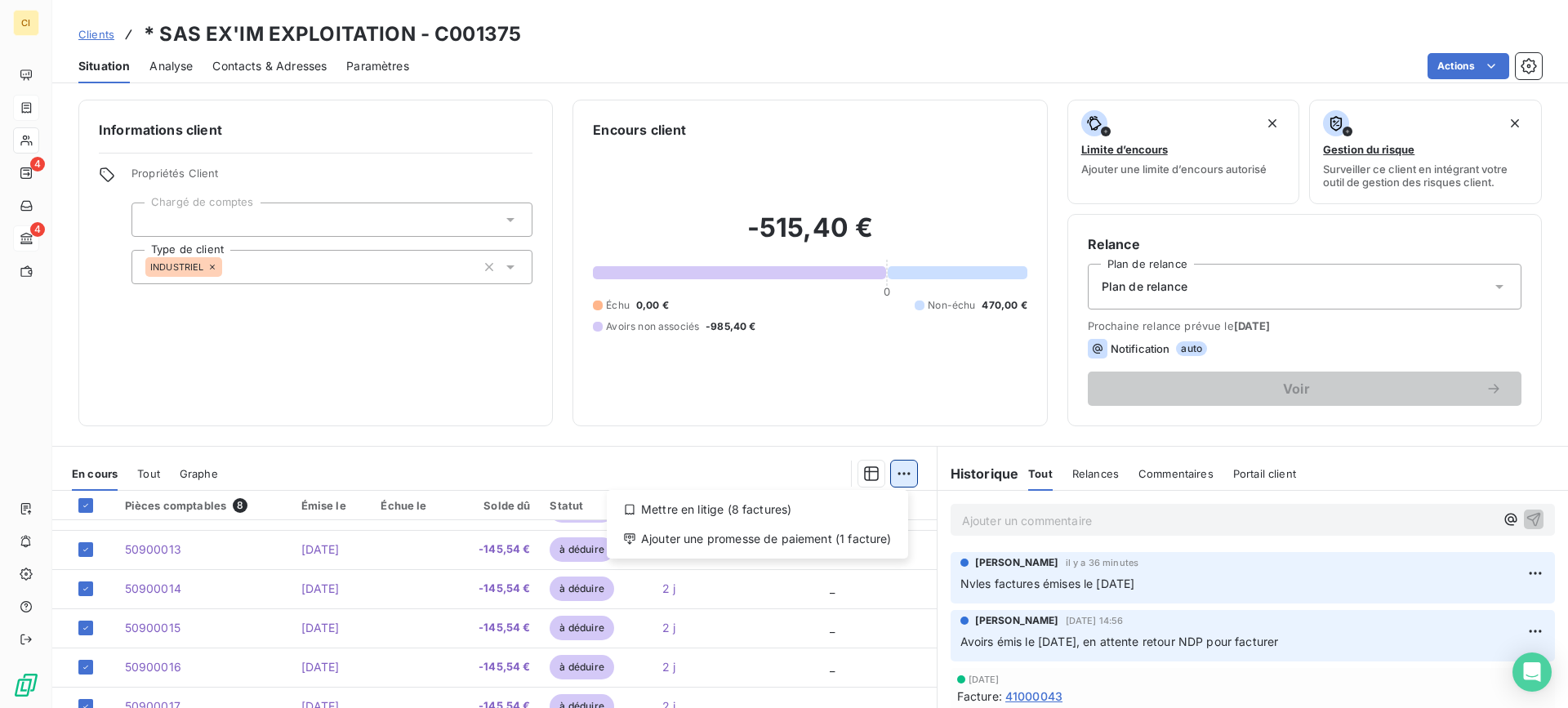
click at [896, 478] on html "CI 4 4 Clients * SAS EX'IM EXPLOITATION - C001375 Situation Analyse Contacts & …" at bounding box center [784, 354] width 1568 height 708
click at [93, 505] on html "CI 4 4 Clients * SAS EX'IM EXPLOITATION - C001375 Situation Analyse Contacts & …" at bounding box center [784, 354] width 1568 height 708
click at [88, 505] on icon at bounding box center [86, 505] width 10 height 10
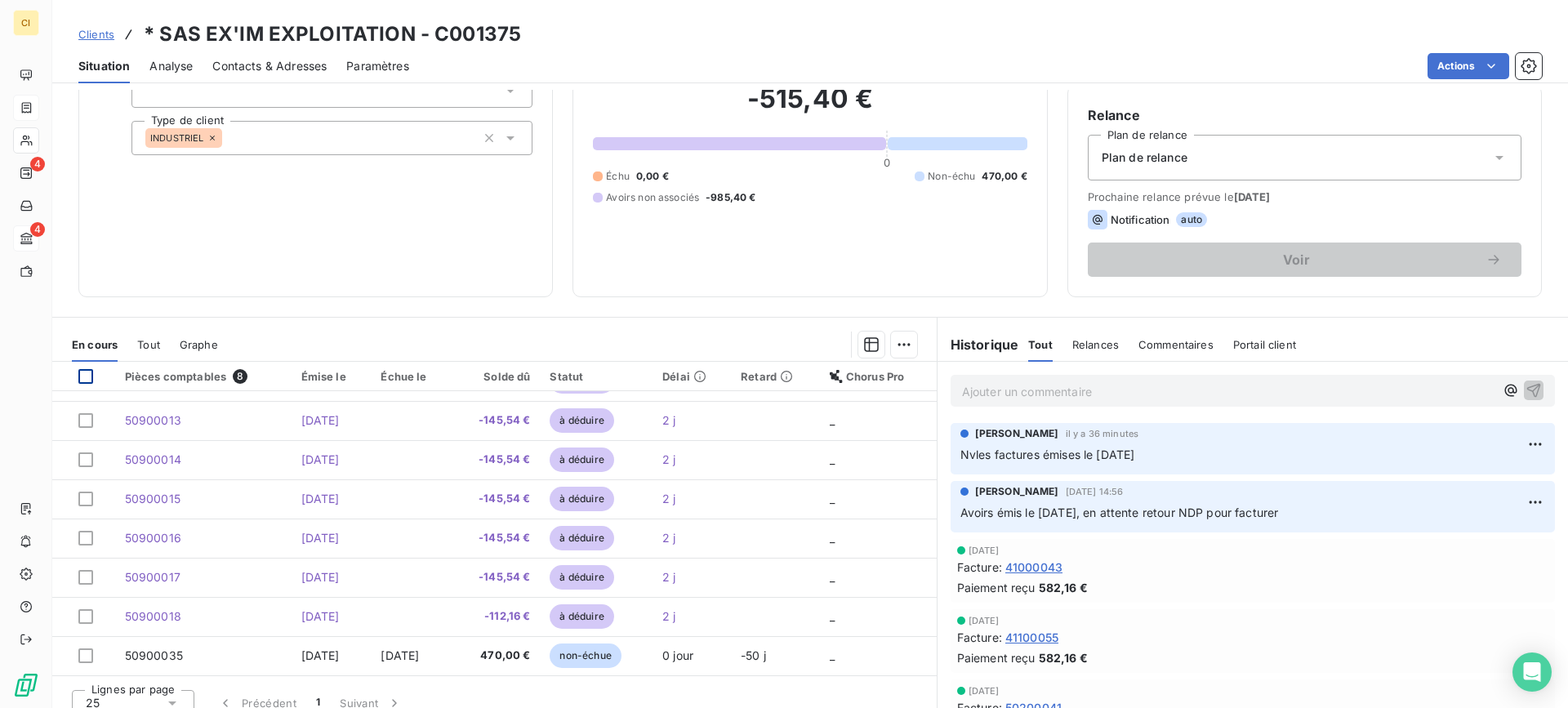
scroll to position [146, 0]
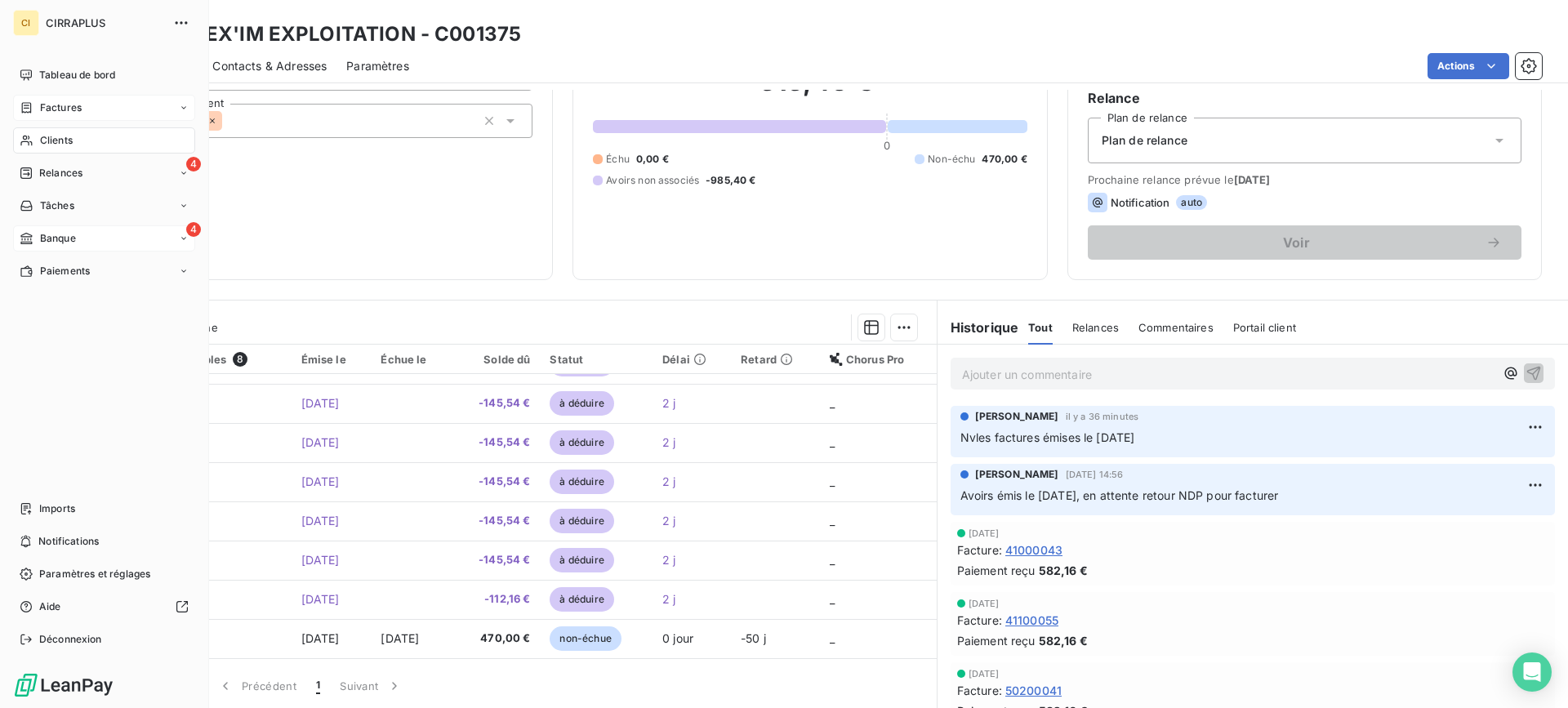
click at [60, 107] on span "Factures" at bounding box center [61, 107] width 42 height 15
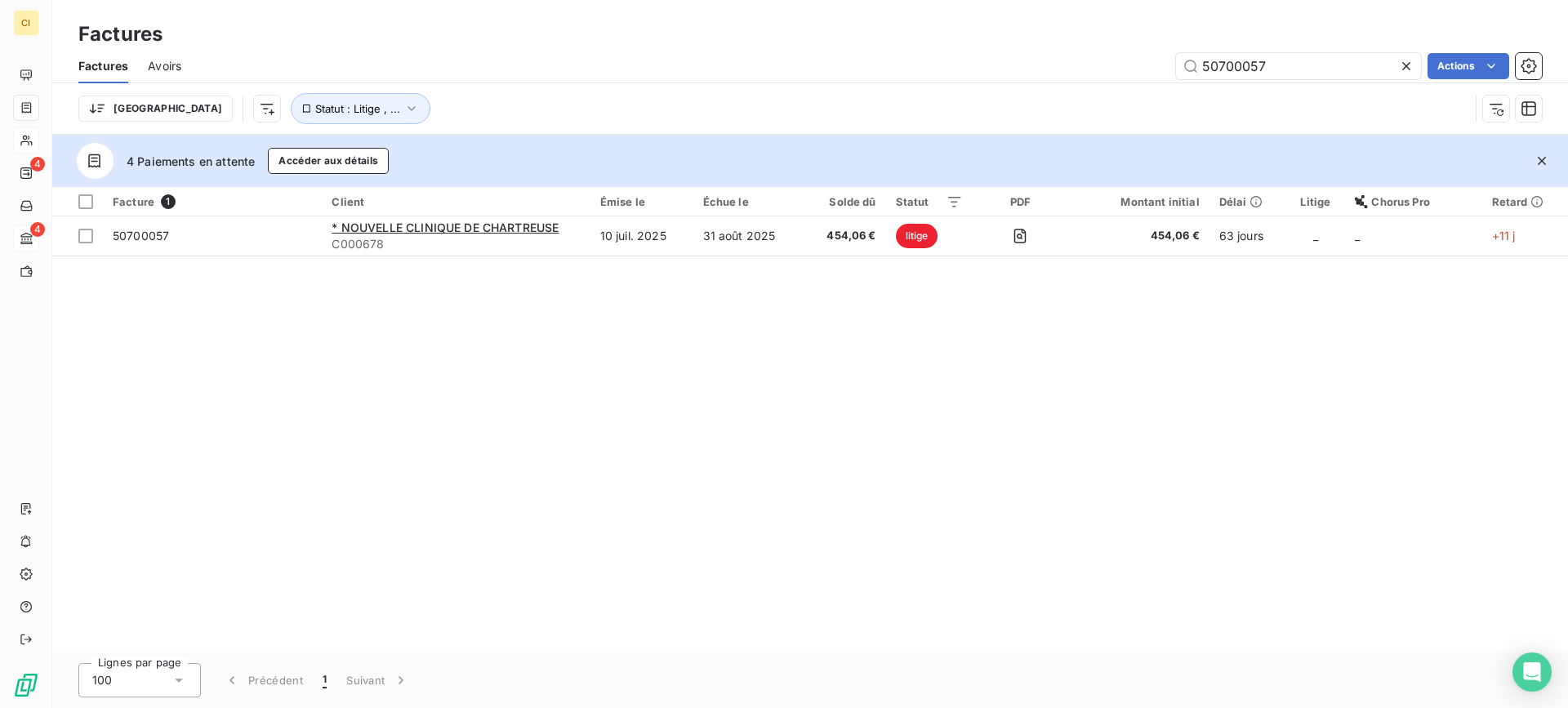
click at [175, 65] on span "Avoirs" at bounding box center [164, 65] width 33 height 17
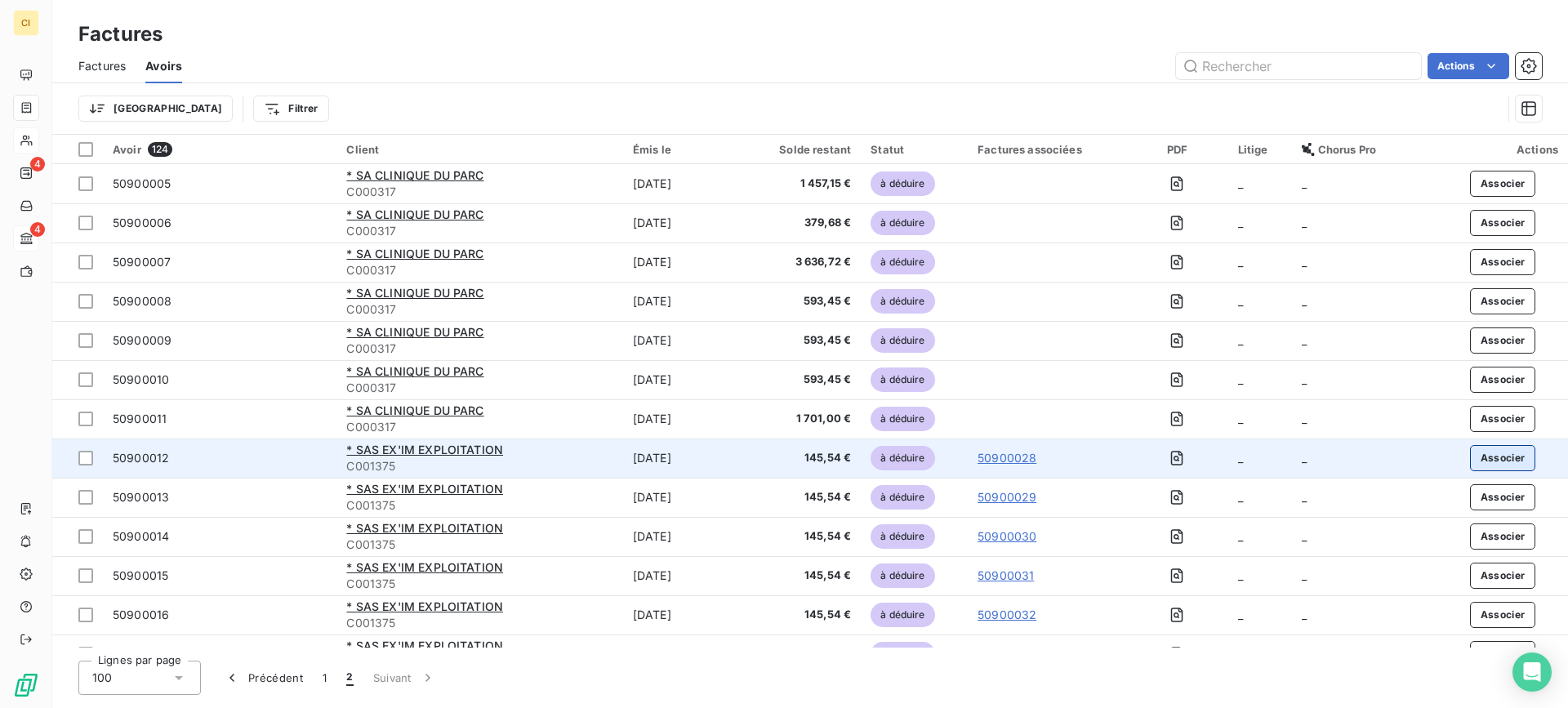
click at [1511, 453] on button "Associer" at bounding box center [1503, 458] width 66 height 26
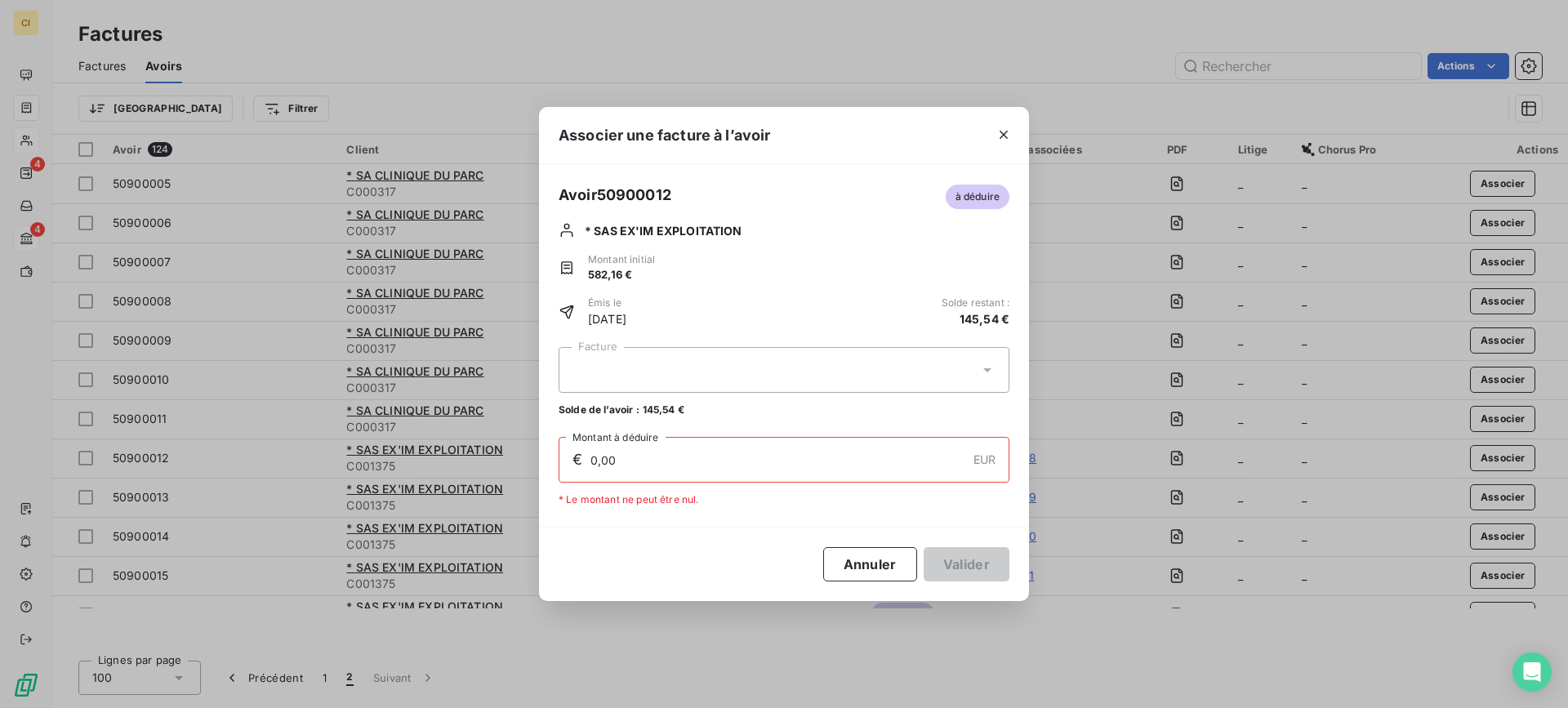
click at [660, 369] on div at bounding box center [784, 370] width 450 height 45
click at [612, 406] on span "50900035" at bounding box center [594, 410] width 52 height 12
type input "145,54"
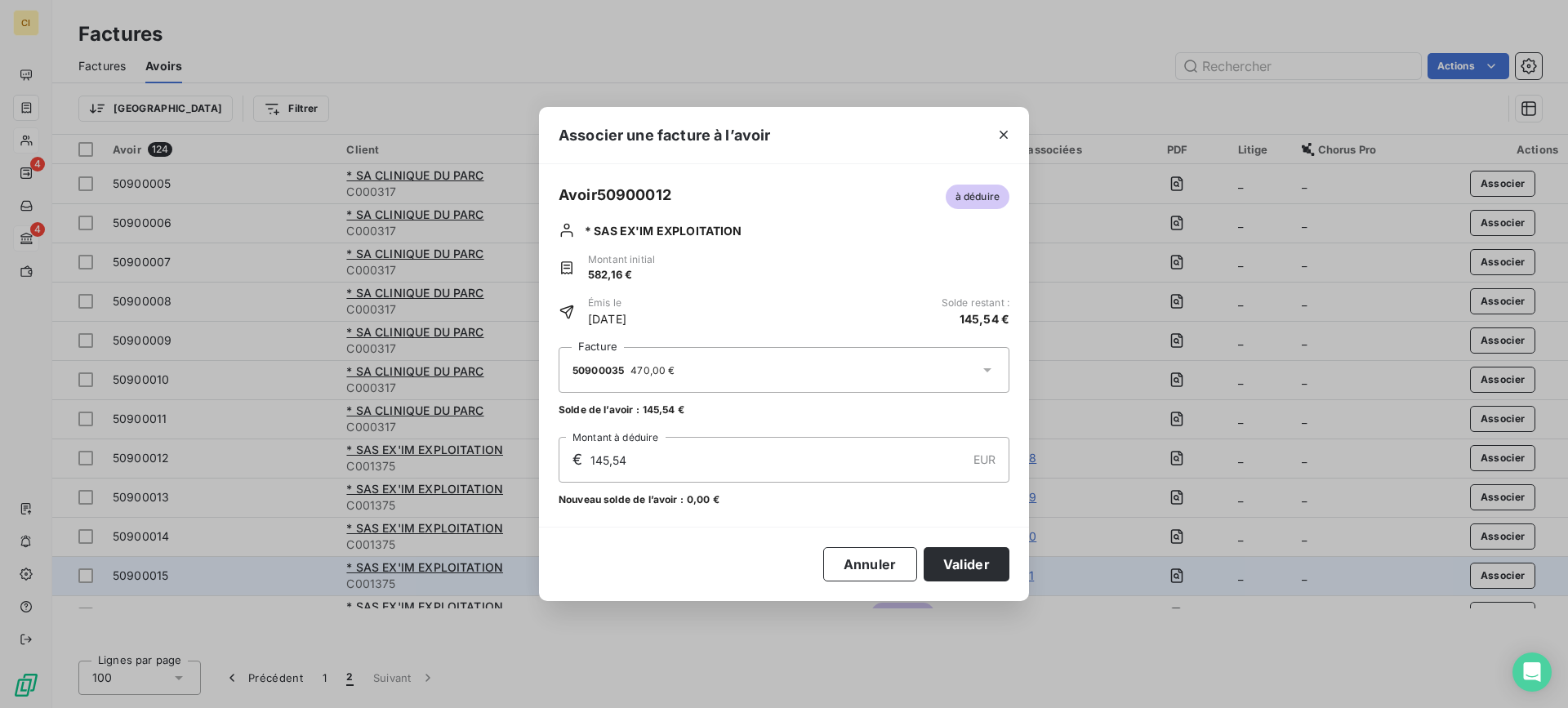
click at [962, 565] on button "Valider" at bounding box center [966, 564] width 86 height 34
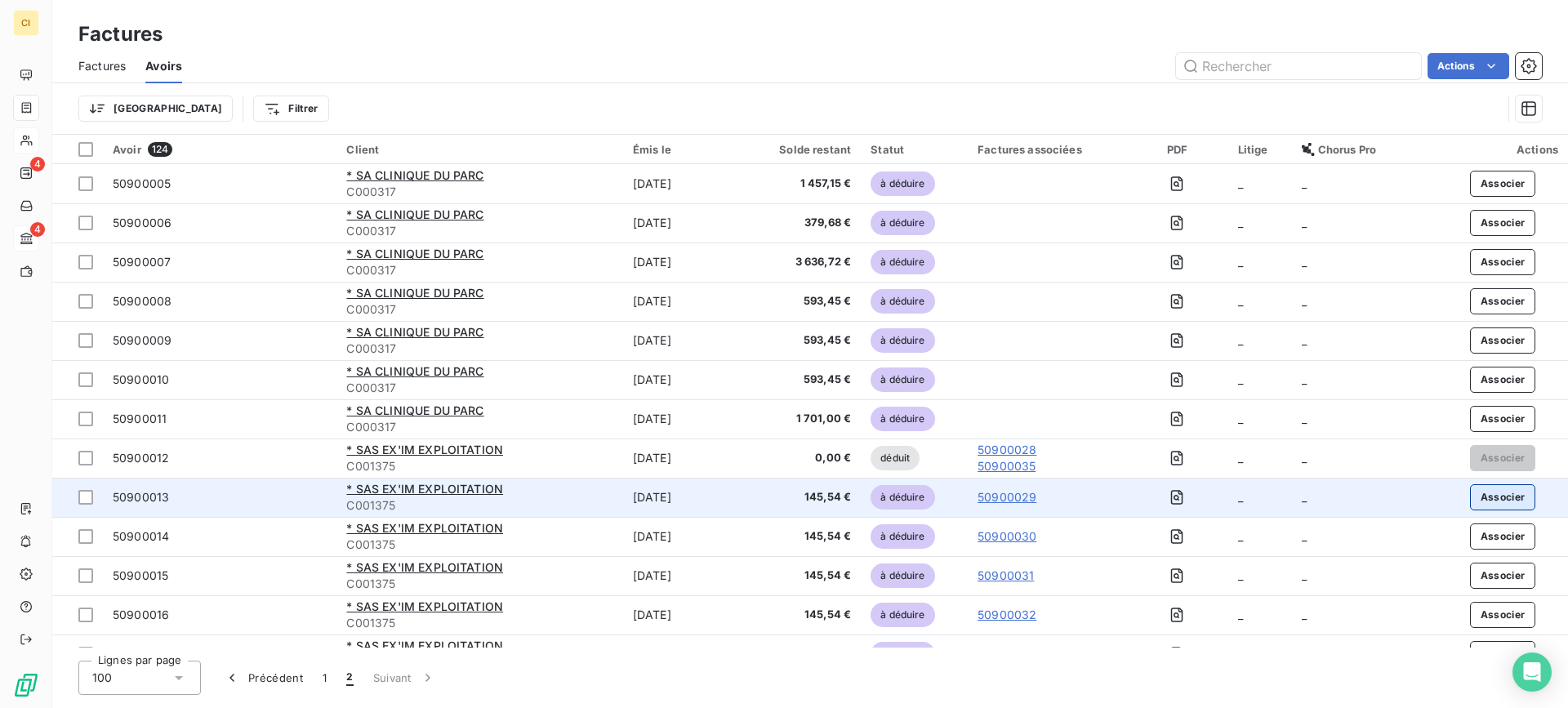
click at [1475, 496] on button "Associer" at bounding box center [1503, 498] width 66 height 26
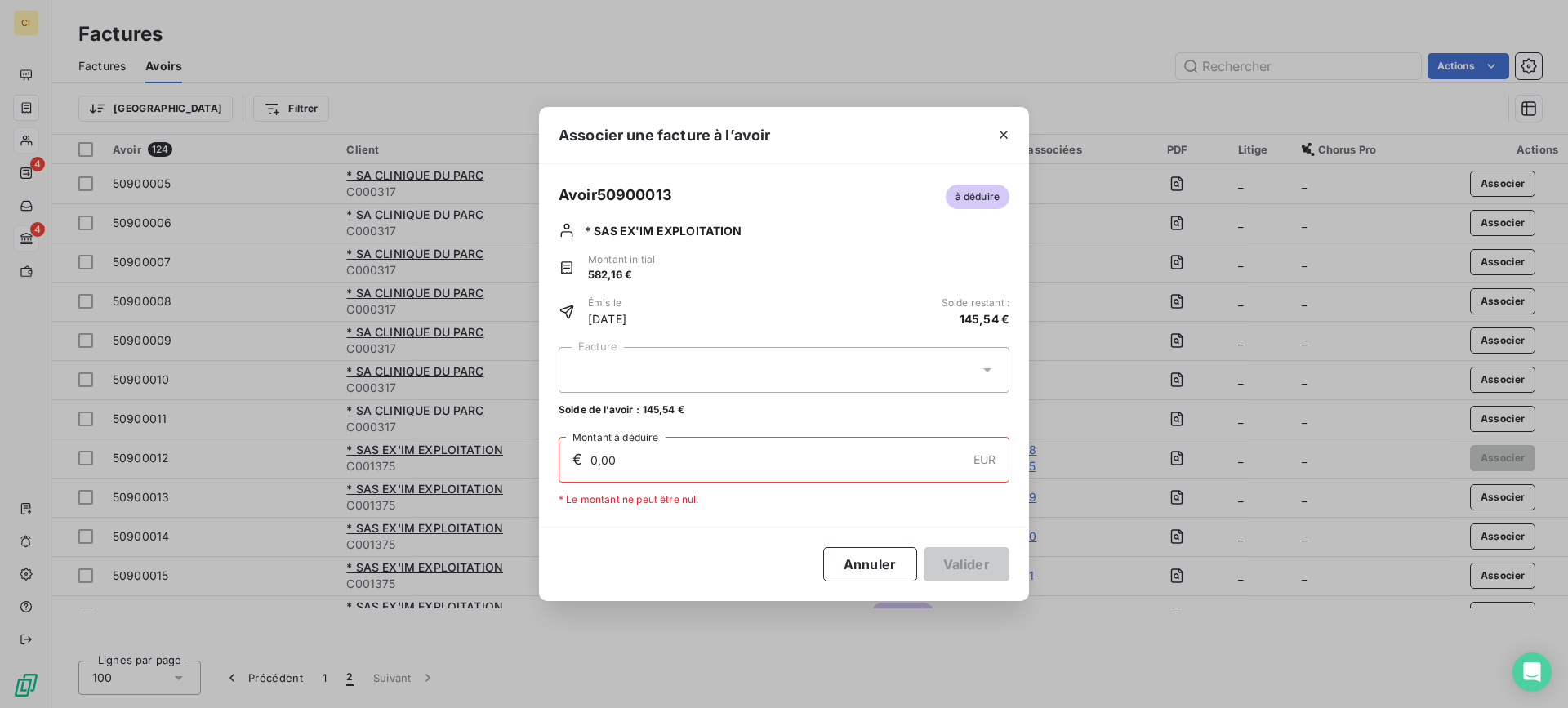
click at [625, 366] on div at bounding box center [784, 370] width 450 height 45
click at [634, 411] on div "50900035 324,46 €" at bounding box center [784, 410] width 431 height 16
type input "145,54"
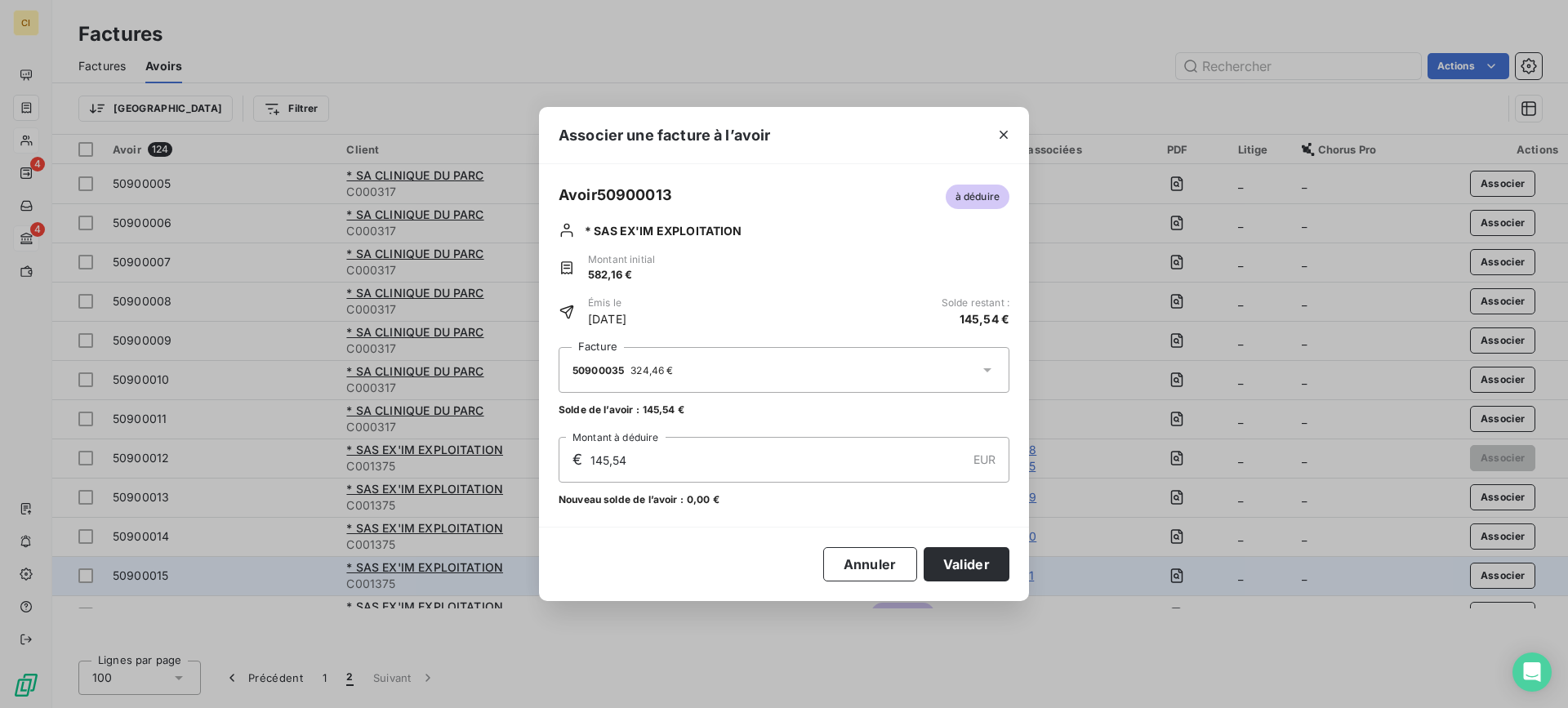
click at [946, 560] on button "Valider" at bounding box center [966, 564] width 86 height 34
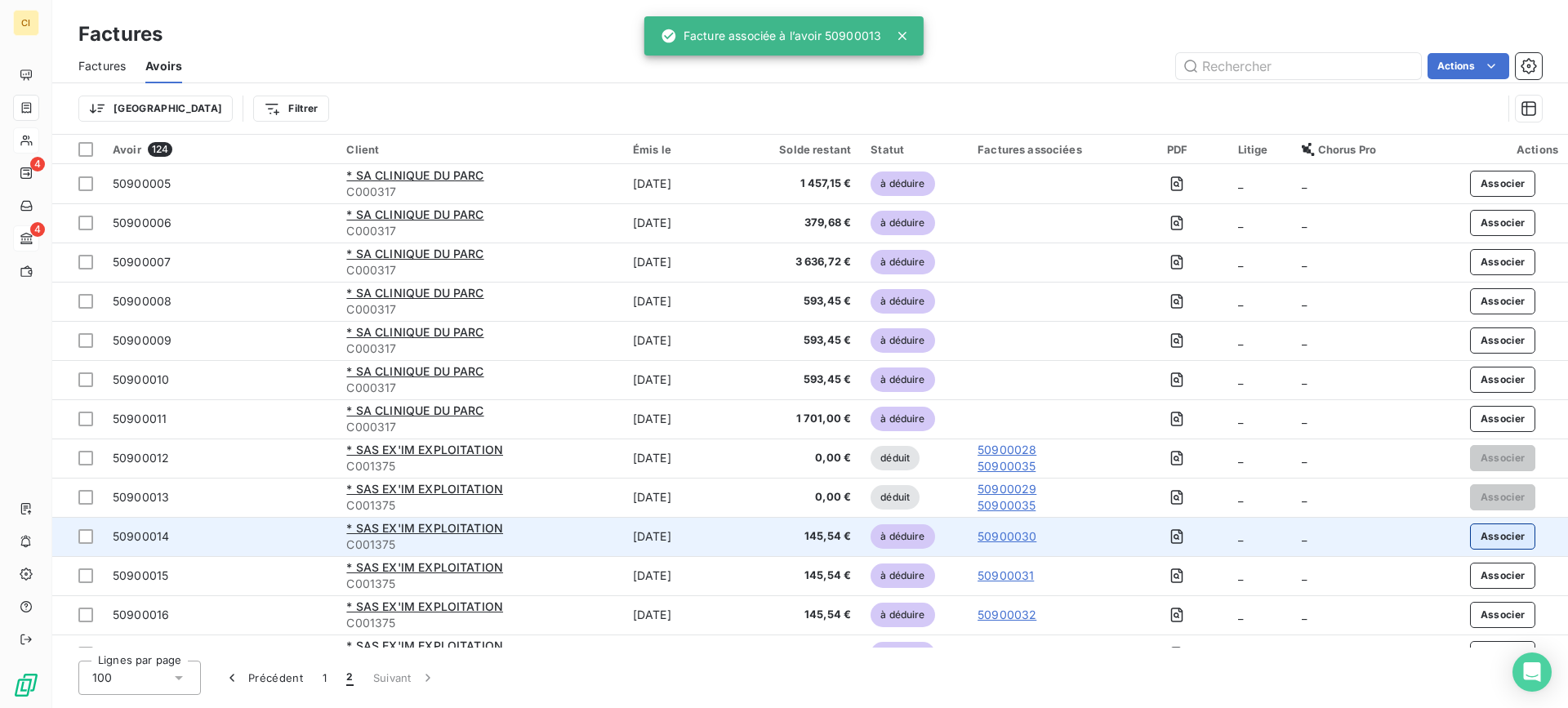
click at [1491, 532] on button "Associer" at bounding box center [1503, 537] width 66 height 26
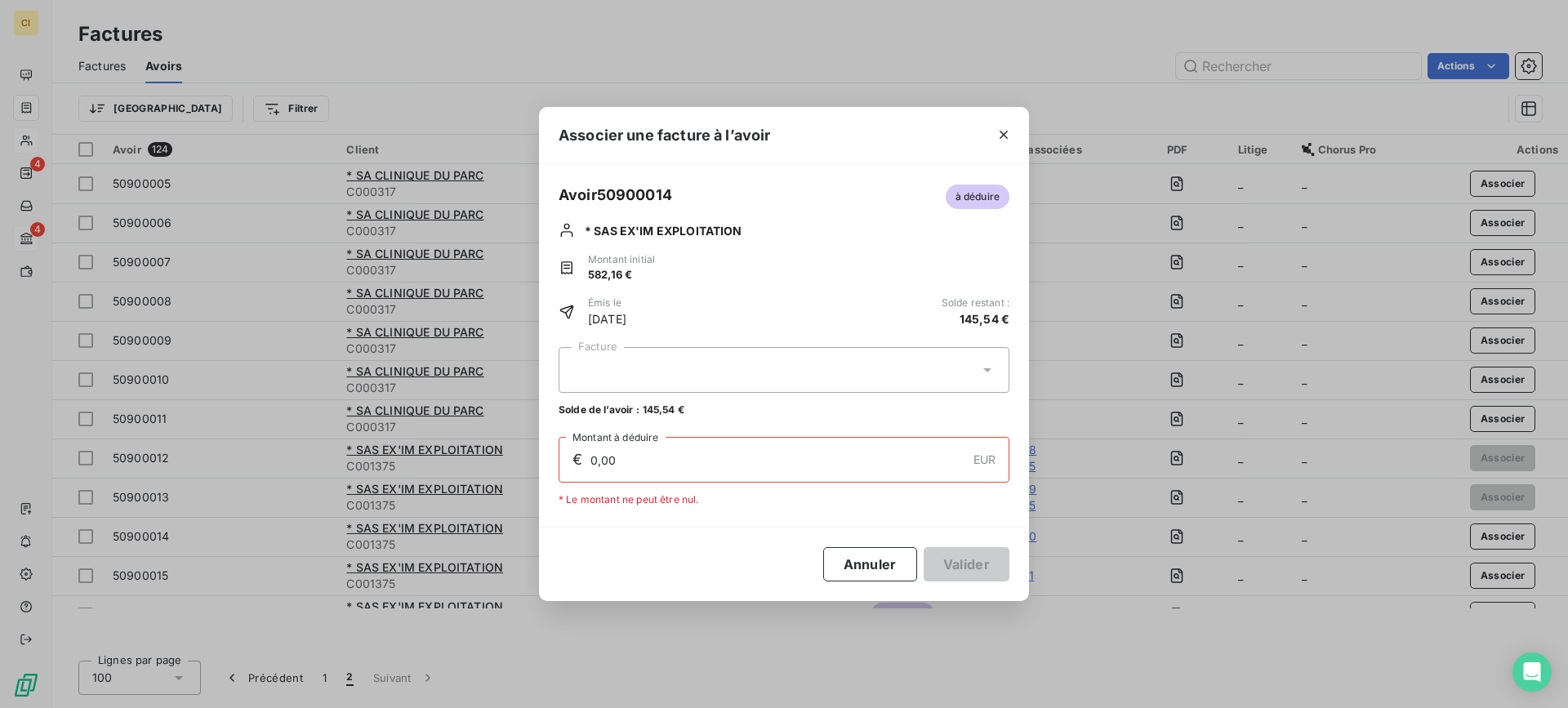
click at [586, 365] on div at bounding box center [784, 370] width 450 height 45
click at [634, 409] on div "50900035 178,92 €" at bounding box center [784, 410] width 431 height 16
type input "145,54"
click at [968, 565] on button "Valider" at bounding box center [966, 564] width 86 height 34
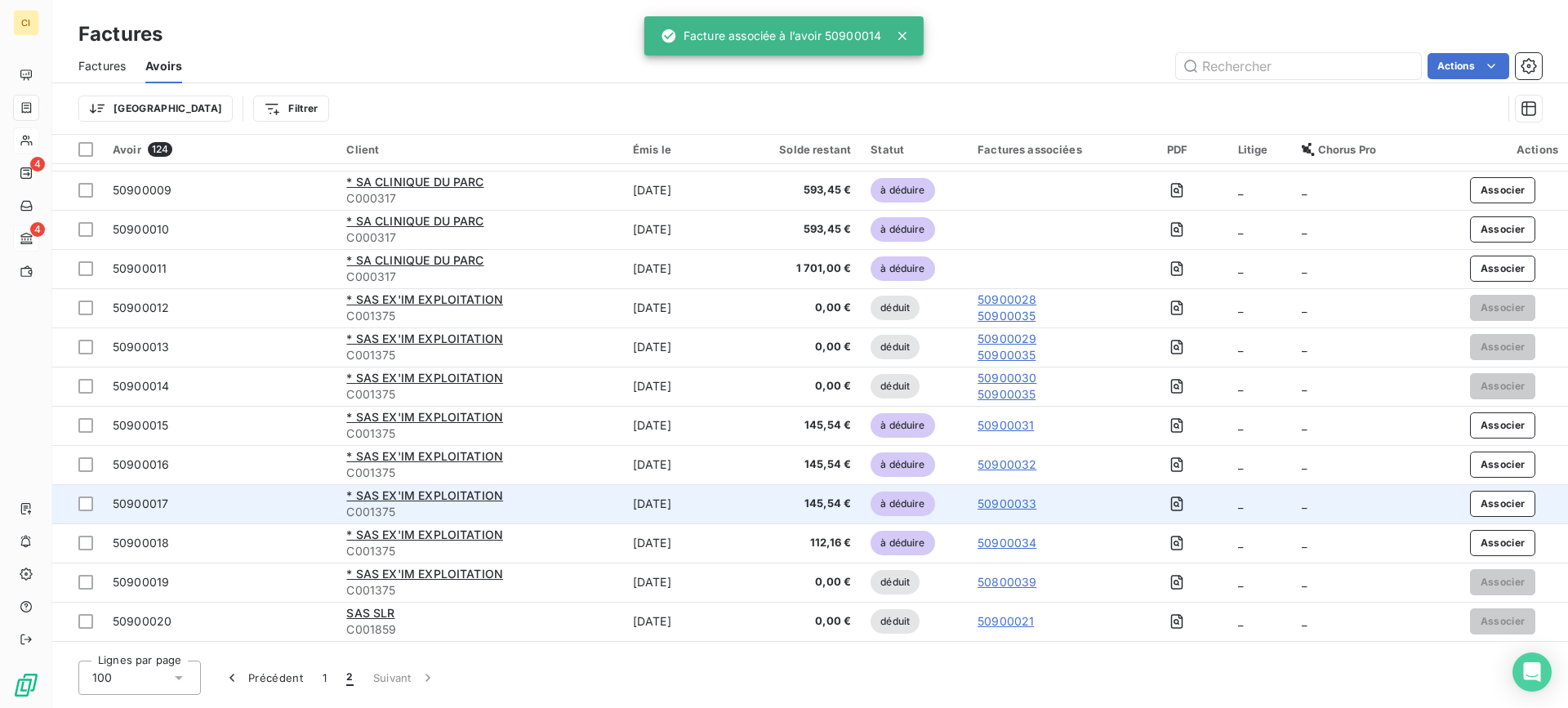
scroll to position [163, 0]
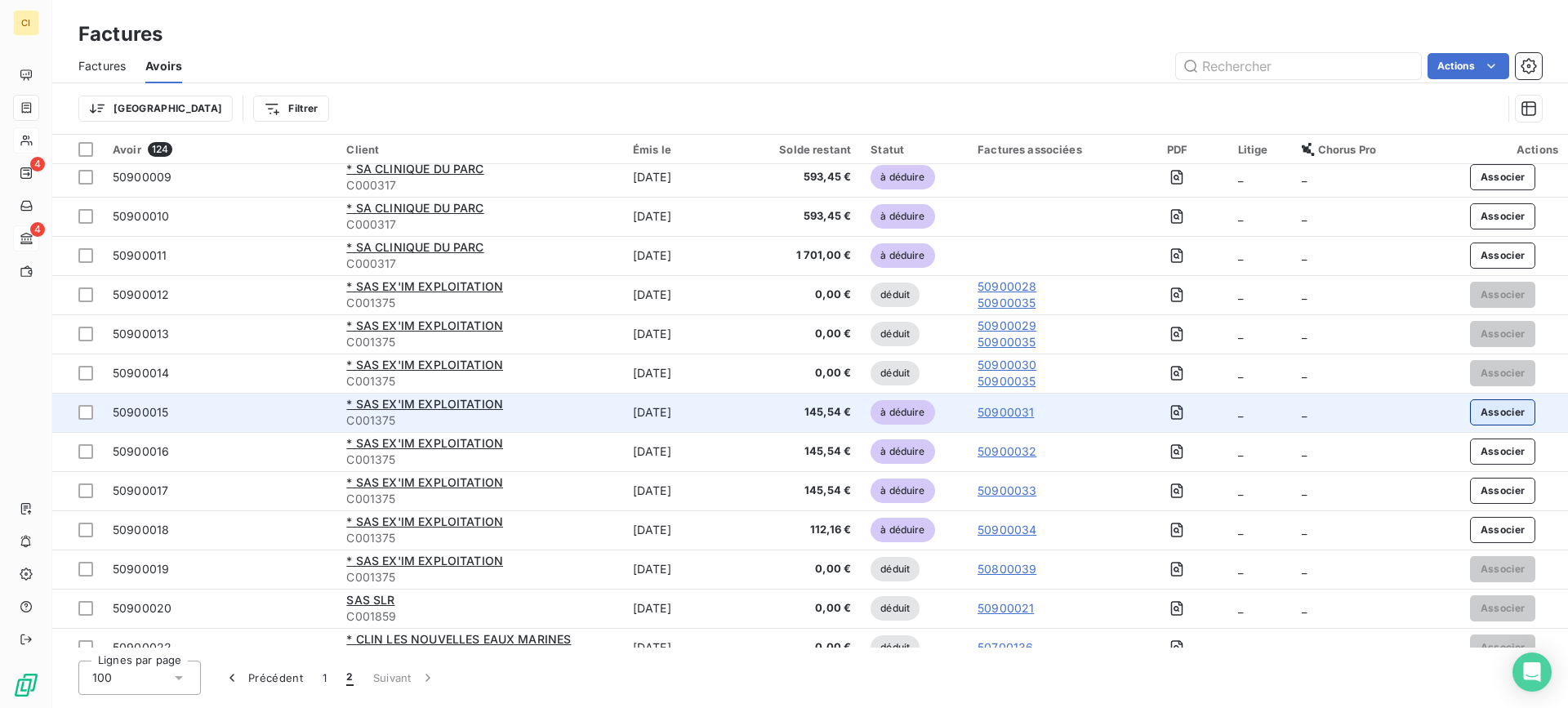
click at [1486, 411] on button "Associer" at bounding box center [1503, 412] width 66 height 26
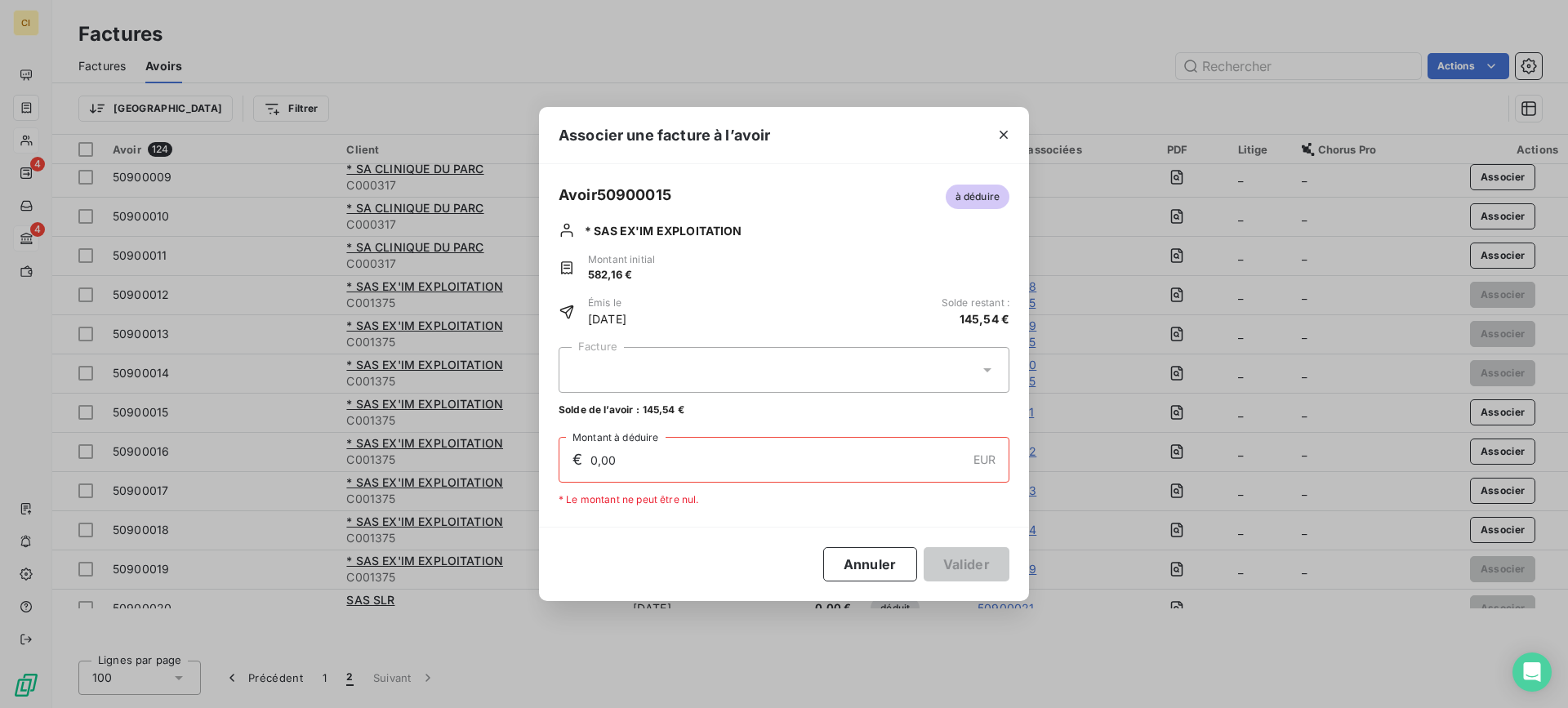
click at [593, 360] on div at bounding box center [784, 370] width 450 height 45
click at [602, 408] on span "50900035" at bounding box center [594, 410] width 52 height 12
type input "33,38"
click at [954, 560] on button "Valider" at bounding box center [966, 564] width 86 height 34
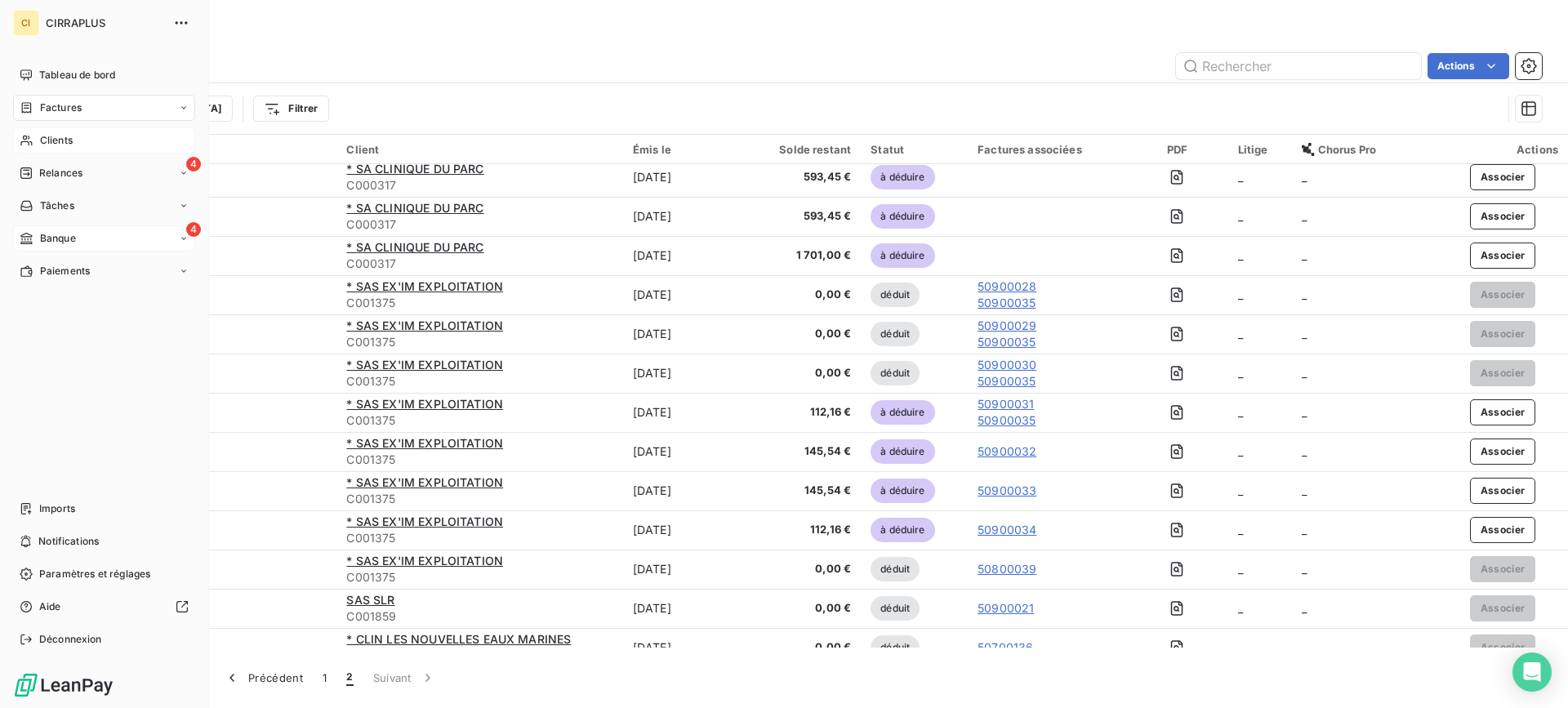
click at [63, 105] on span "Factures" at bounding box center [61, 107] width 42 height 15
click at [55, 178] on span "Avoirs" at bounding box center [54, 173] width 30 height 15
click at [64, 171] on span "Avoirs" at bounding box center [54, 173] width 30 height 15
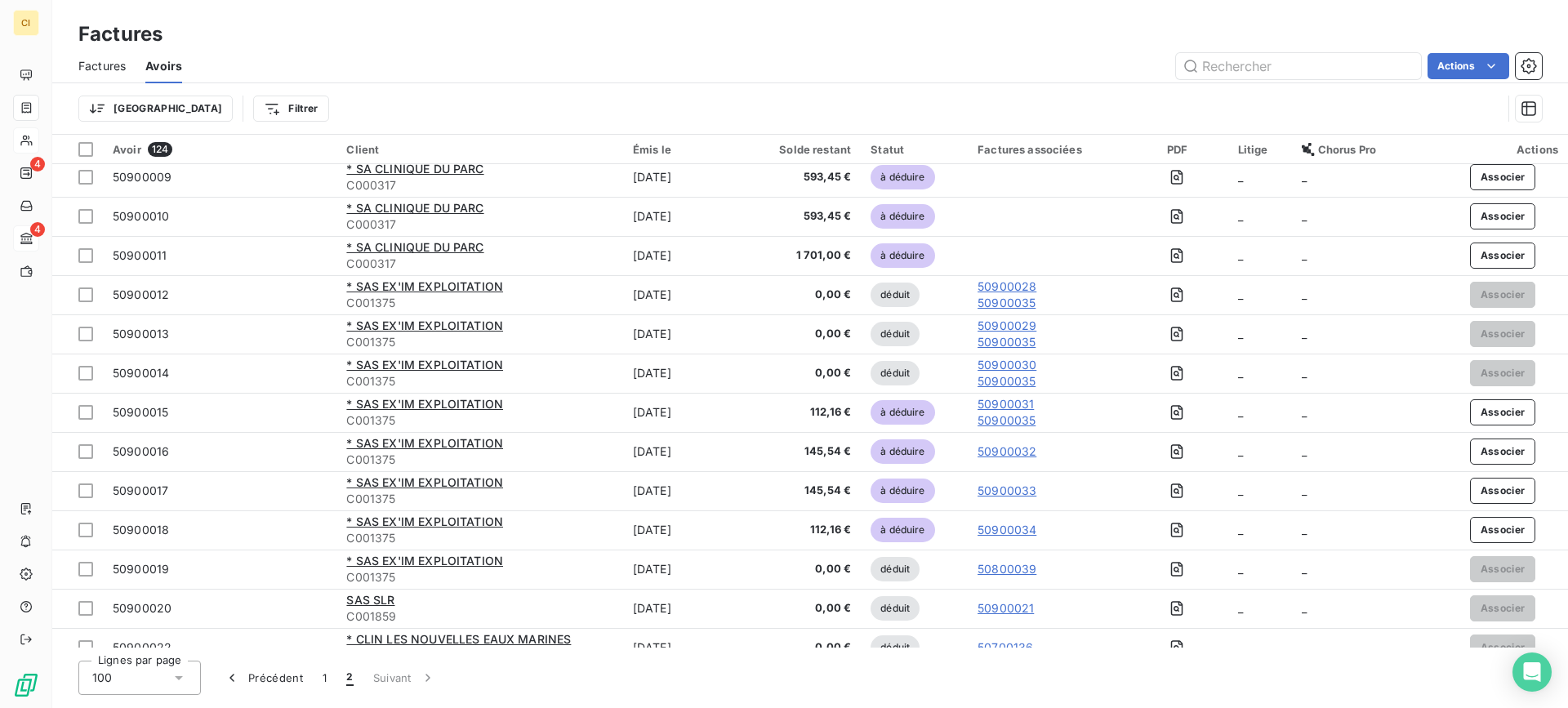
click at [98, 67] on span "Factures" at bounding box center [102, 65] width 47 height 17
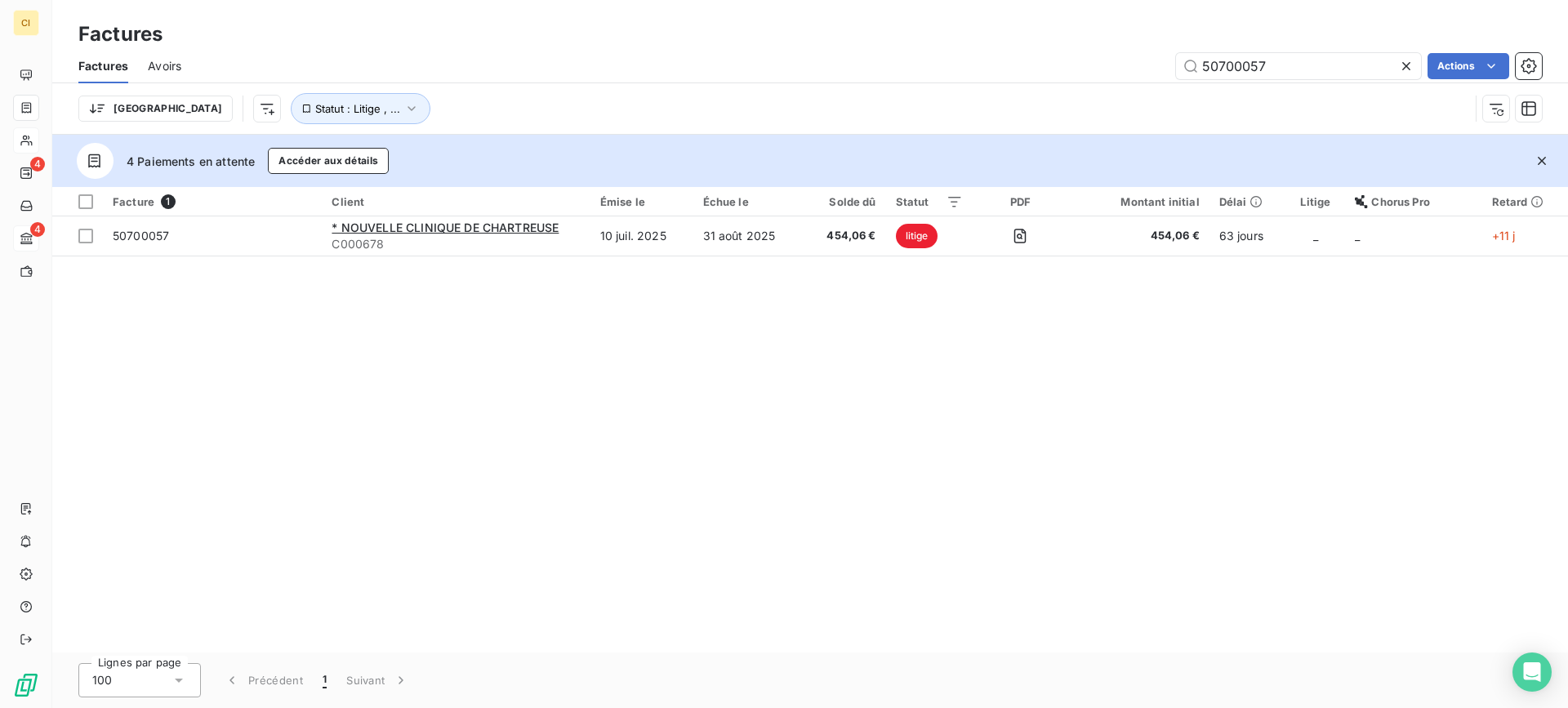
drag, startPoint x: 1275, startPoint y: 59, endPoint x: 1110, endPoint y: 65, distance: 165.1
click at [1110, 65] on div "50700057 Actions" at bounding box center [871, 66] width 1341 height 26
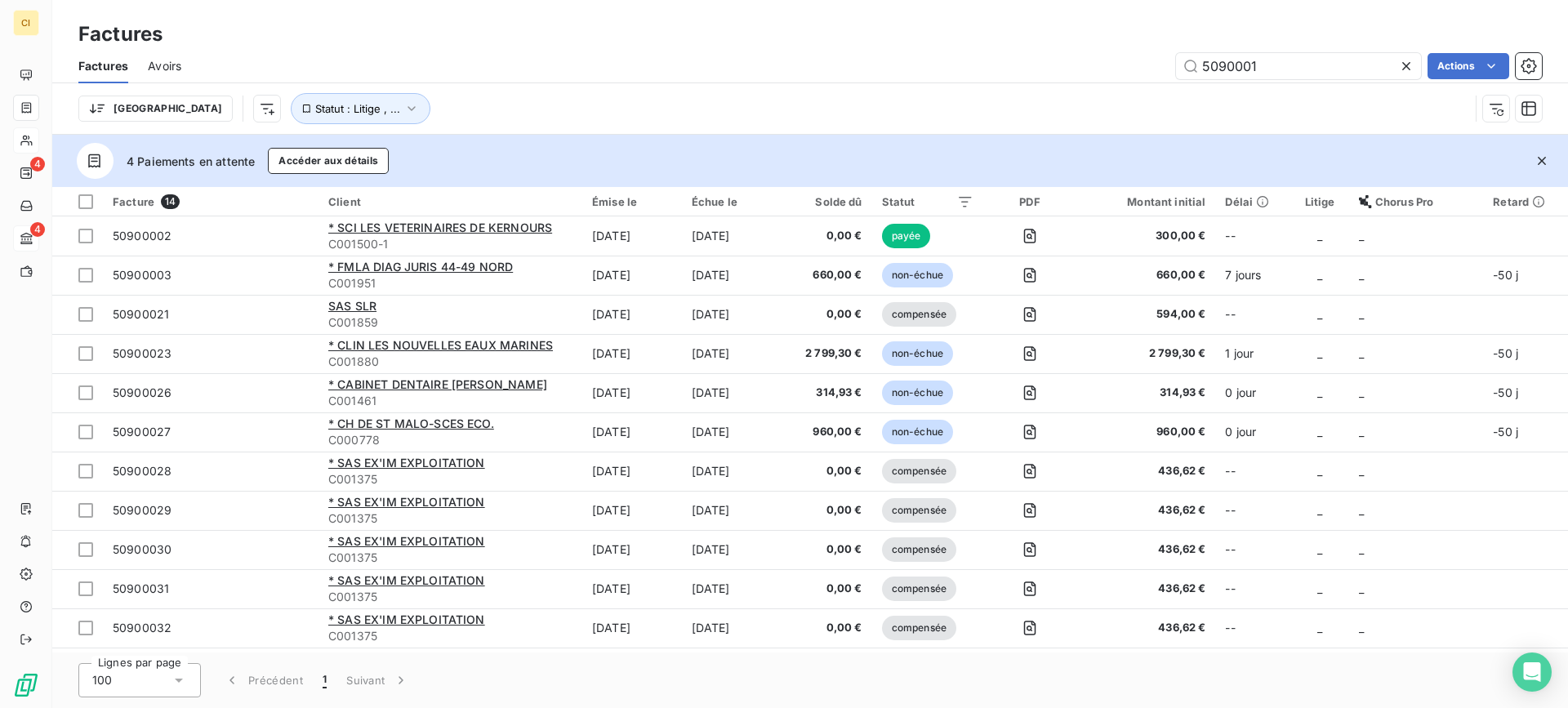
type input "50900015"
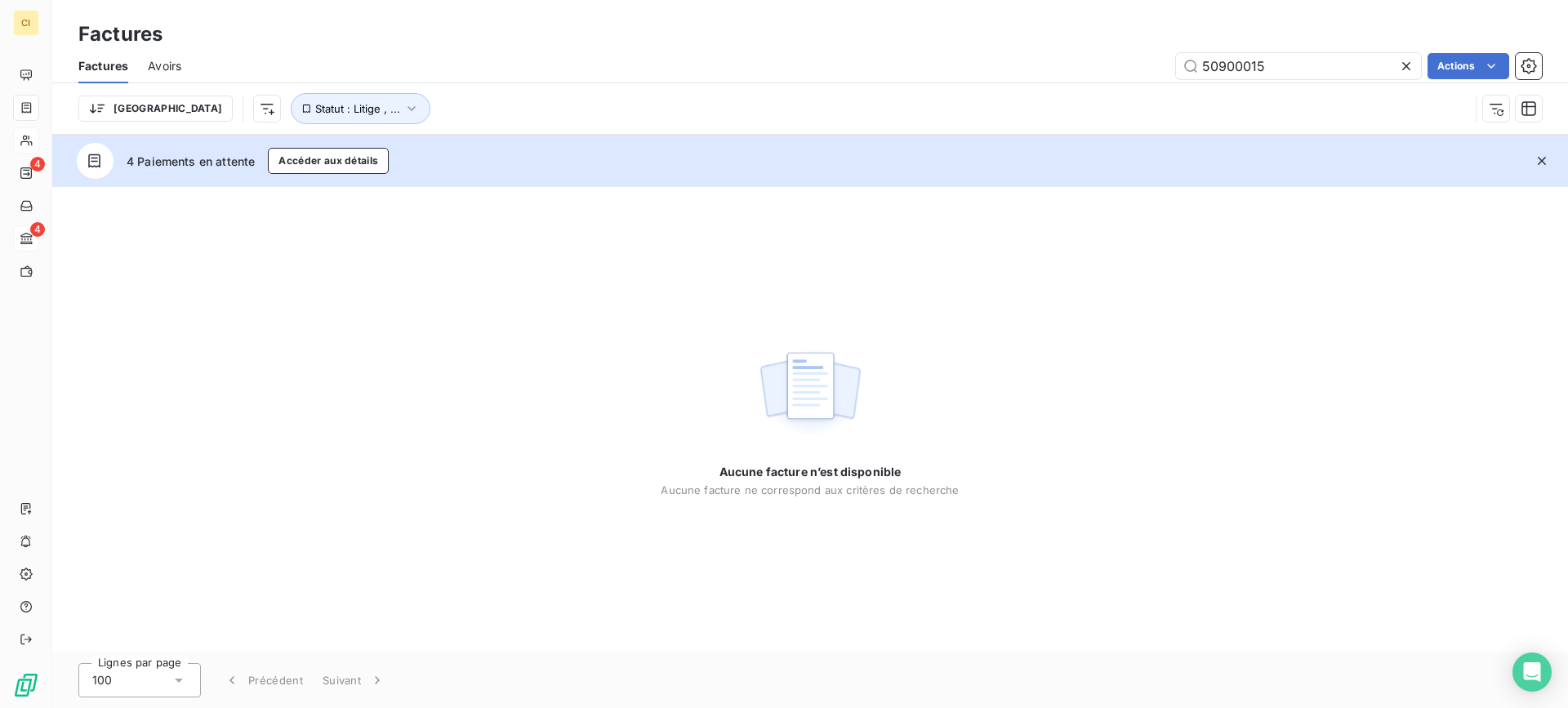
drag, startPoint x: 1310, startPoint y: 65, endPoint x: 1052, endPoint y: 81, distance: 258.5
click at [1052, 81] on div "Factures Avoirs 50900015 Actions" at bounding box center [810, 65] width 1516 height 34
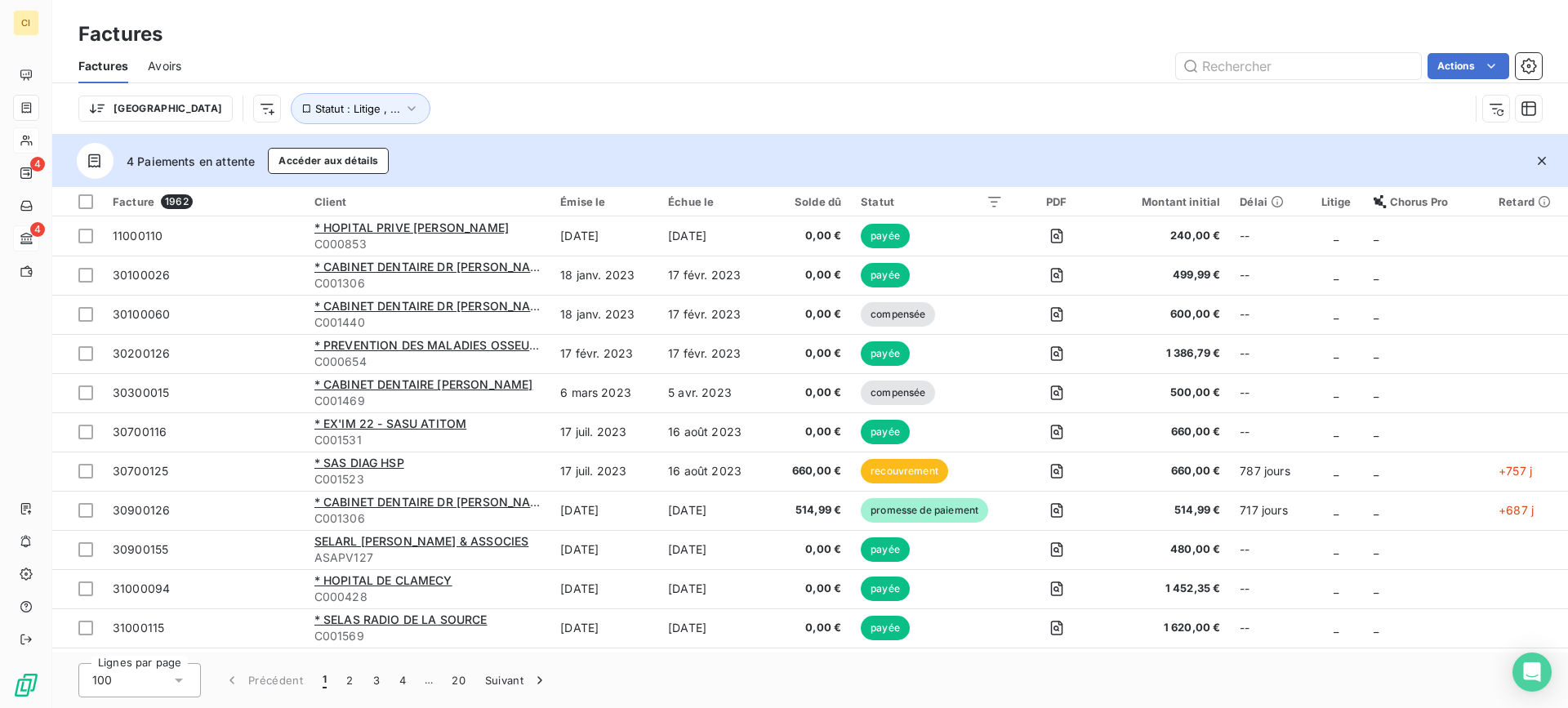
drag, startPoint x: 163, startPoint y: 65, endPoint x: 285, endPoint y: 51, distance: 122.8
click at [163, 65] on span "Avoirs" at bounding box center [164, 65] width 33 height 17
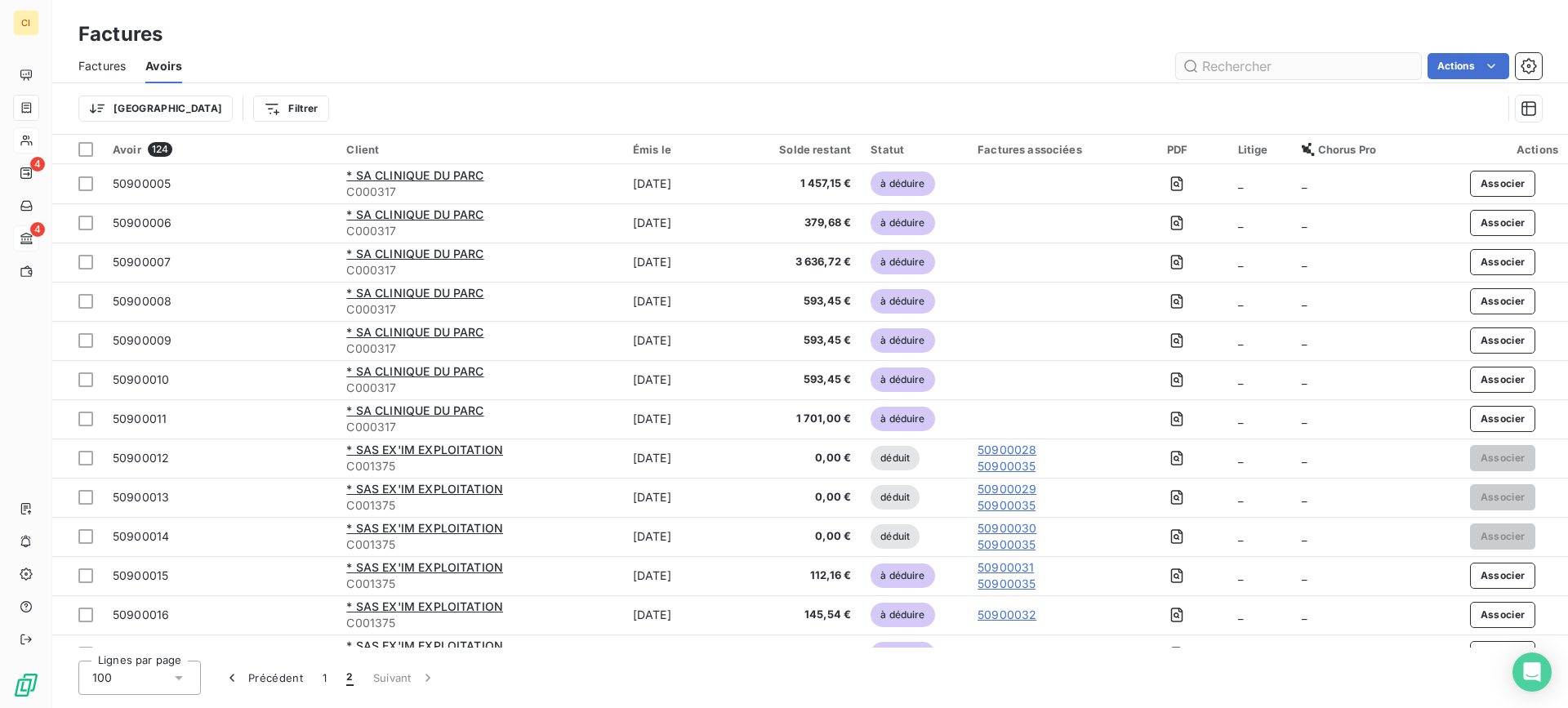
click at [1241, 59] on input "text" at bounding box center [1298, 66] width 245 height 26
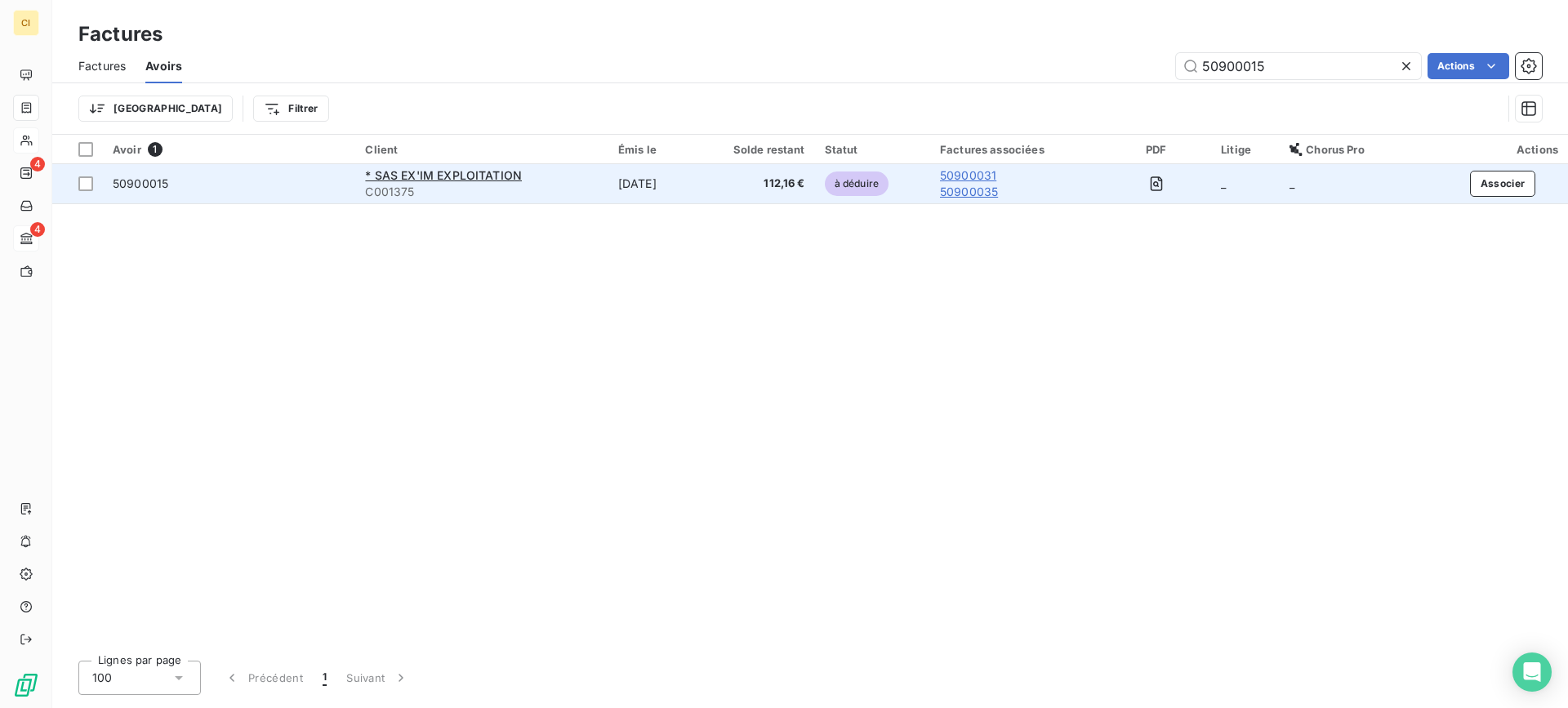
type input "50900015"
click at [140, 183] on span "50900015" at bounding box center [141, 183] width 56 height 14
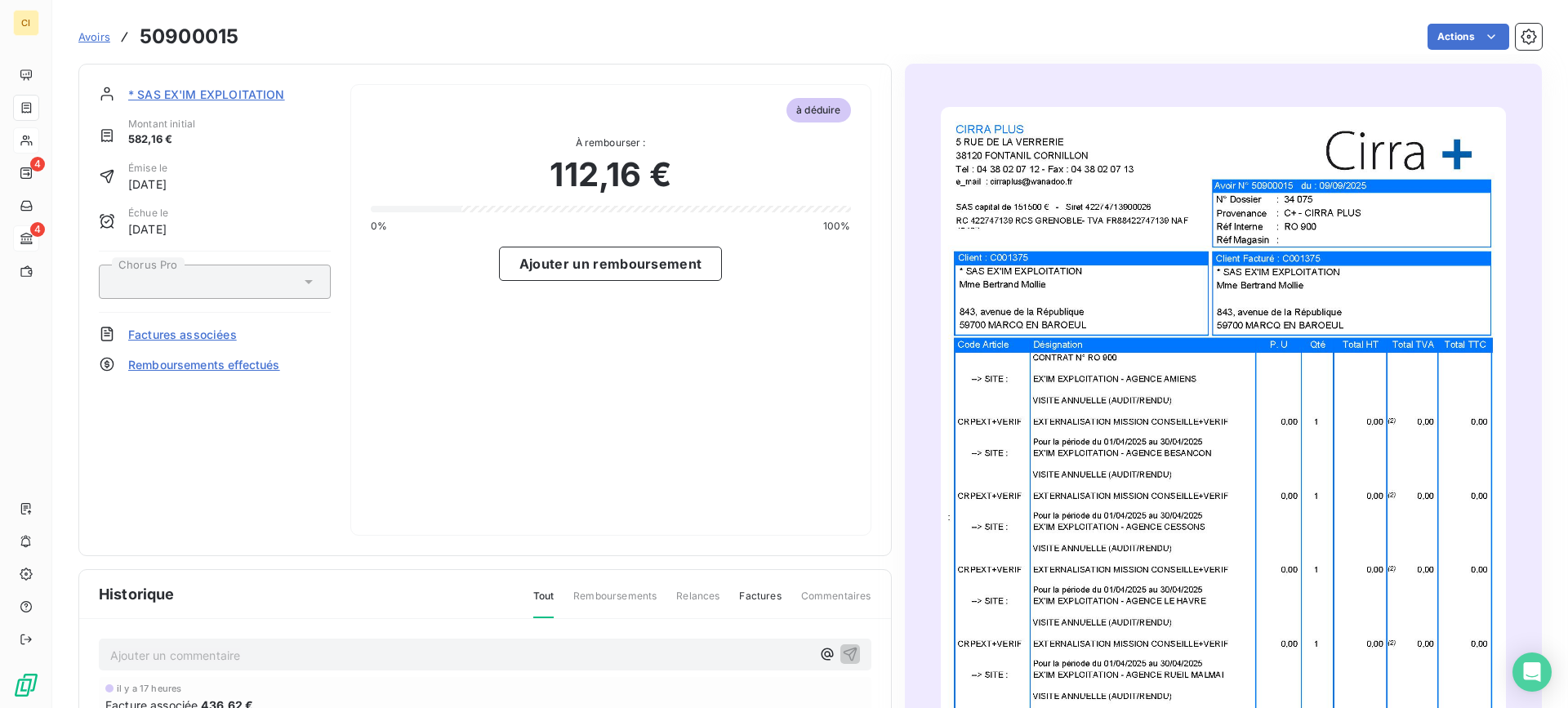
click at [196, 365] on span "Remboursements effectués" at bounding box center [204, 365] width 152 height 17
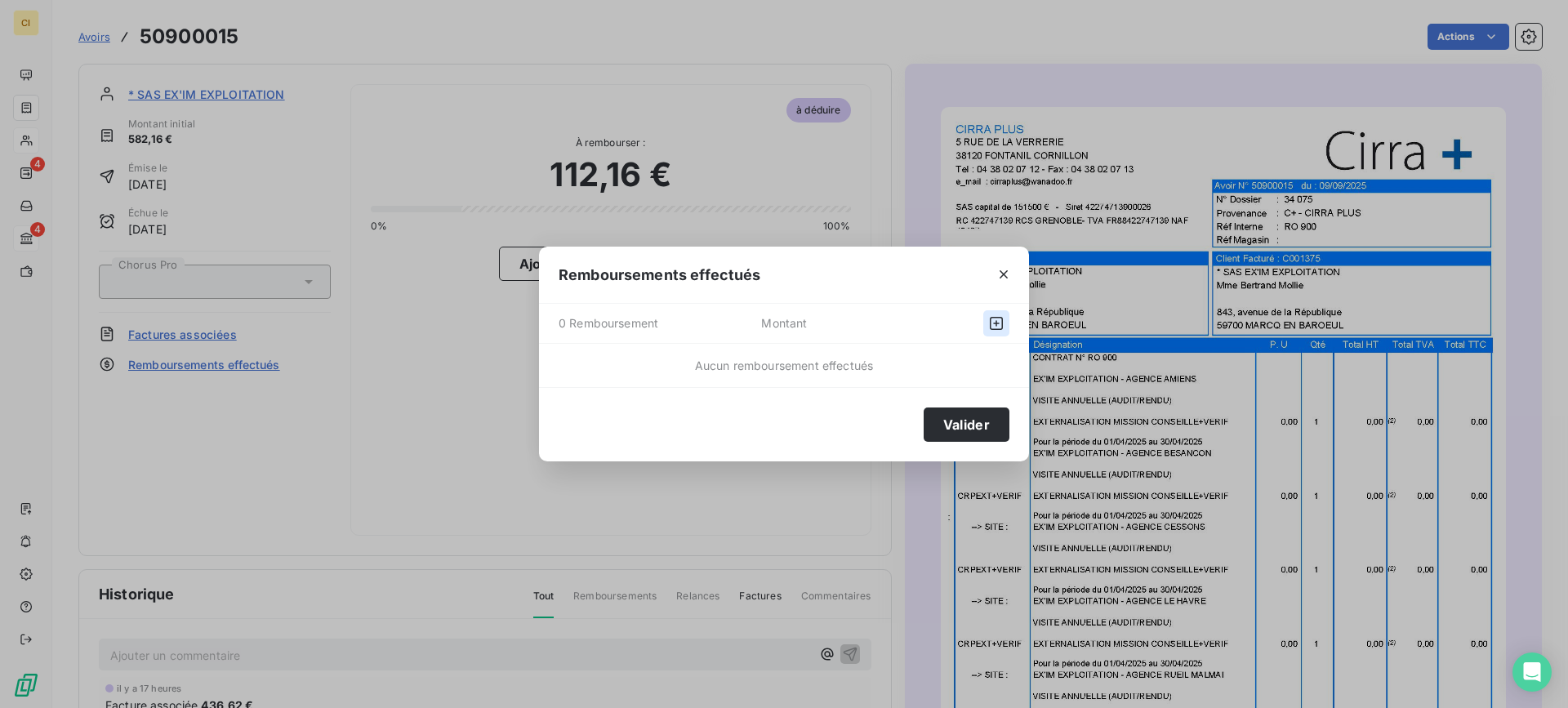
click at [994, 323] on icon "button" at bounding box center [996, 323] width 17 height 17
select select "8"
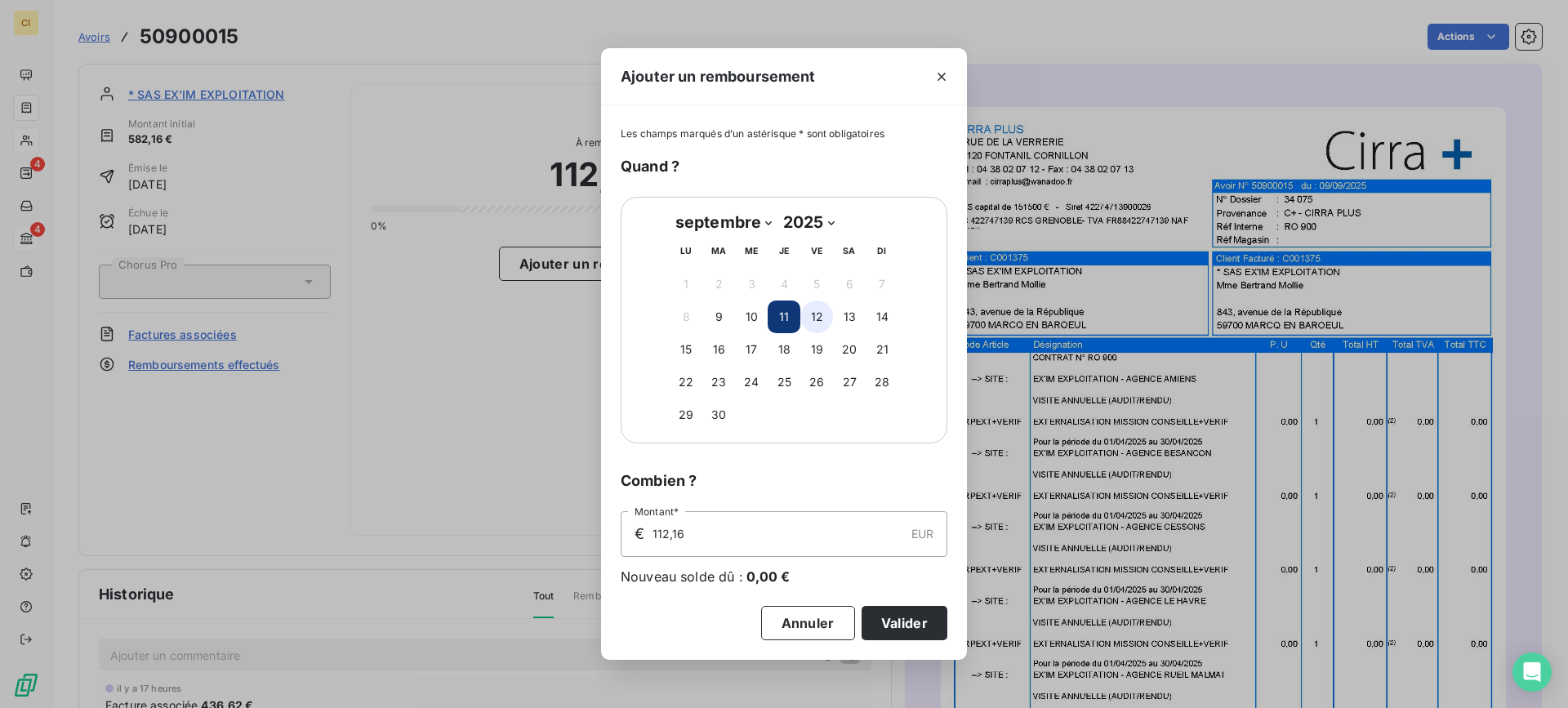
click at [816, 314] on button "12" at bounding box center [816, 316] width 32 height 32
click at [909, 626] on button "Valider" at bounding box center [904, 622] width 86 height 34
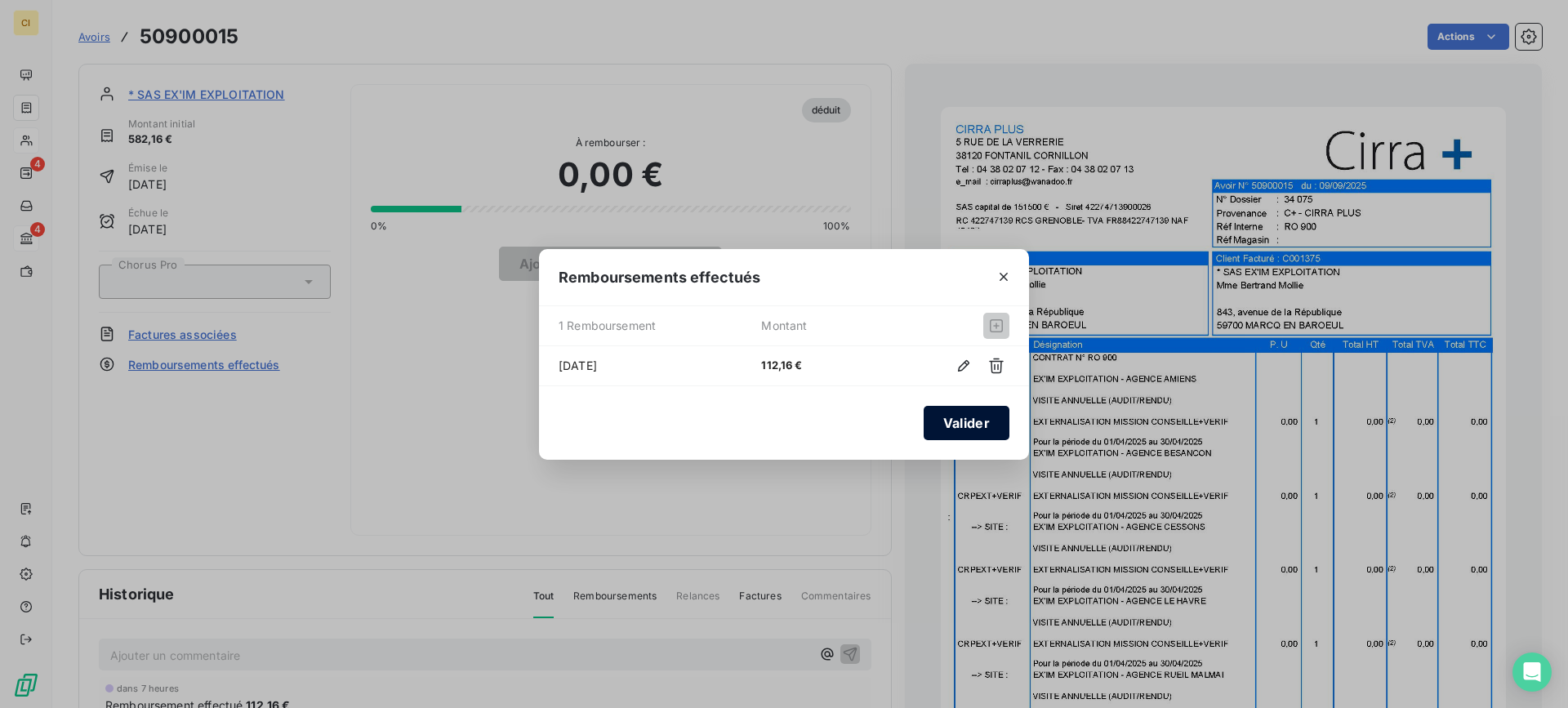
click at [967, 423] on button "Valider" at bounding box center [966, 423] width 86 height 34
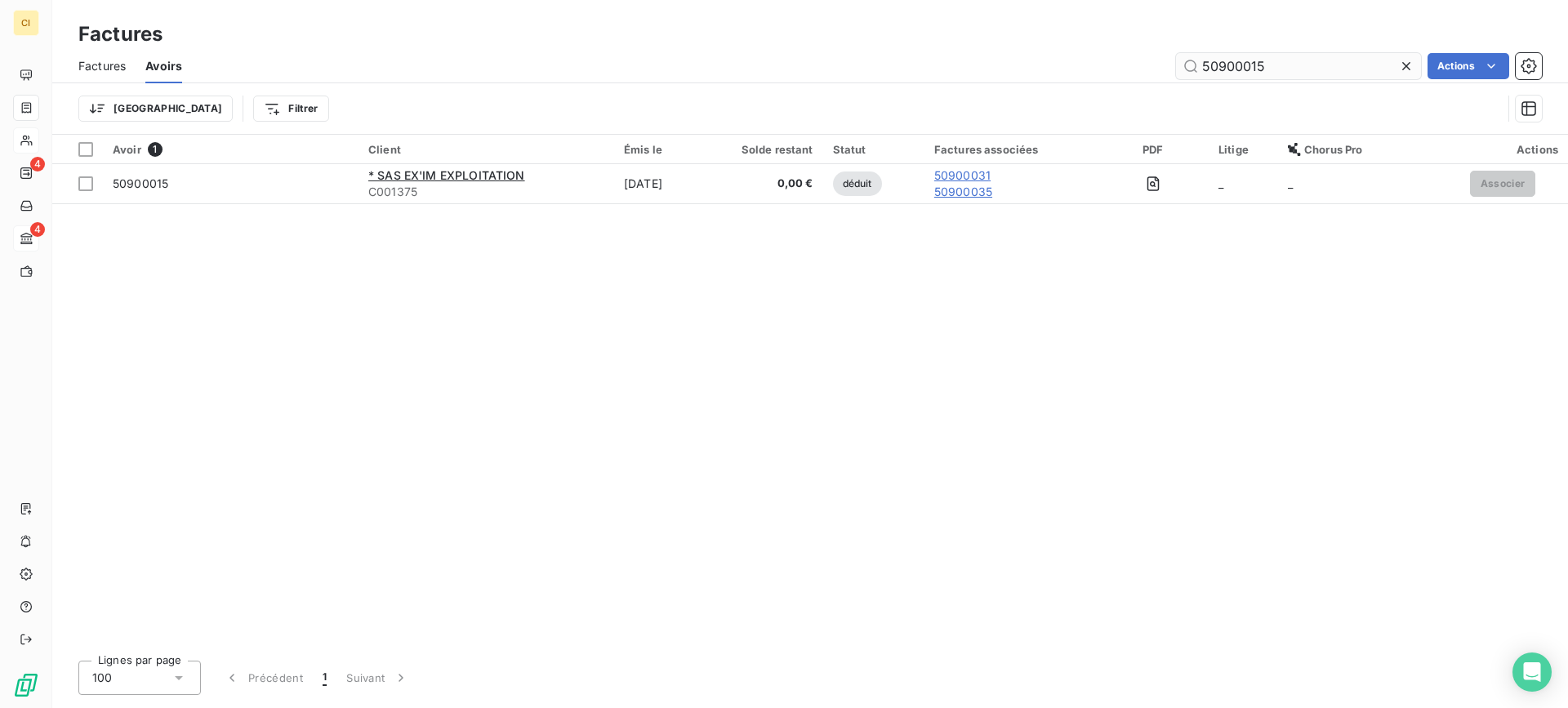
drag, startPoint x: 1256, startPoint y: 65, endPoint x: 1284, endPoint y: 57, distance: 29.1
click at [1284, 57] on input "50900015" at bounding box center [1298, 66] width 245 height 26
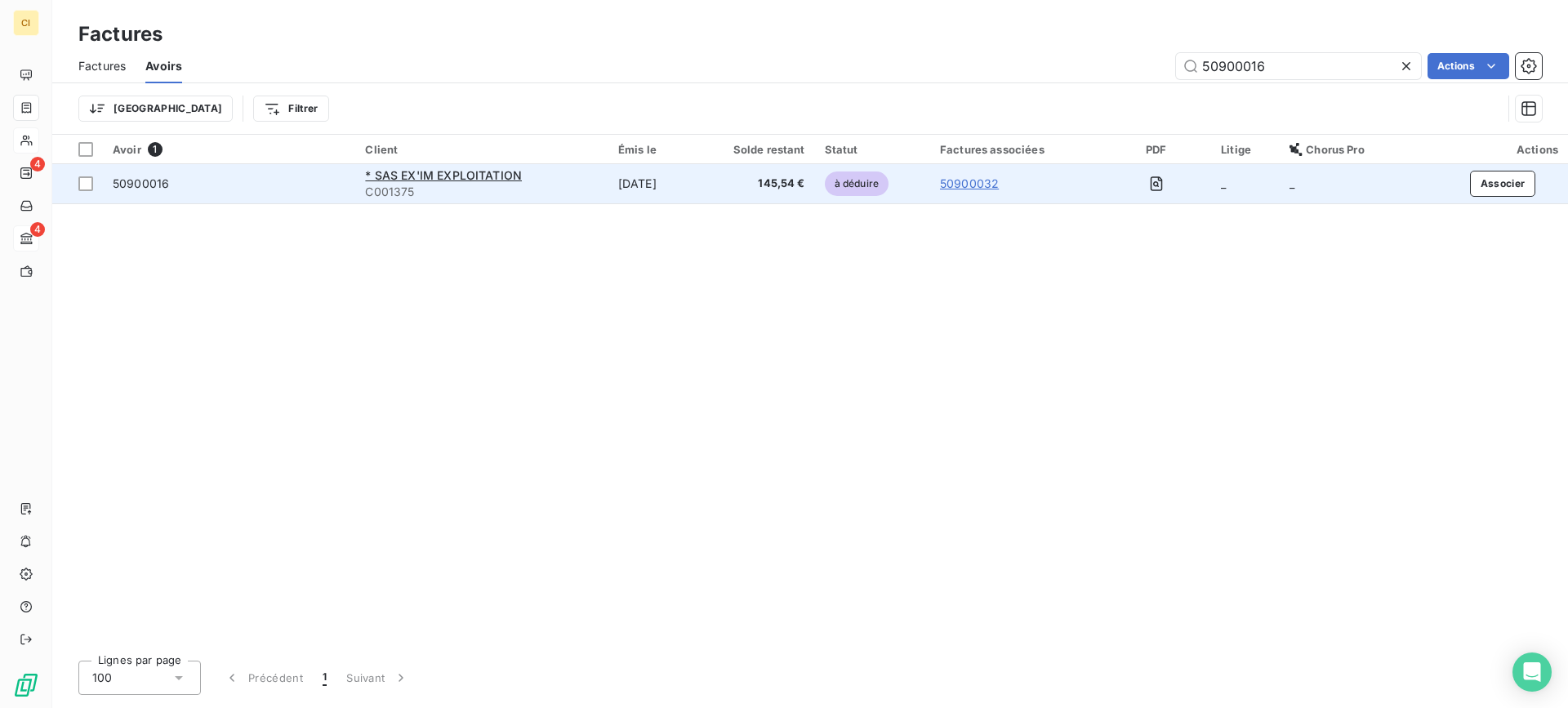
type input "50900016"
click at [131, 184] on span "50900016" at bounding box center [141, 183] width 57 height 14
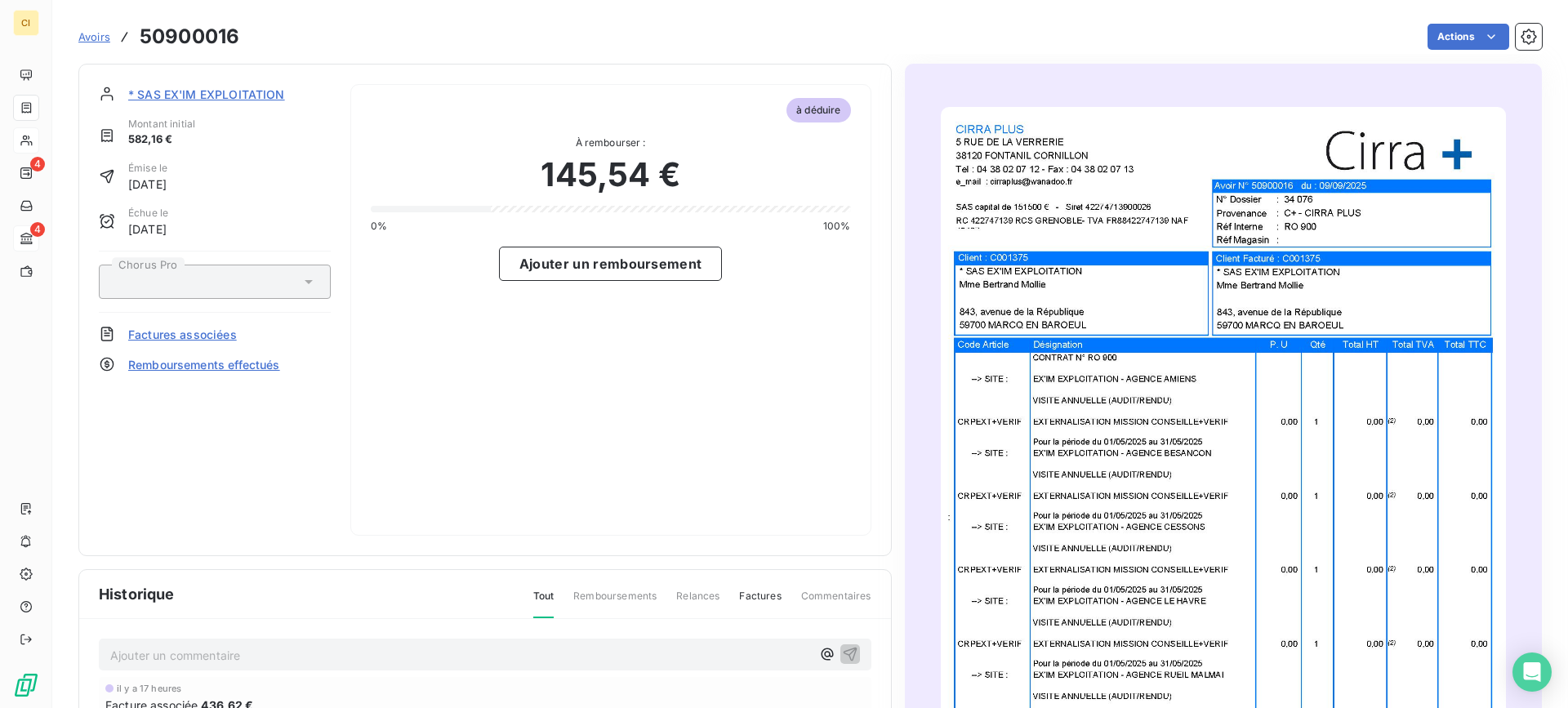
click at [190, 364] on span "Remboursements effectués" at bounding box center [204, 365] width 152 height 17
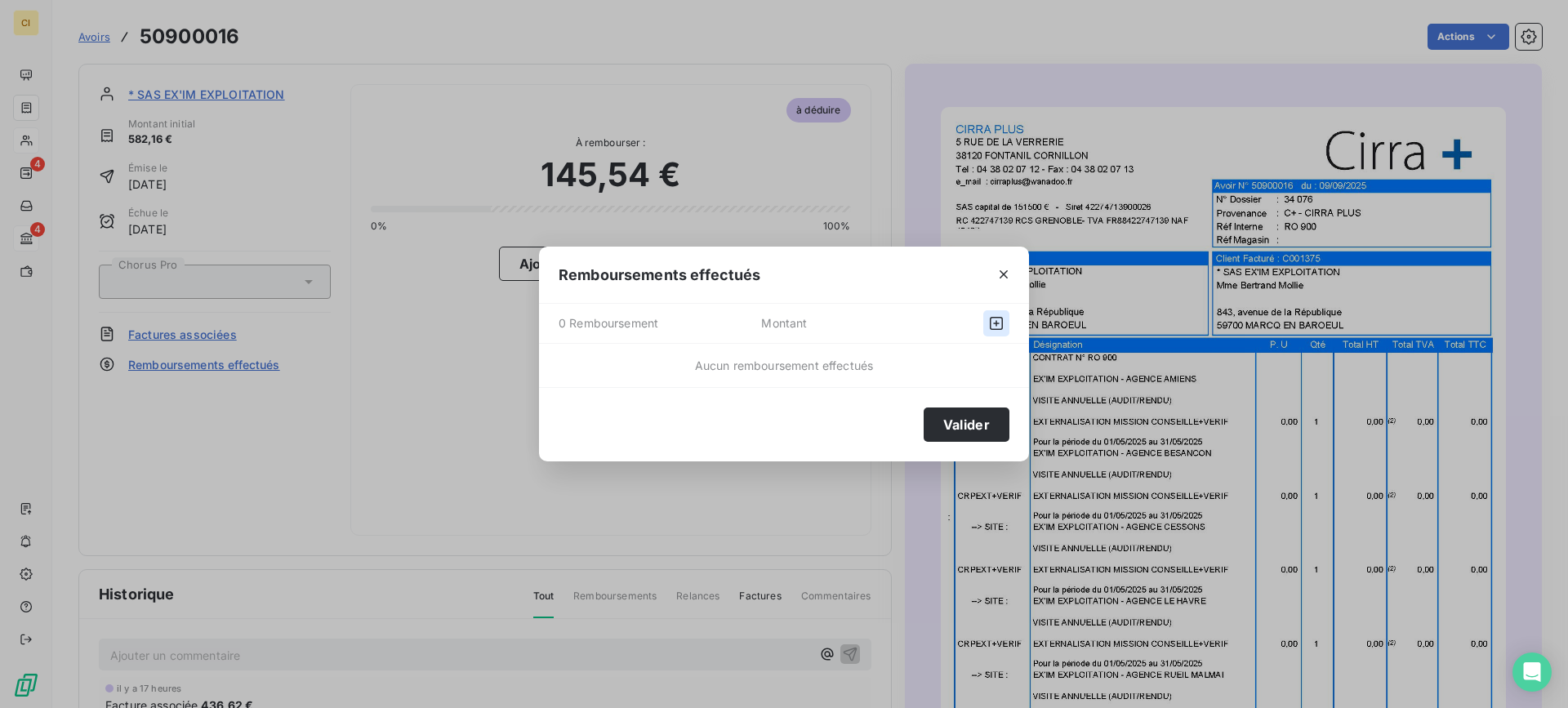
click at [994, 320] on icon "button" at bounding box center [996, 323] width 17 height 17
select select "8"
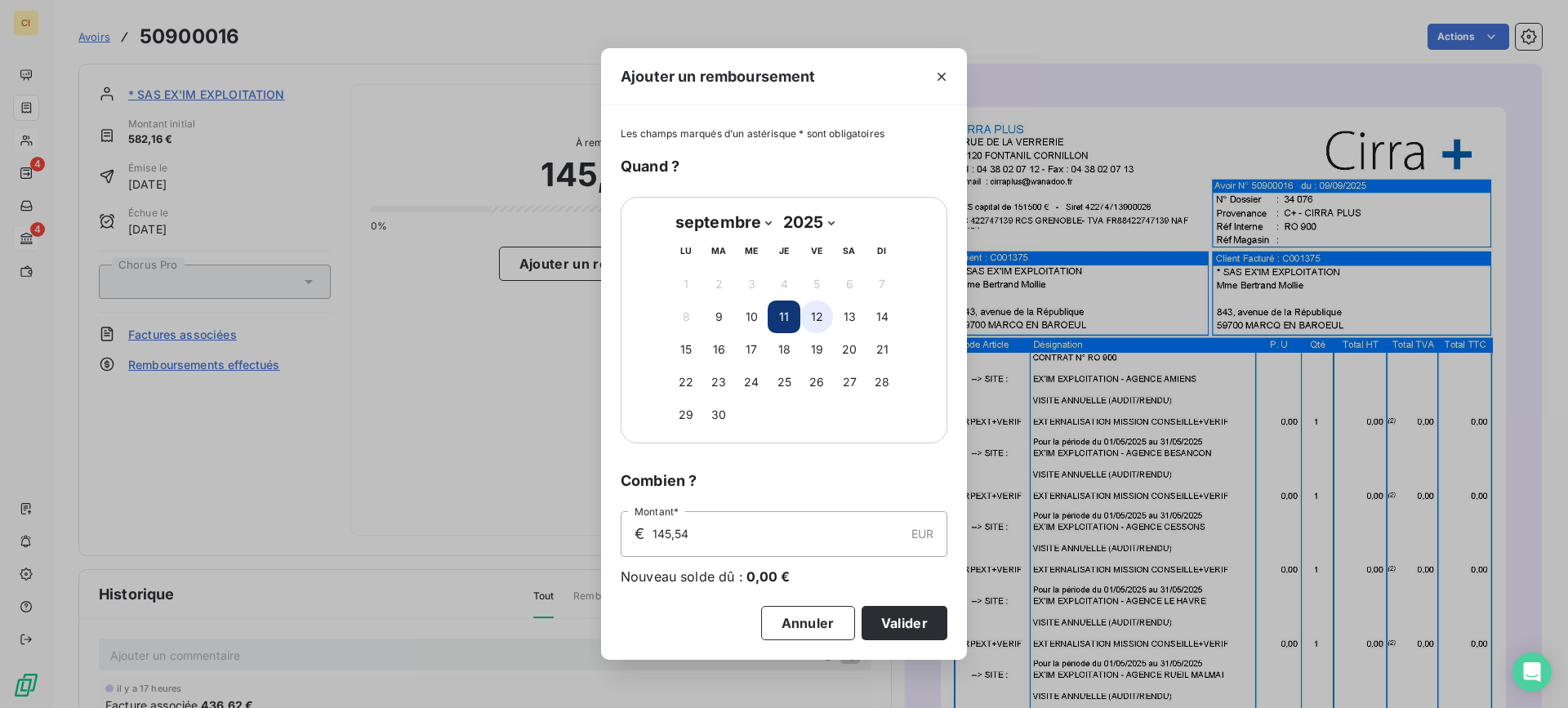
click at [816, 316] on button "12" at bounding box center [816, 316] width 32 height 32
click at [905, 629] on button "Valider" at bounding box center [904, 622] width 86 height 34
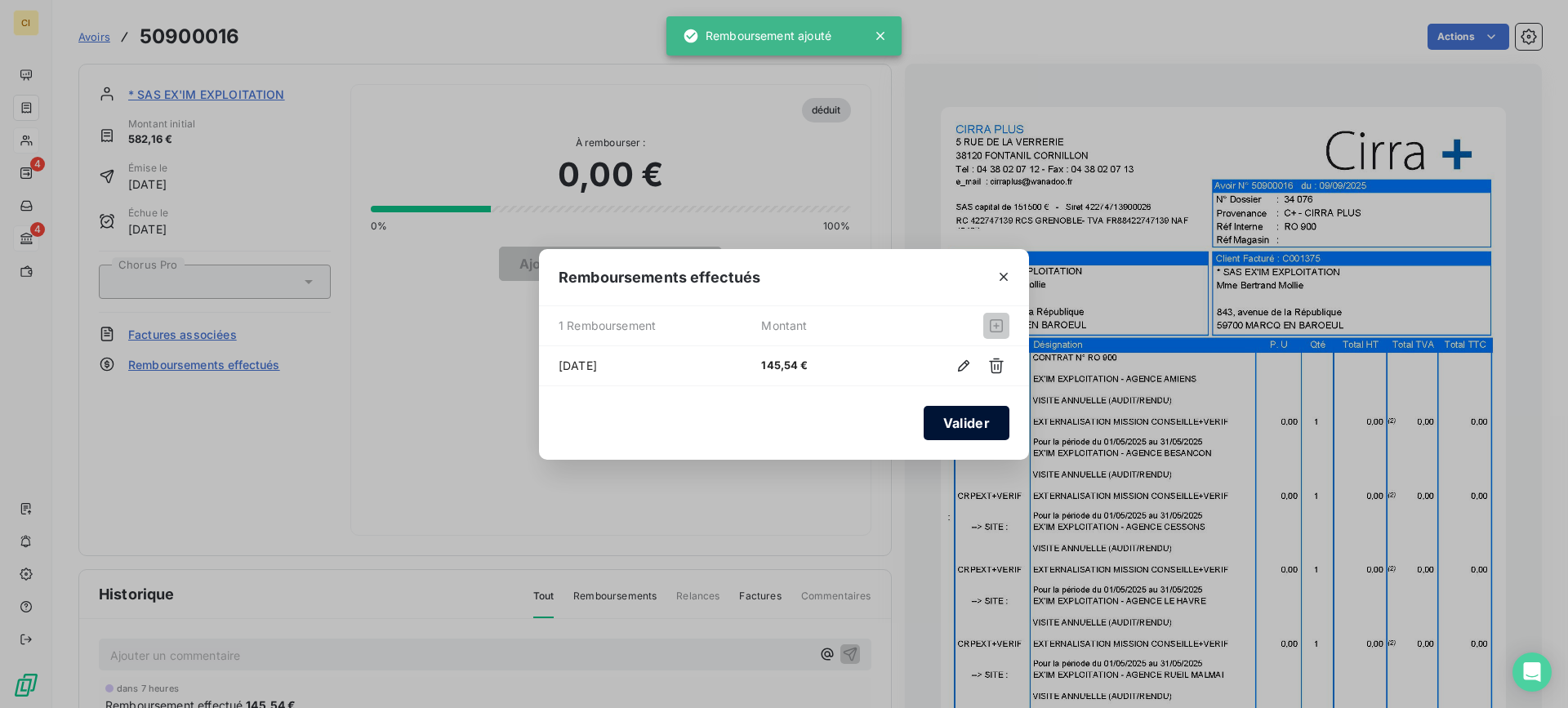
click at [975, 428] on button "Valider" at bounding box center [966, 423] width 86 height 34
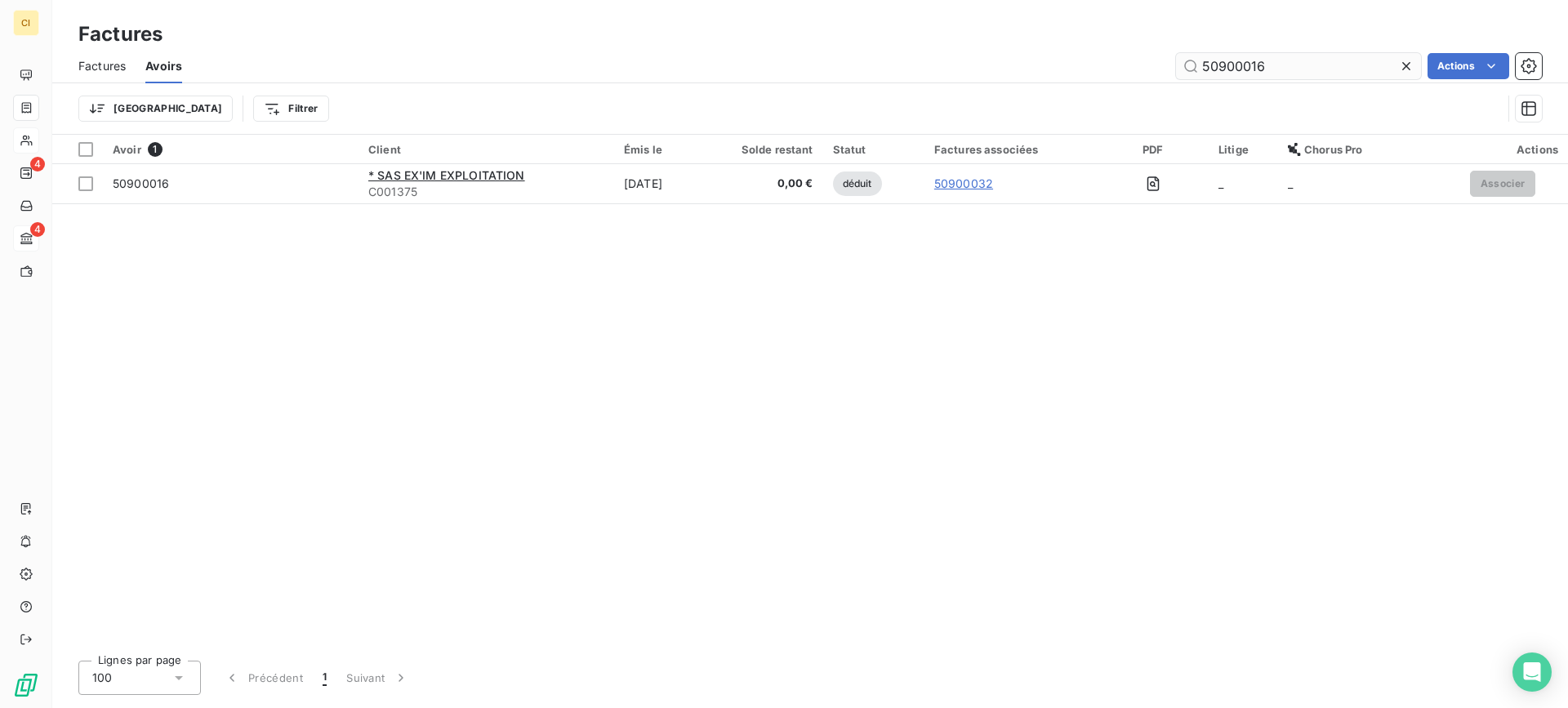
drag, startPoint x: 1257, startPoint y: 62, endPoint x: 1272, endPoint y: 58, distance: 15.5
click at [1272, 58] on input "50900016" at bounding box center [1298, 66] width 245 height 26
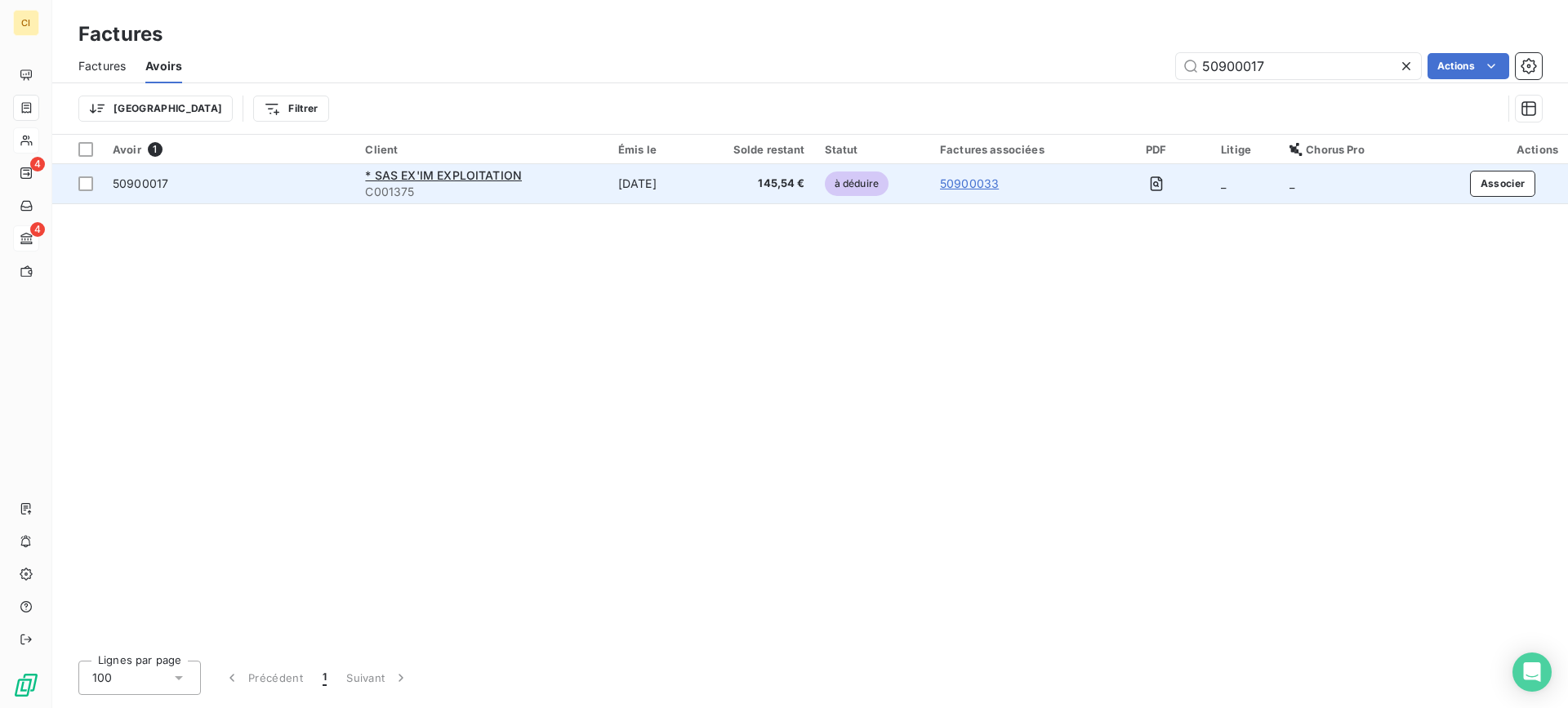
type input "50900017"
click at [143, 181] on span "50900017" at bounding box center [141, 183] width 56 height 14
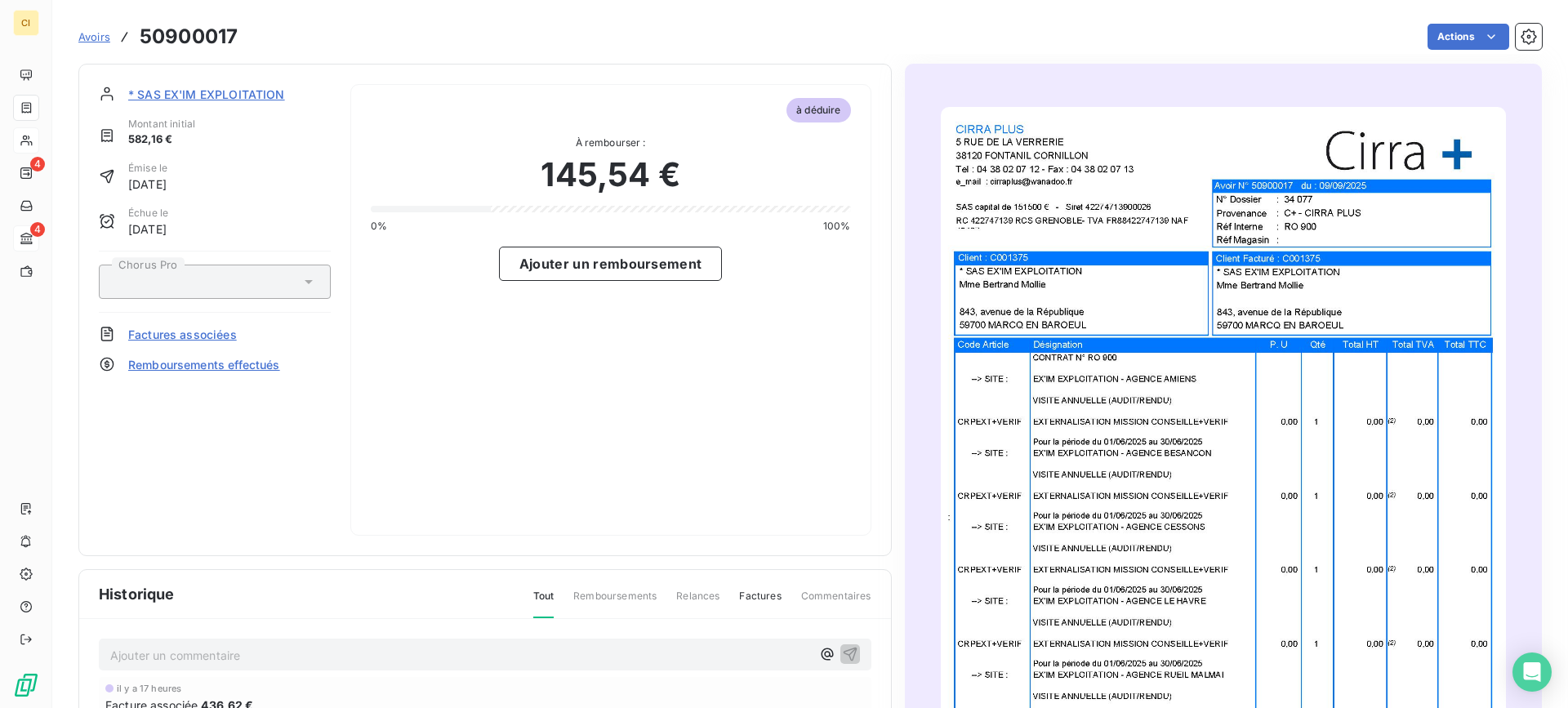
click at [208, 359] on span "Remboursements effectués" at bounding box center [204, 365] width 152 height 17
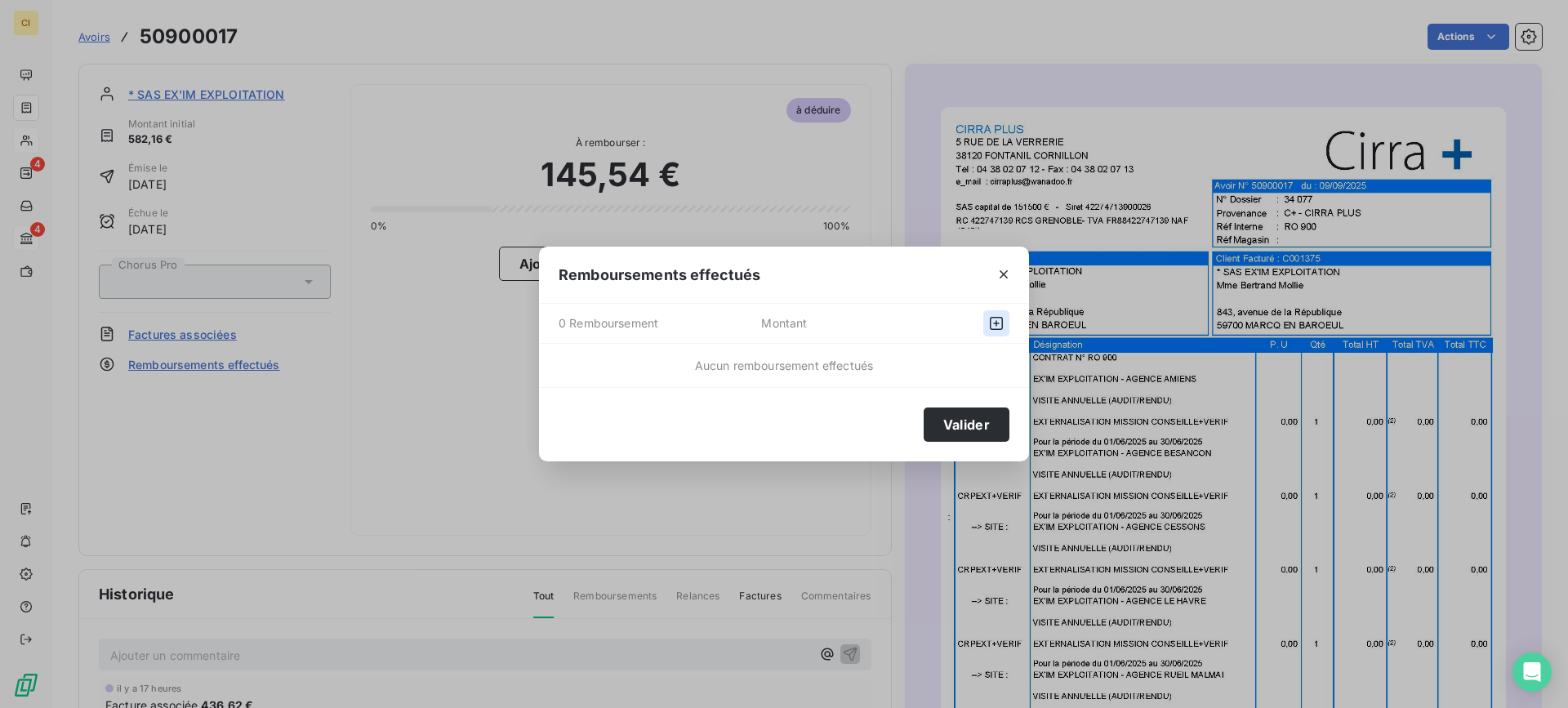
click at [997, 323] on icon "button" at bounding box center [996, 323] width 13 height 13
select select "8"
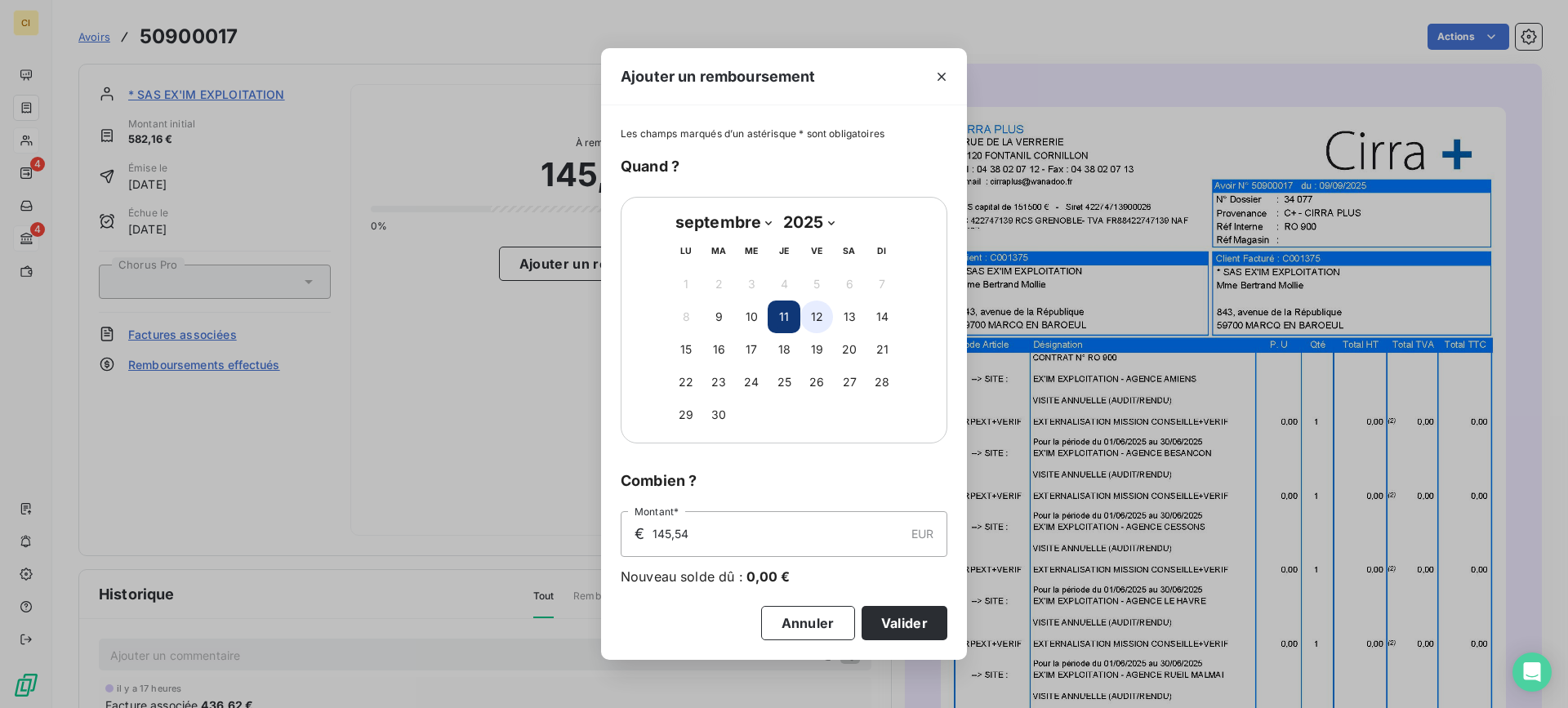
click at [816, 322] on button "12" at bounding box center [816, 316] width 32 height 32
click at [897, 615] on button "Valider" at bounding box center [904, 622] width 86 height 34
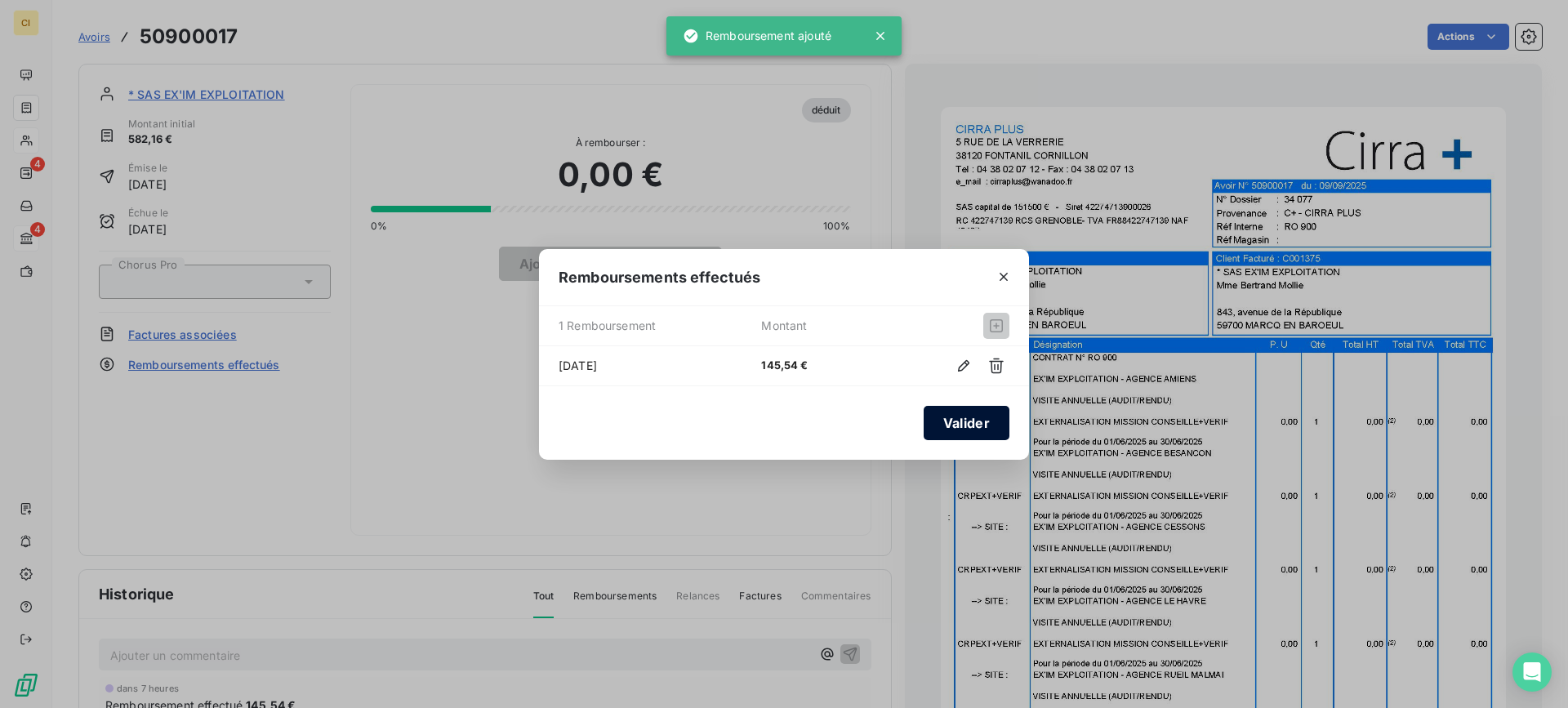
click at [966, 417] on button "Valider" at bounding box center [966, 423] width 86 height 34
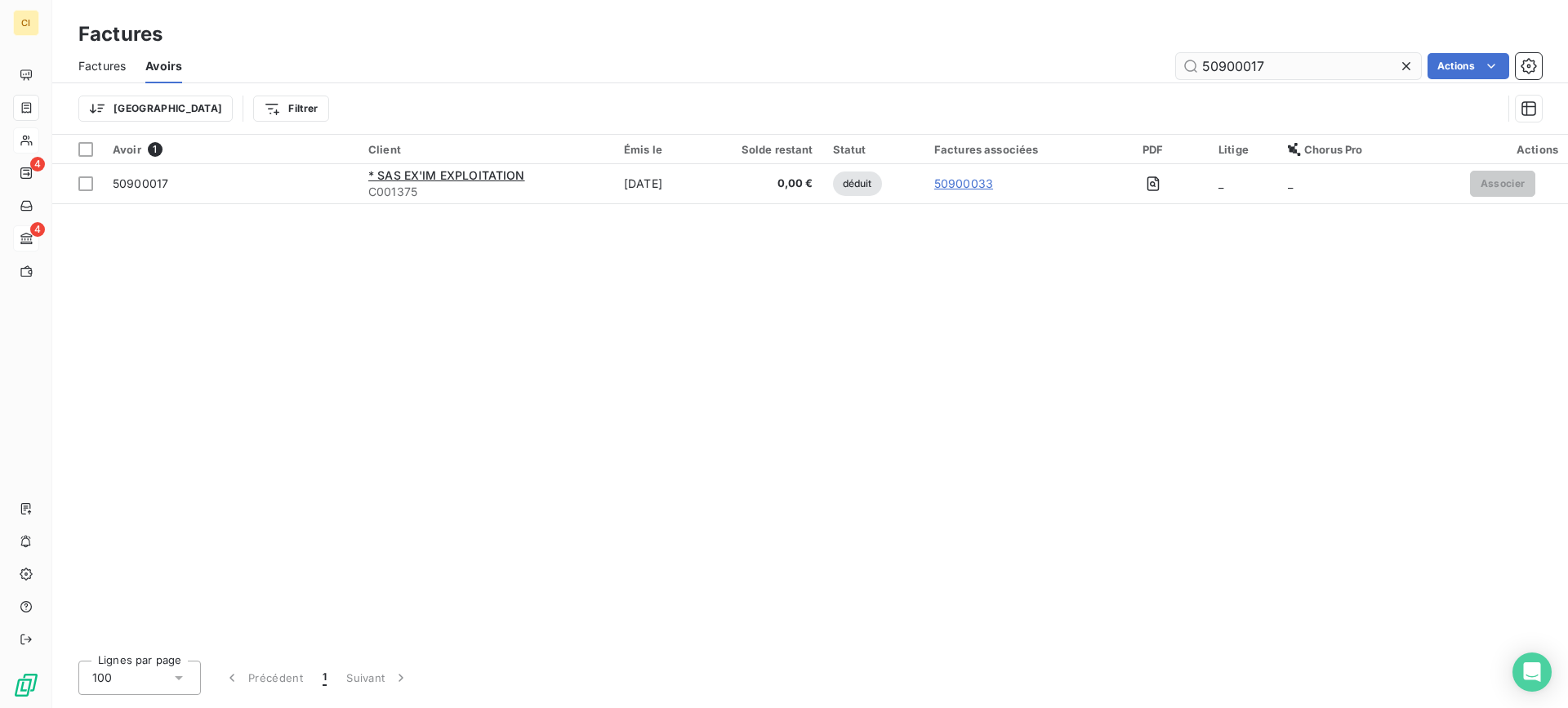
drag, startPoint x: 1256, startPoint y: 58, endPoint x: 1269, endPoint y: 58, distance: 13.0
click at [1269, 58] on input "50900017" at bounding box center [1298, 66] width 245 height 26
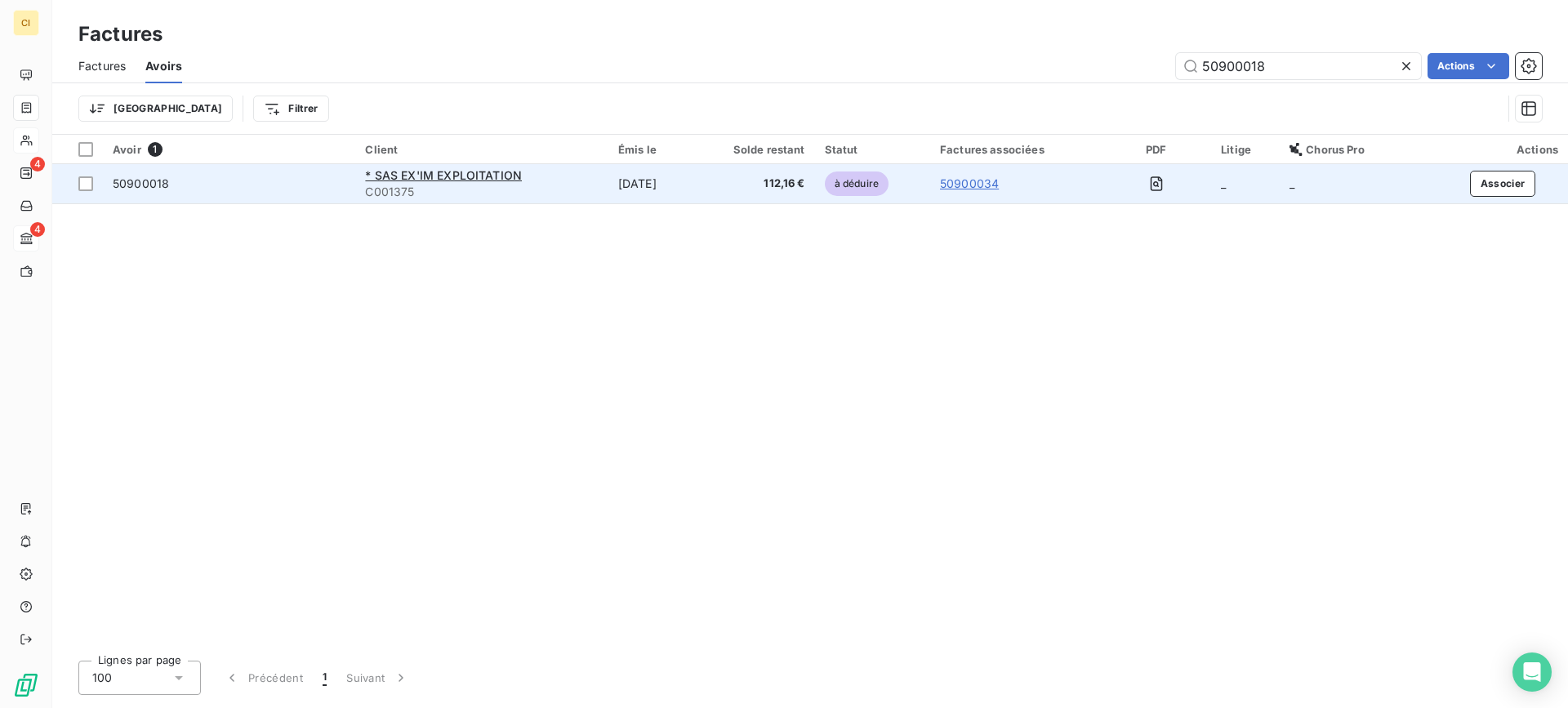
type input "50900018"
click at [161, 179] on span "50900018" at bounding box center [141, 183] width 57 height 14
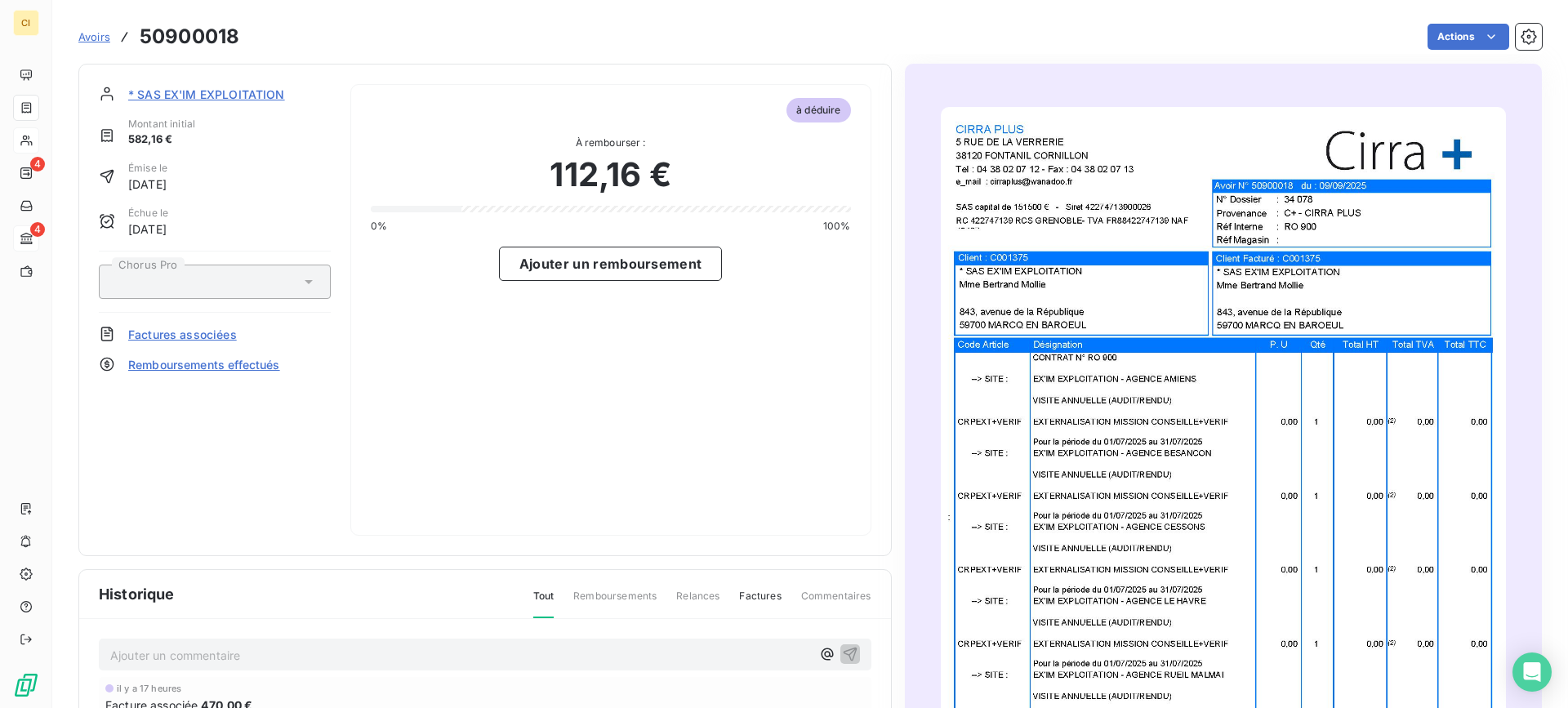
click at [239, 364] on span "Remboursements effectués" at bounding box center [204, 365] width 152 height 17
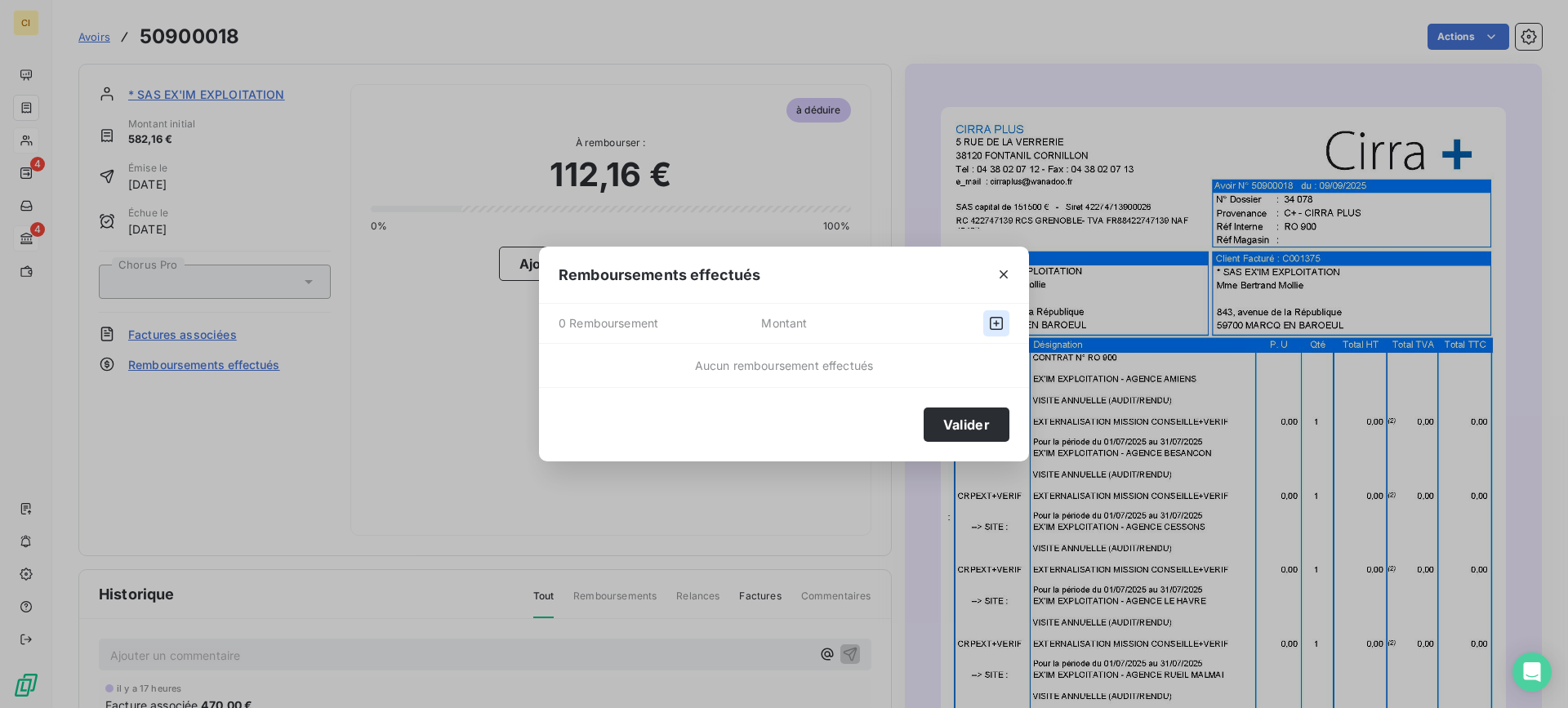
click at [992, 320] on icon "button" at bounding box center [996, 323] width 17 height 17
select select "8"
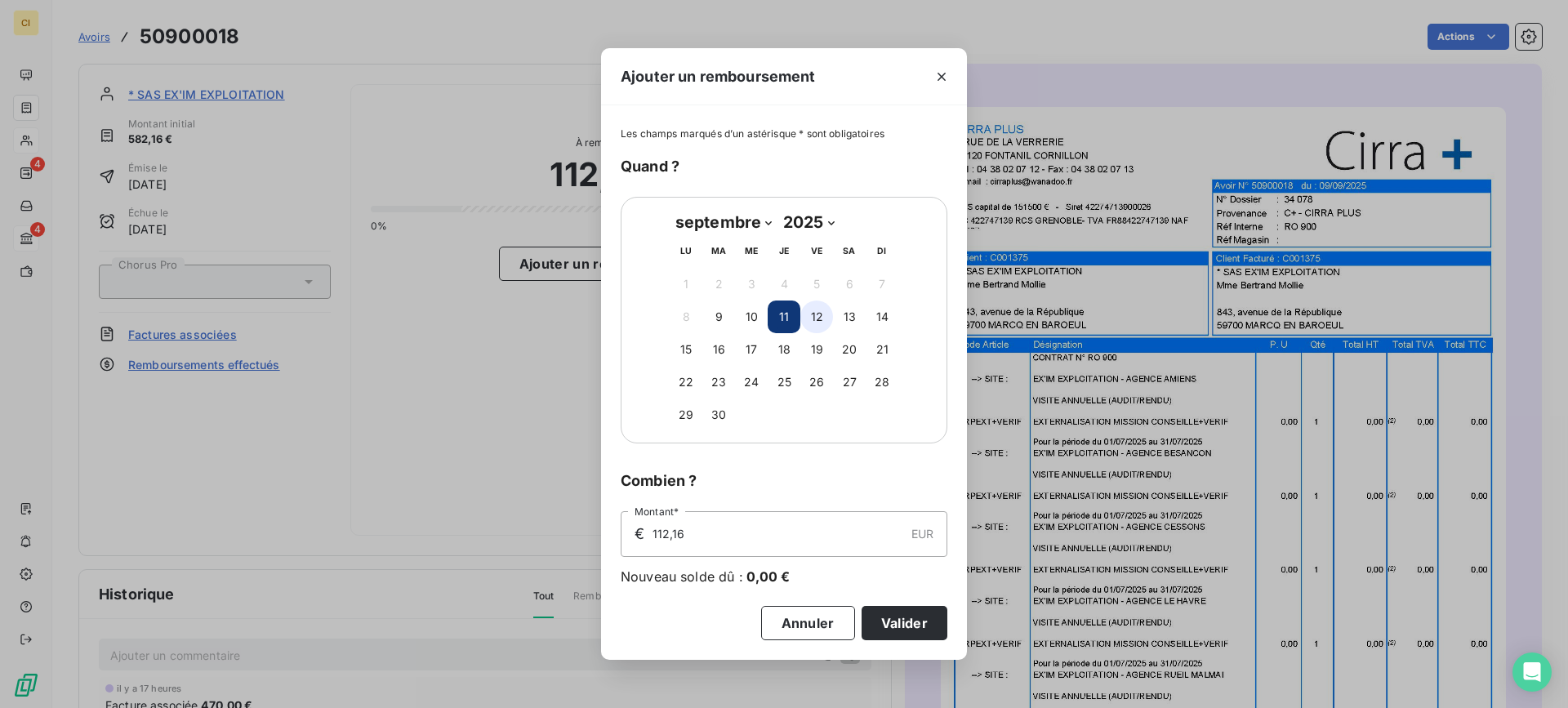
click at [818, 323] on button "12" at bounding box center [816, 316] width 32 height 32
click at [918, 620] on button "Valider" at bounding box center [904, 622] width 86 height 34
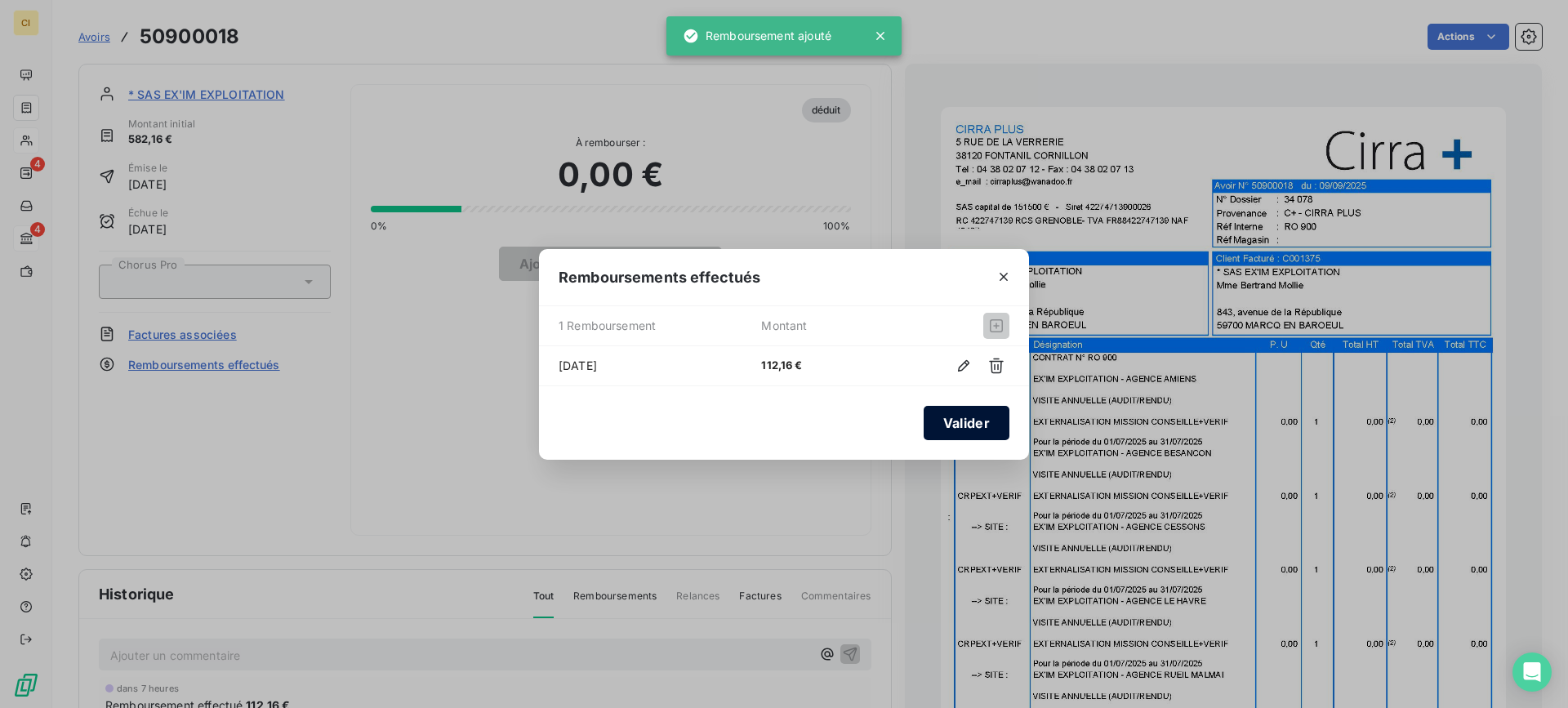
click at [981, 416] on button "Valider" at bounding box center [966, 423] width 86 height 34
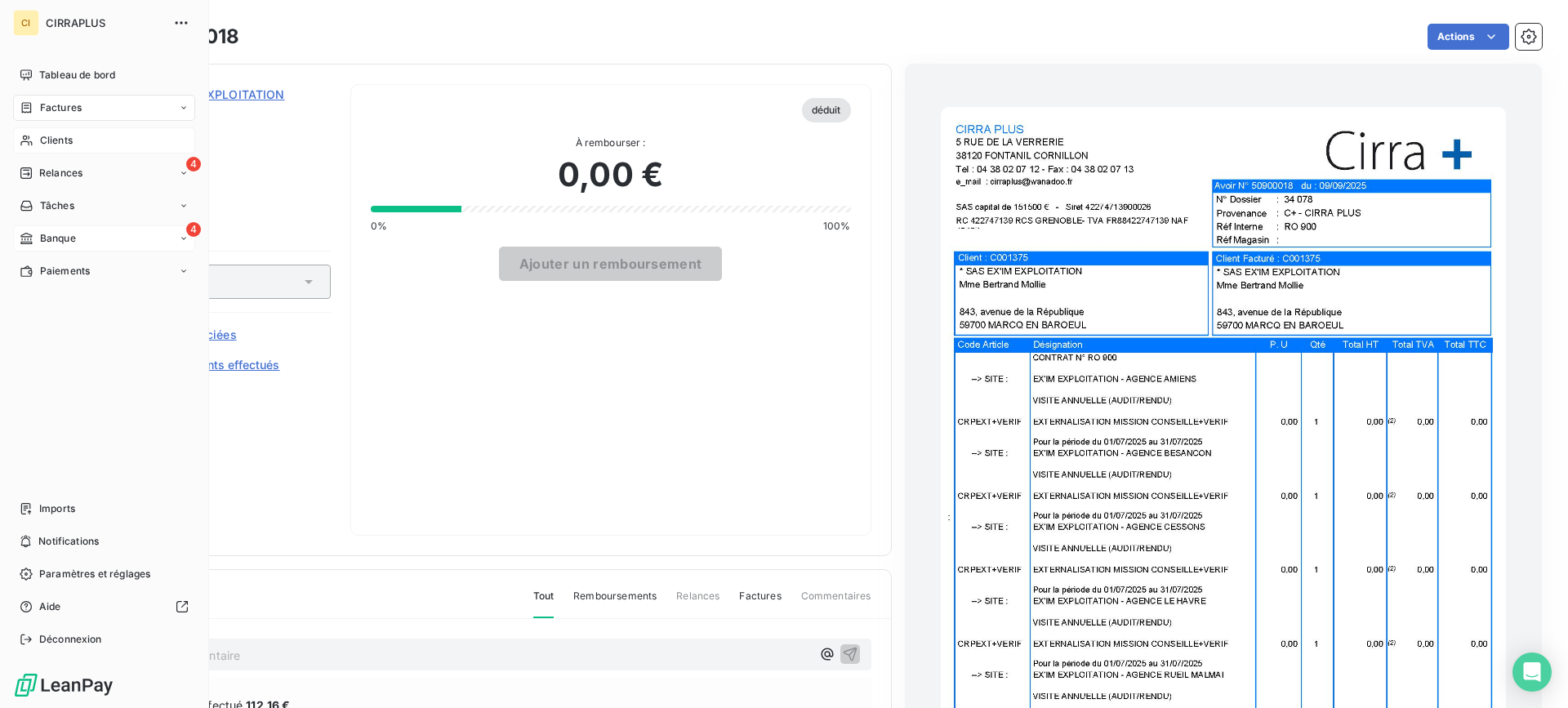
click at [60, 135] on span "Clients" at bounding box center [56, 140] width 32 height 15
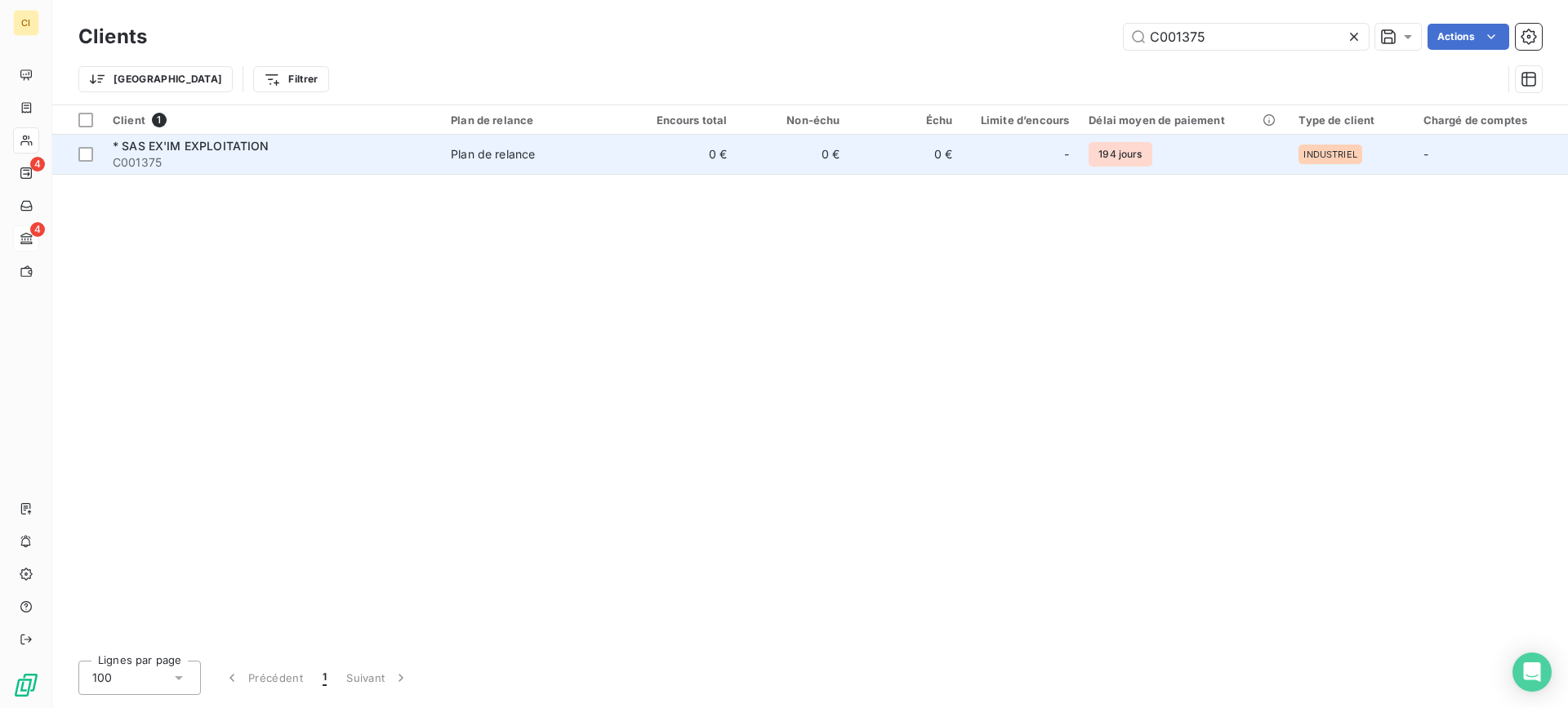
click at [203, 146] on span "* SAS EX'IM EXPLOITATION" at bounding box center [191, 146] width 157 height 14
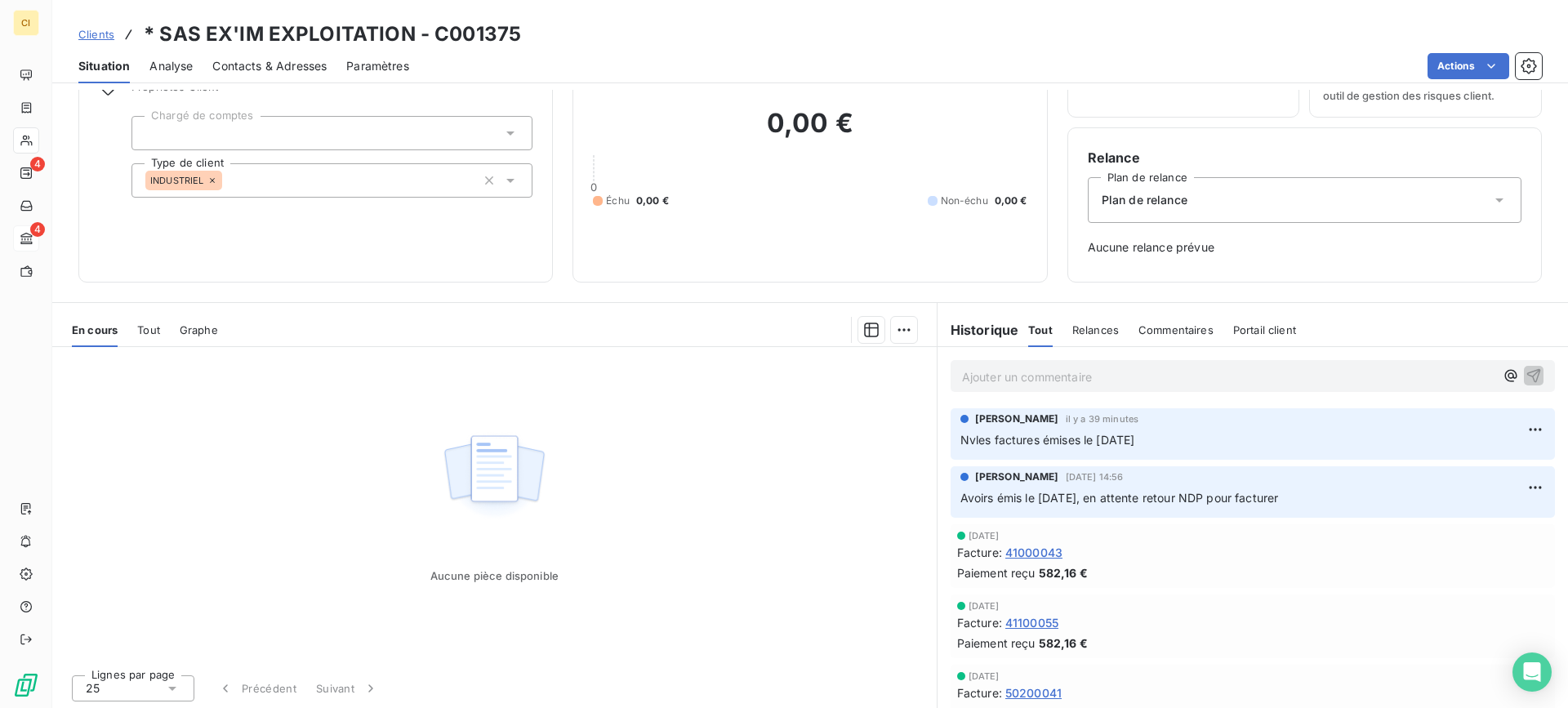
scroll to position [89, 0]
click at [1015, 374] on p "Ajouter un commentaire ﻿" at bounding box center [1228, 374] width 533 height 20
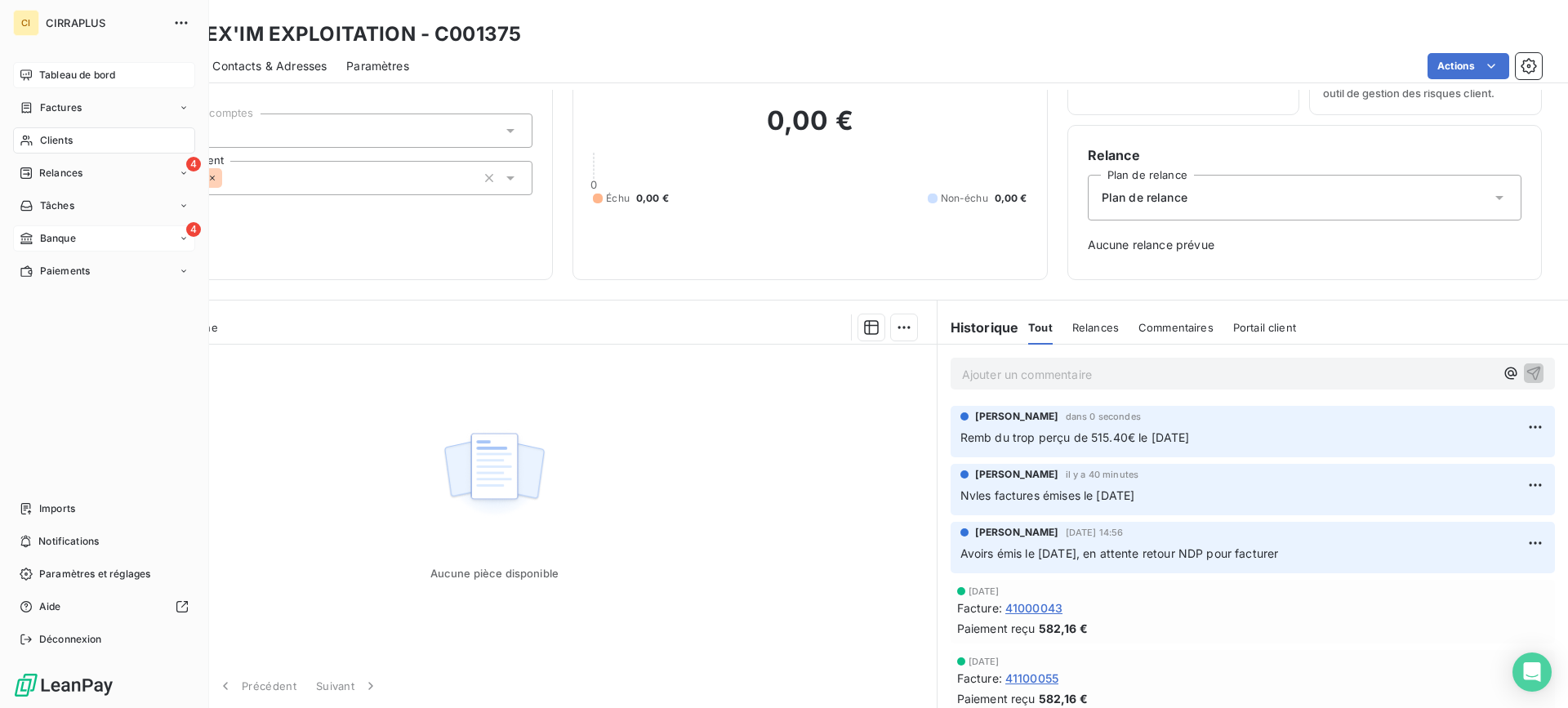
click at [61, 70] on span "Tableau de bord" at bounding box center [77, 75] width 76 height 15
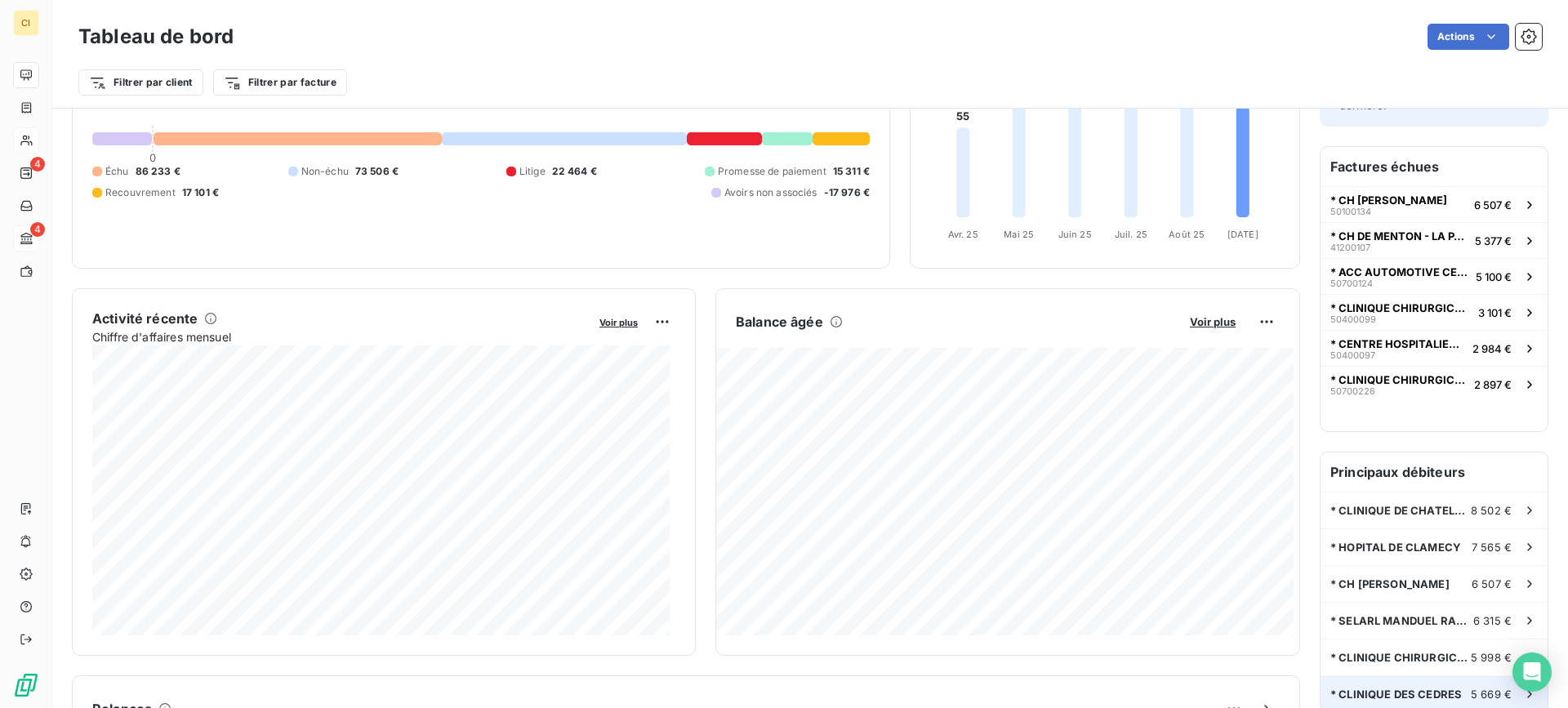
scroll to position [1, 0]
